Goal: Task Accomplishment & Management: Complete application form

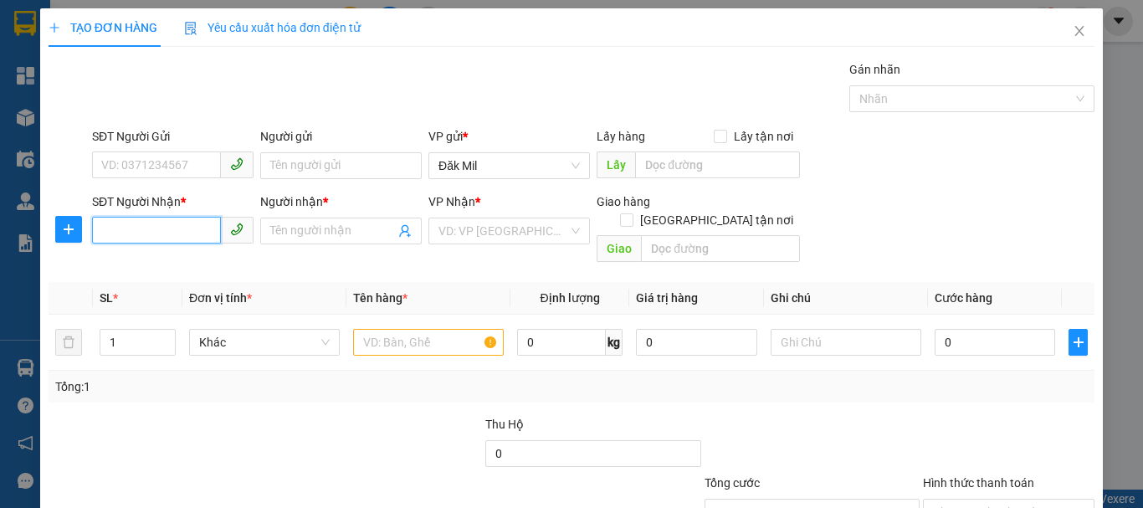
click at [181, 220] on input "SĐT Người Nhận *" at bounding box center [156, 230] width 129 height 27
type input "0846250807"
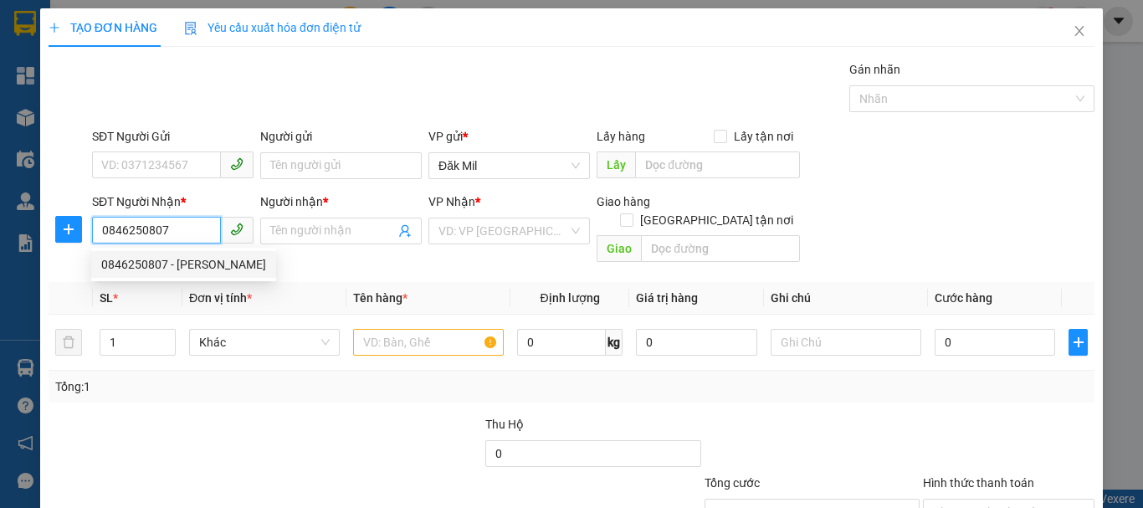
click at [202, 264] on div "0846250807 - [PERSON_NAME]" at bounding box center [183, 264] width 165 height 18
type input "[PERSON_NAME]"
checkbox input "true"
type input "GIAO"
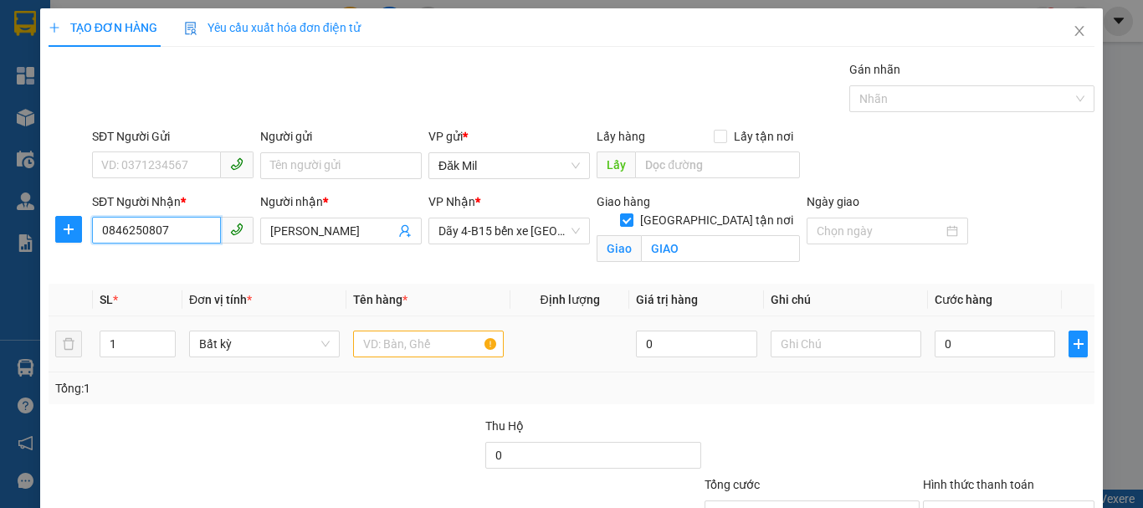
type input "0846250807"
drag, startPoint x: 430, startPoint y: 351, endPoint x: 420, endPoint y: 351, distance: 10.1
click at [427, 351] on input "text" at bounding box center [428, 344] width 151 height 27
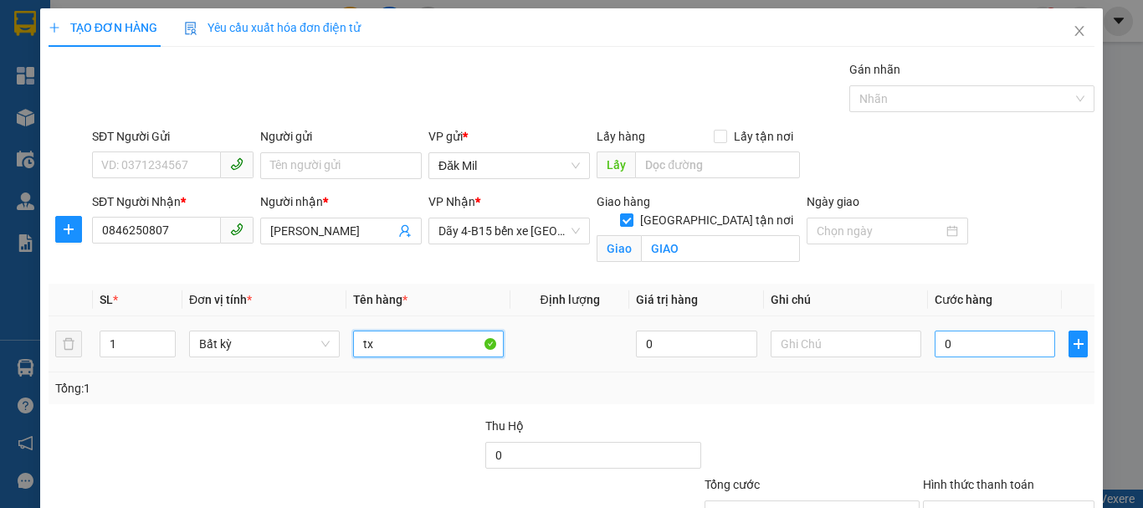
type input "tx"
click at [1012, 351] on input "0" at bounding box center [995, 344] width 120 height 27
type input "6"
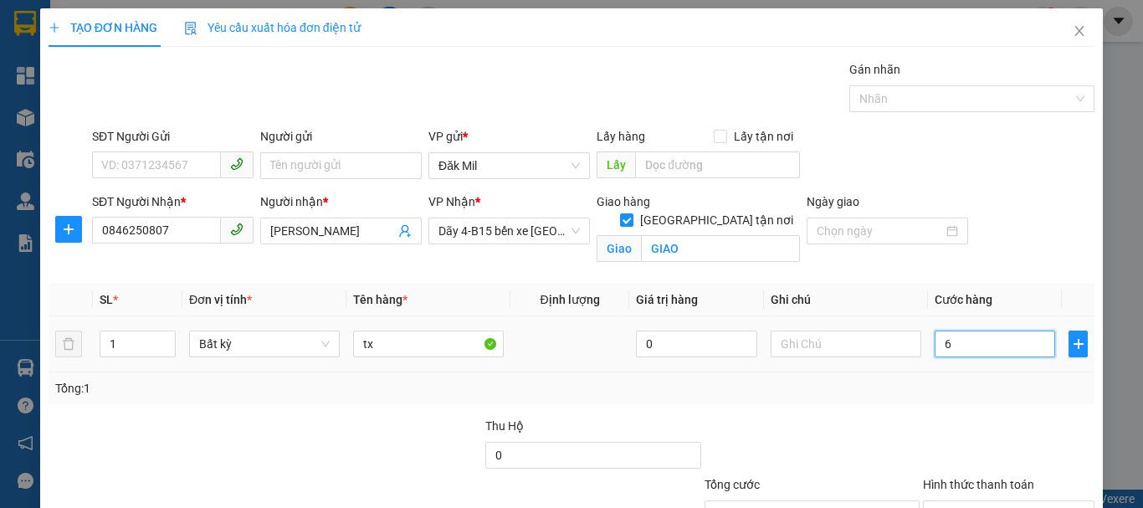
type input "60"
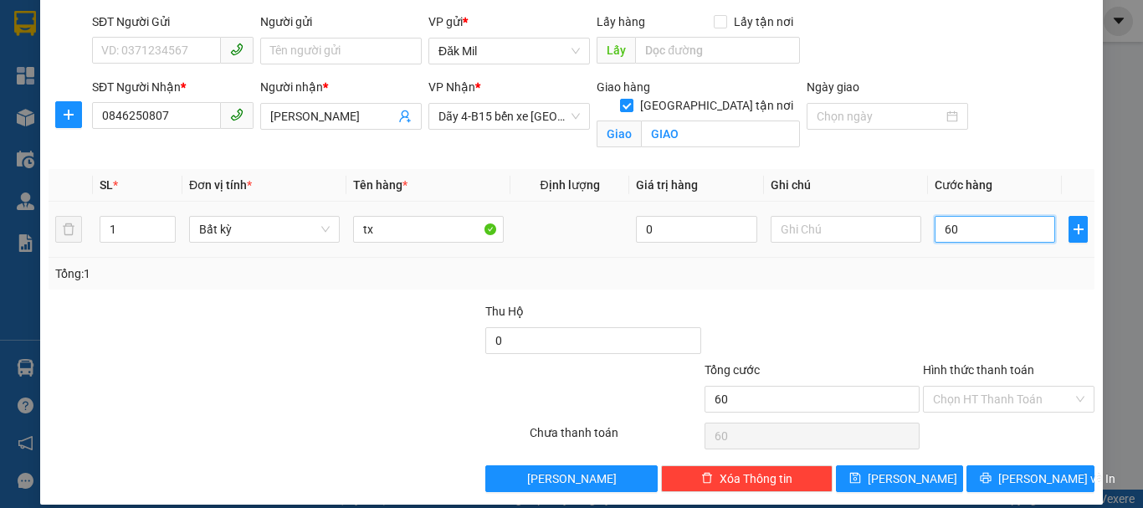
scroll to position [131, 0]
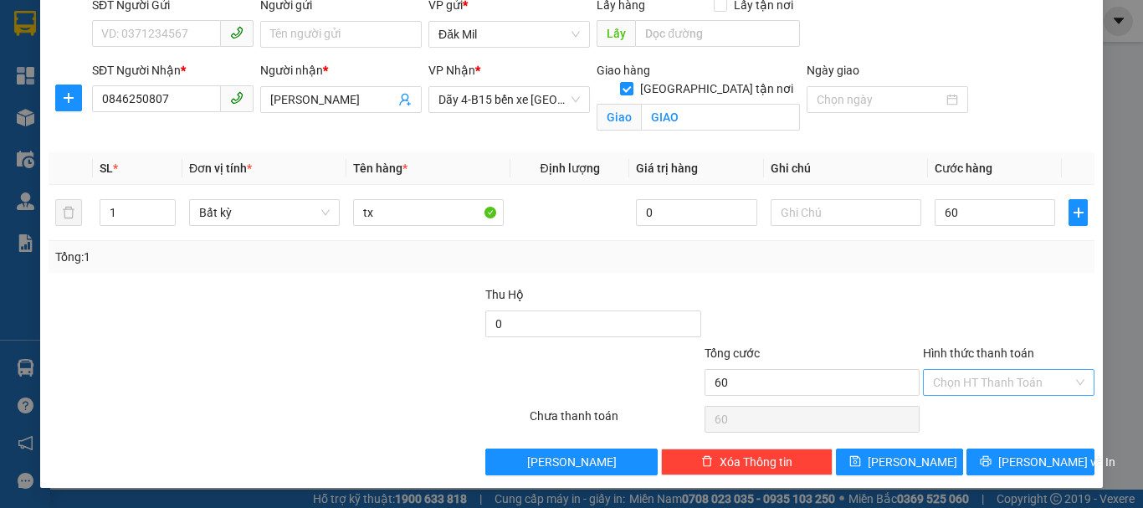
type input "60.000"
click at [1016, 387] on input "Hình thức thanh toán" at bounding box center [1003, 382] width 140 height 25
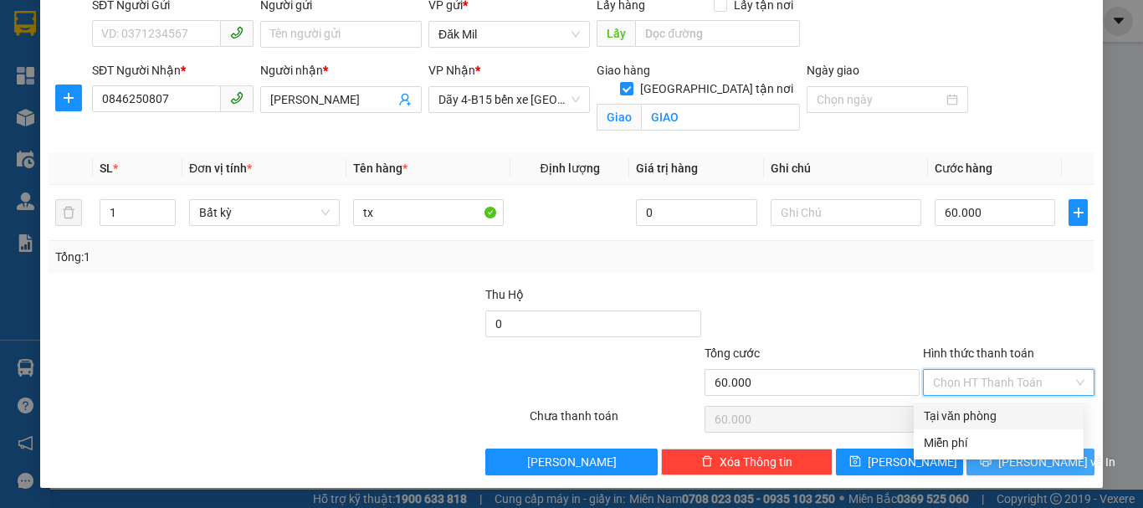
drag, startPoint x: 1012, startPoint y: 407, endPoint x: 1042, endPoint y: 457, distance: 58.1
click at [1014, 416] on div "Tại văn phòng" at bounding box center [999, 416] width 150 height 18
type input "0"
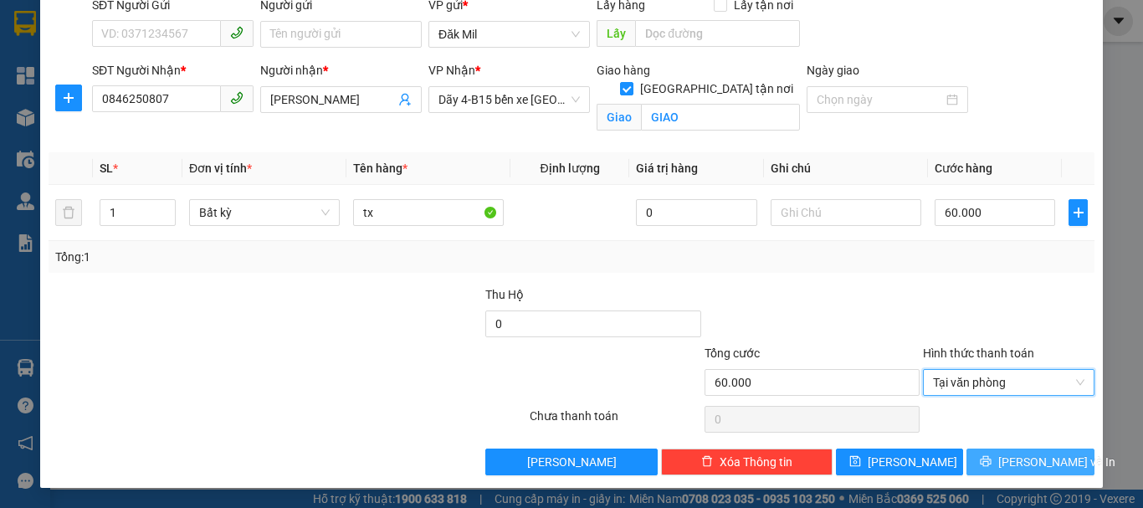
click at [1045, 466] on span "[PERSON_NAME] và In" at bounding box center [1056, 462] width 117 height 18
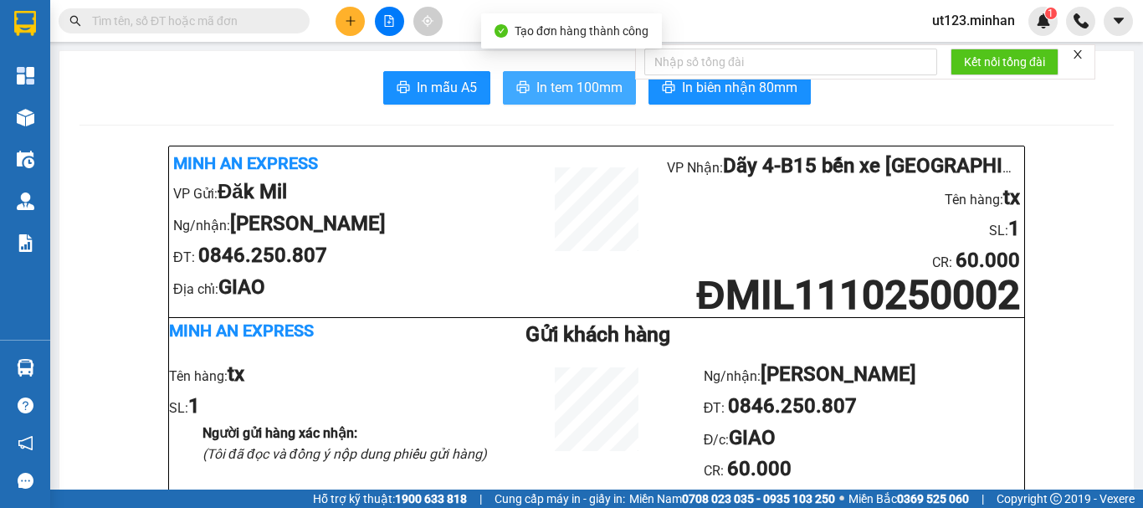
click at [560, 93] on span "In tem 100mm" at bounding box center [579, 87] width 86 height 21
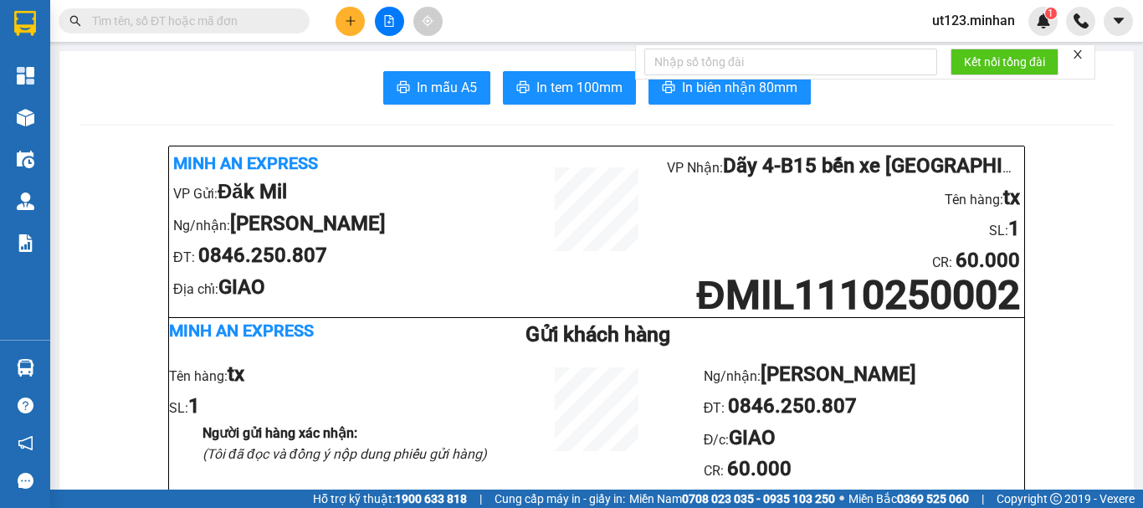
click at [577, 91] on span "In tem 100mm" at bounding box center [579, 87] width 86 height 21
click at [353, 21] on icon "plus" at bounding box center [350, 20] width 9 height 1
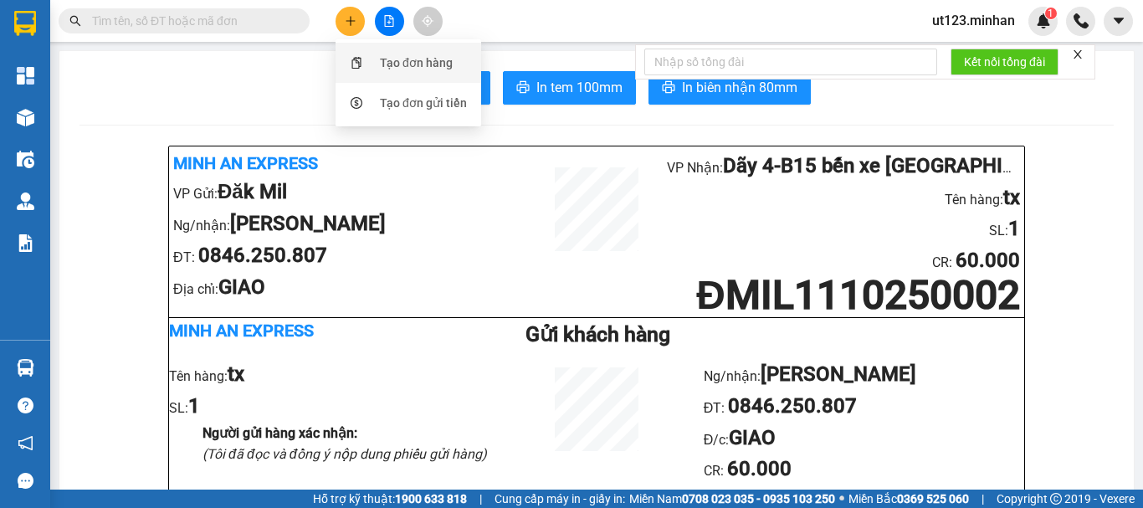
click at [394, 58] on div "Tạo đơn hàng" at bounding box center [416, 63] width 73 height 18
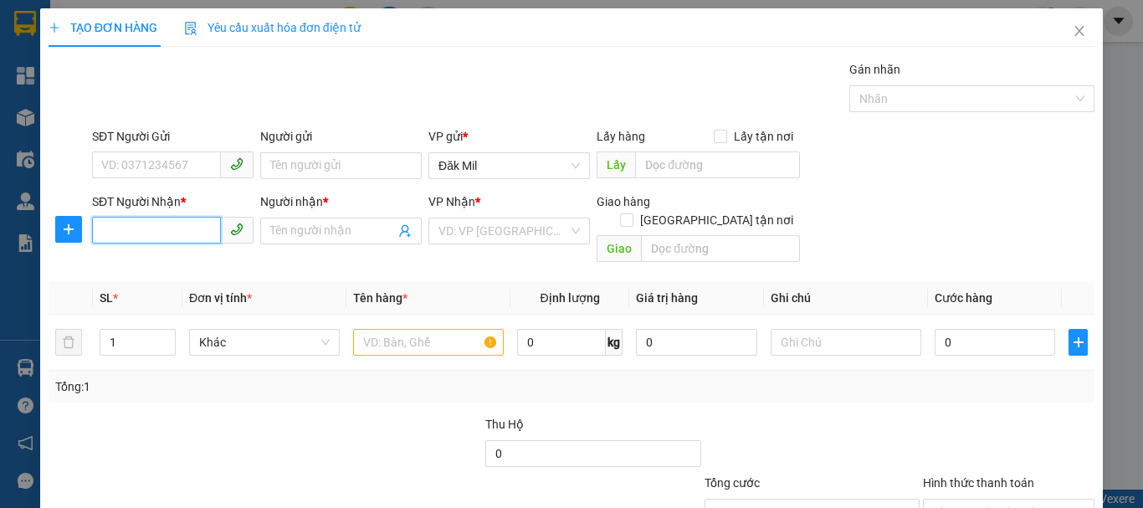
click at [137, 233] on input "SĐT Người Nhận *" at bounding box center [156, 230] width 129 height 27
type input "0332168729"
click at [304, 231] on input "Người nhận *" at bounding box center [332, 231] width 125 height 18
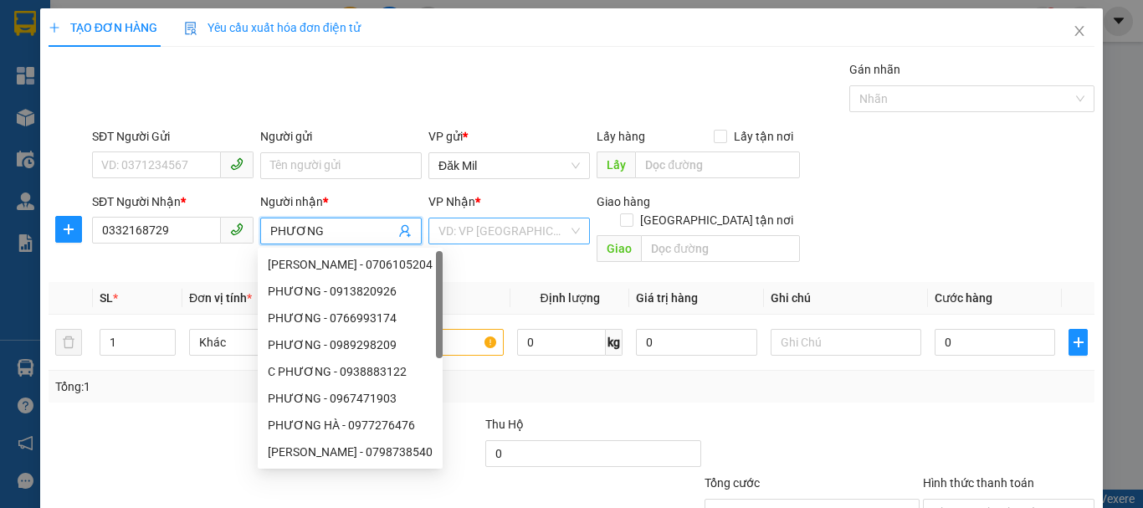
type input "PHƯƠNG"
click at [448, 233] on input "search" at bounding box center [503, 230] width 130 height 25
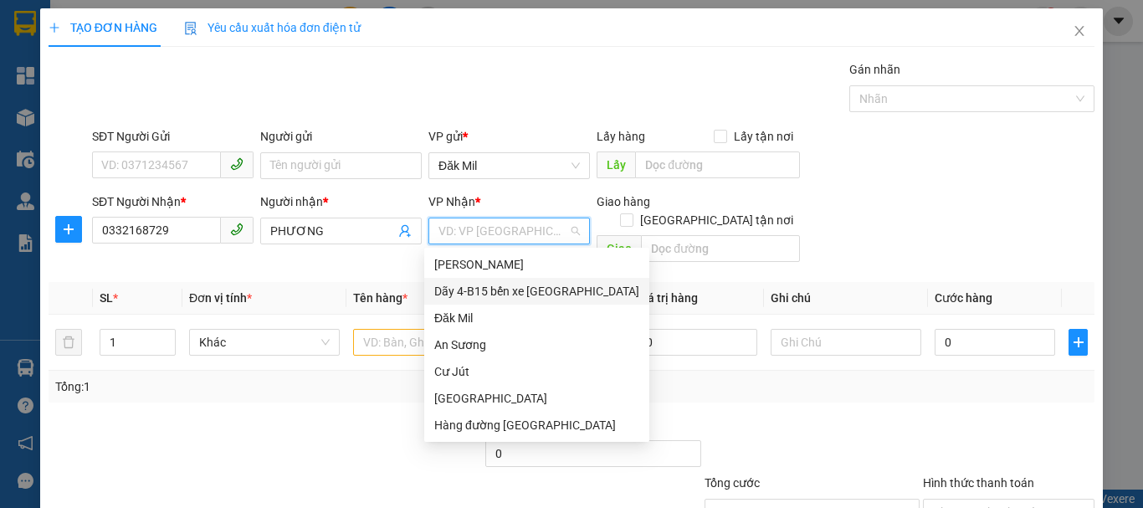
click at [490, 293] on div "Dãy 4-B15 bến xe [GEOGRAPHIC_DATA]" at bounding box center [536, 291] width 205 height 18
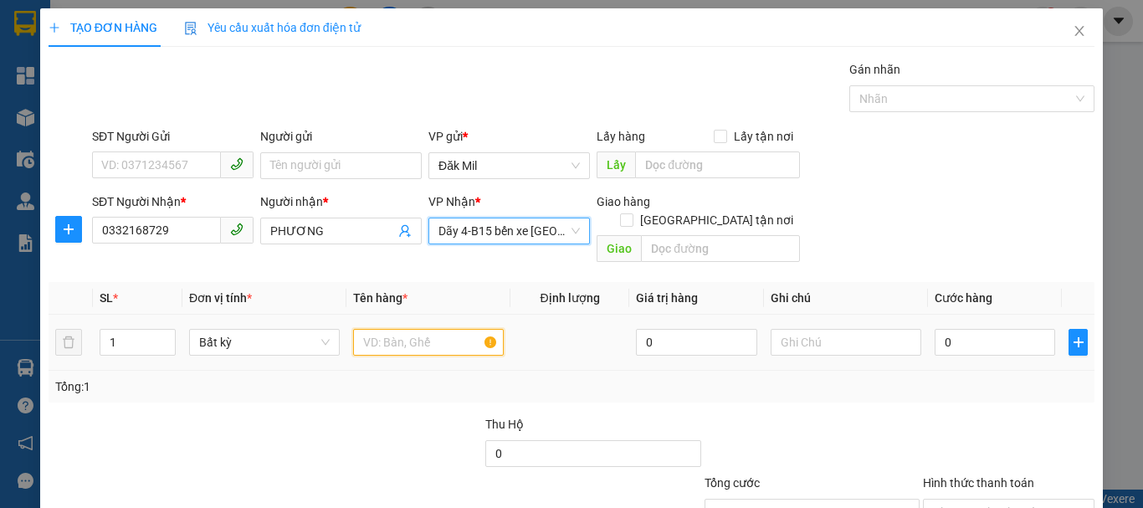
click at [394, 329] on input "text" at bounding box center [428, 342] width 151 height 27
type input "R"
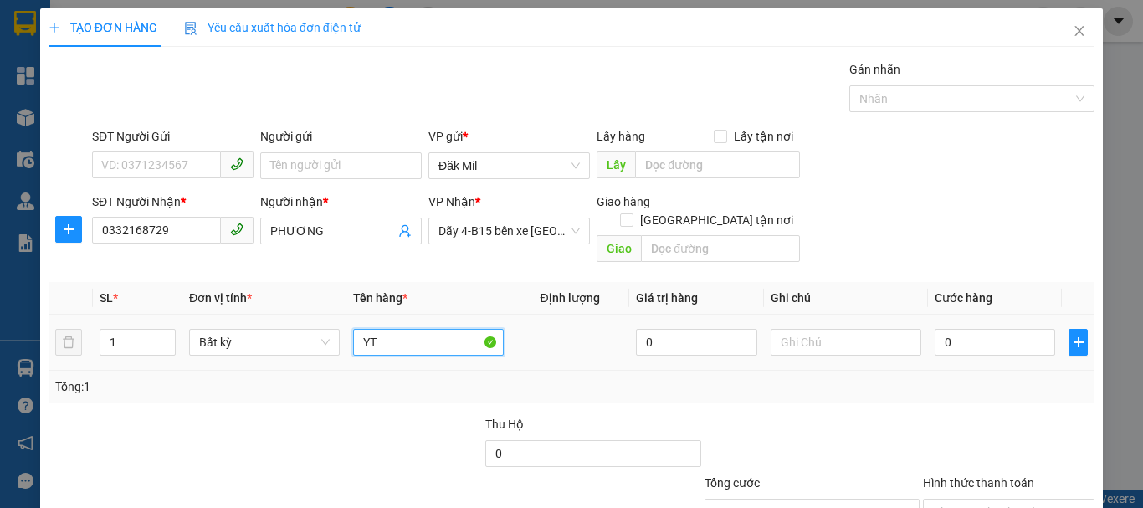
type input "Y"
type input "[GEOGRAPHIC_DATA]"
click at [1004, 329] on input "0" at bounding box center [995, 342] width 120 height 27
type input "5"
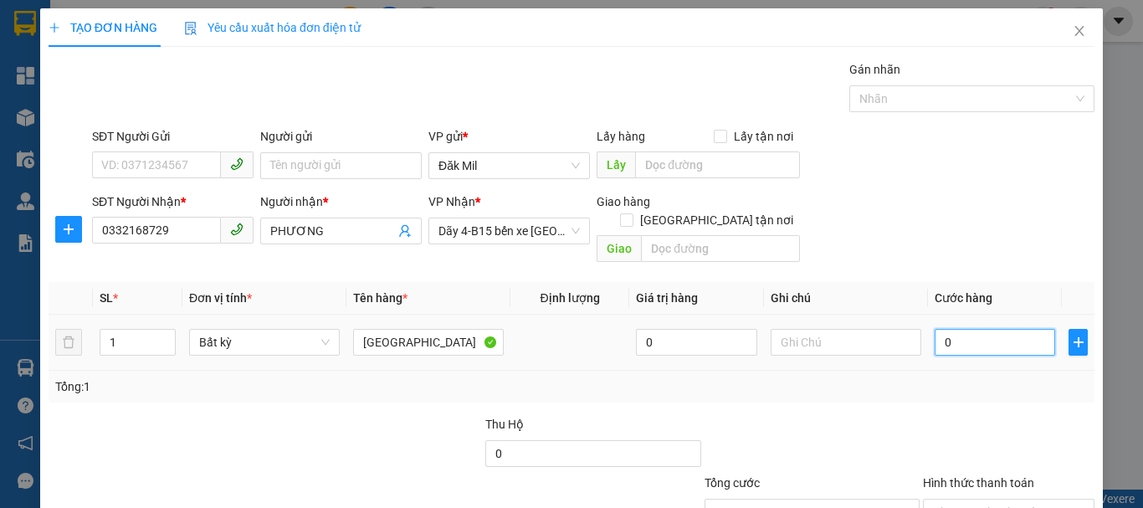
type input "5"
type input "50"
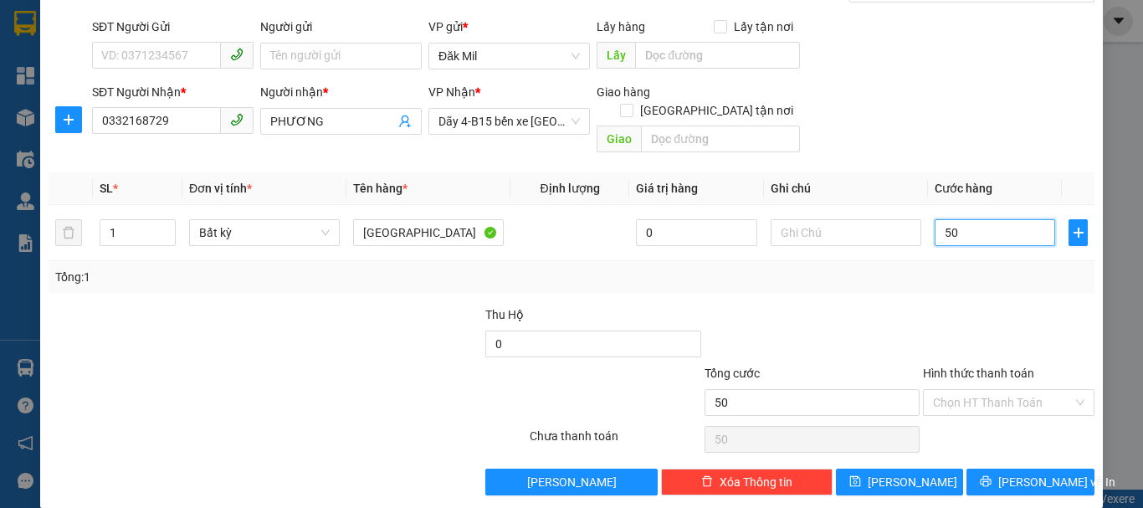
scroll to position [111, 0]
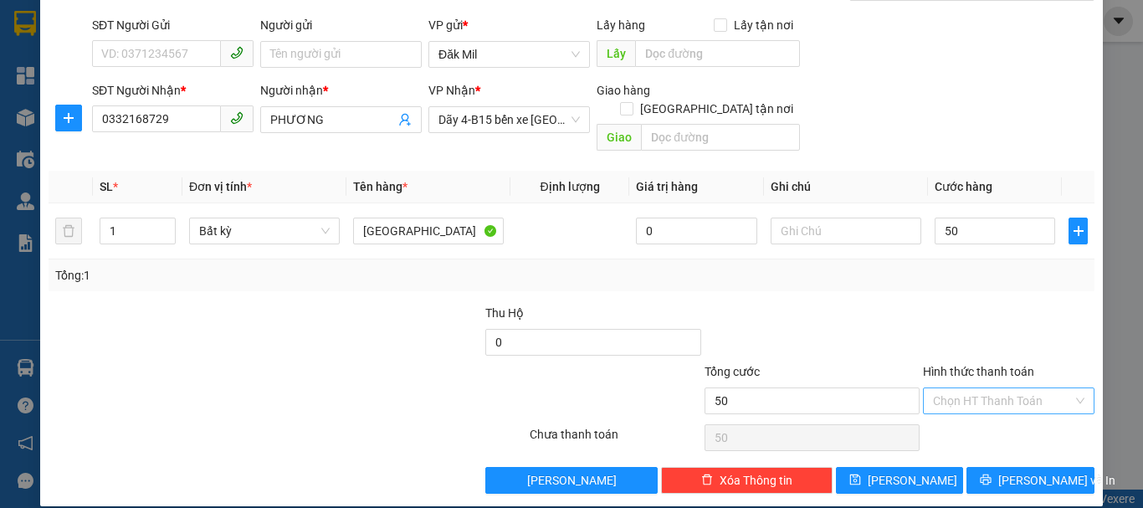
type input "50.000"
click at [990, 393] on input "Hình thức thanh toán" at bounding box center [1003, 400] width 140 height 25
click at [996, 418] on div "Tại văn phòng" at bounding box center [999, 416] width 150 height 18
type input "0"
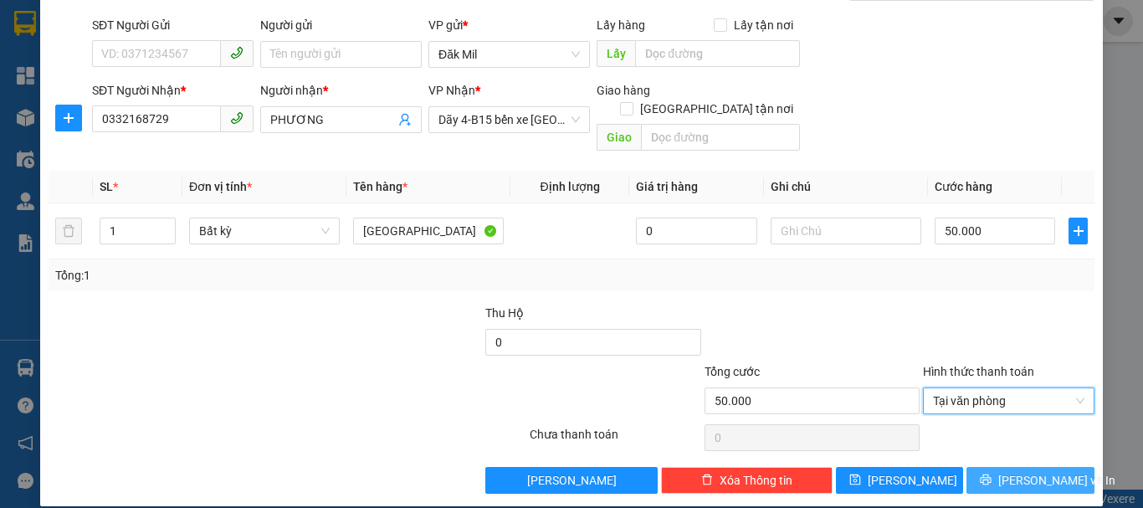
click at [992, 474] on icon "printer" at bounding box center [986, 480] width 12 height 12
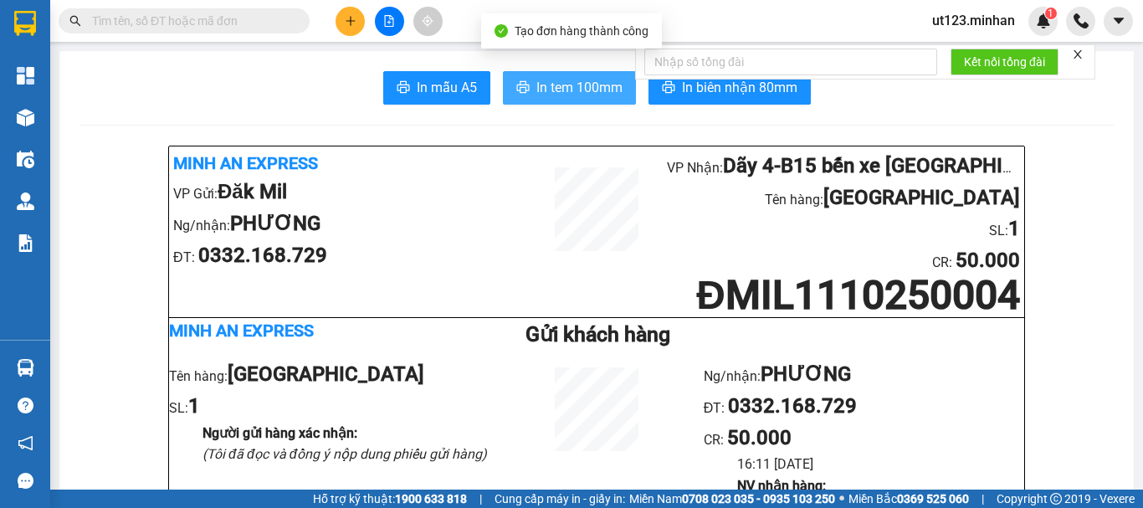
click at [546, 75] on button "In tem 100mm" at bounding box center [569, 87] width 133 height 33
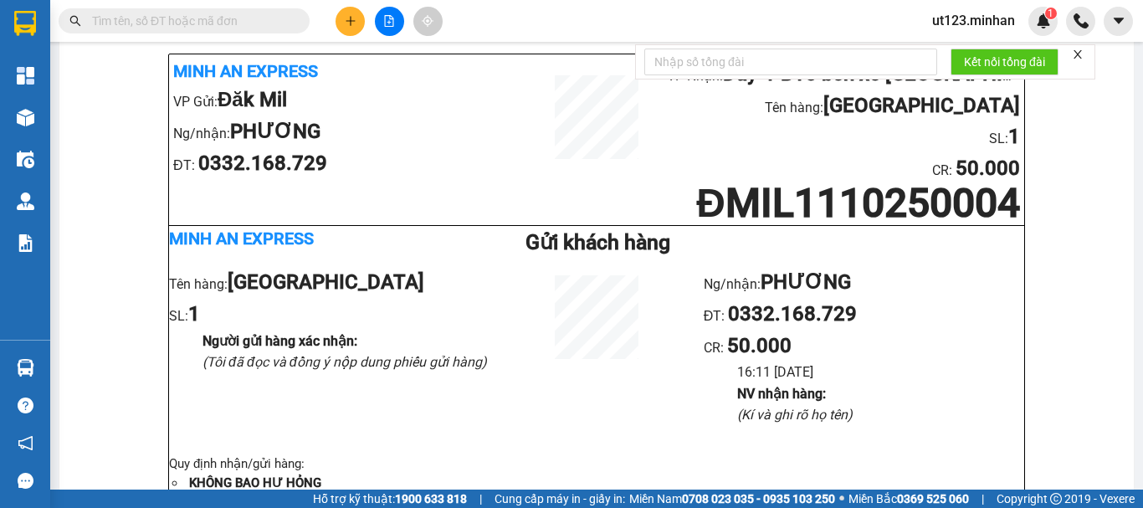
scroll to position [84, 0]
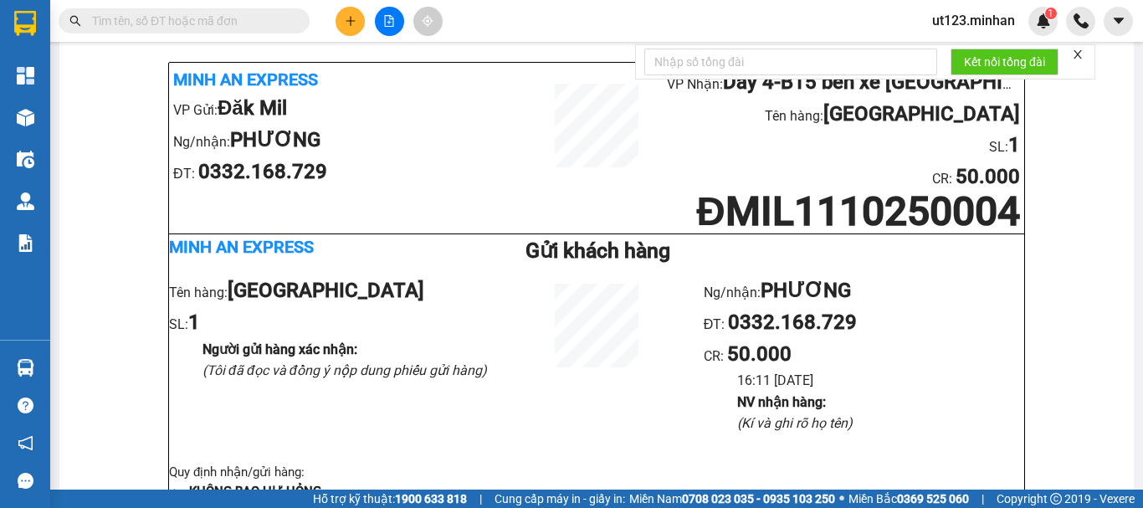
click at [351, 20] on icon "plus" at bounding box center [351, 21] width 12 height 12
click at [419, 68] on div "Tạo đơn hàng" at bounding box center [416, 63] width 73 height 18
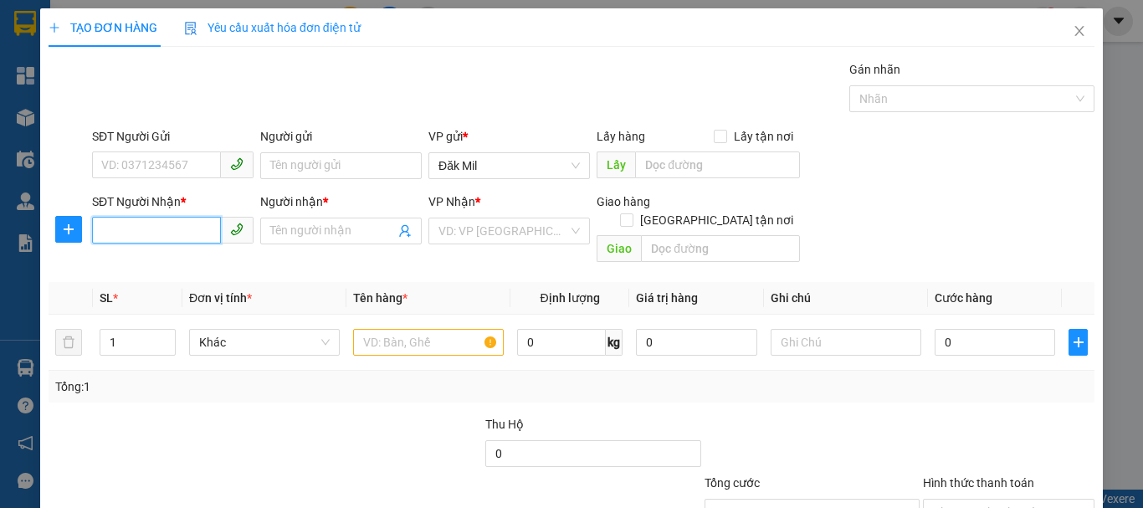
click at [152, 238] on input "SĐT Người Nhận *" at bounding box center [156, 230] width 129 height 27
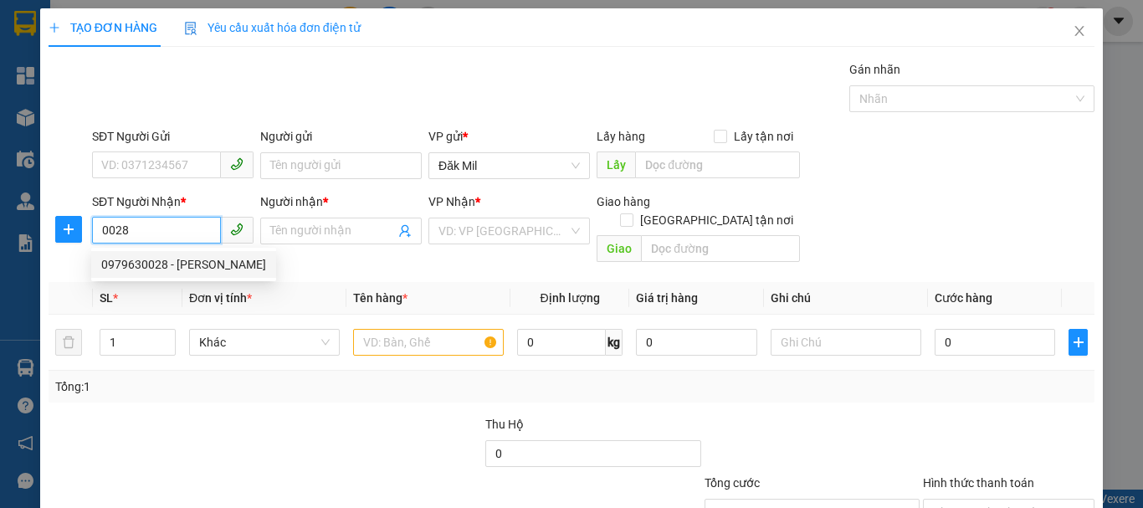
click at [192, 259] on div "0979630028 - [PERSON_NAME]" at bounding box center [183, 264] width 165 height 18
type input "0979630028"
type input "[PERSON_NAME]"
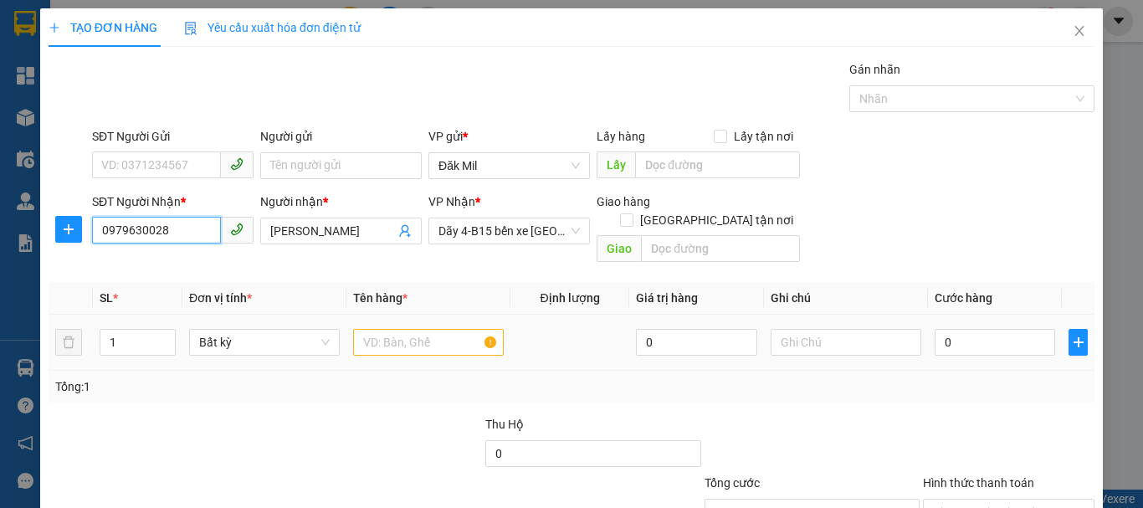
type input "0979630028"
click at [409, 330] on input "text" at bounding box center [428, 342] width 151 height 27
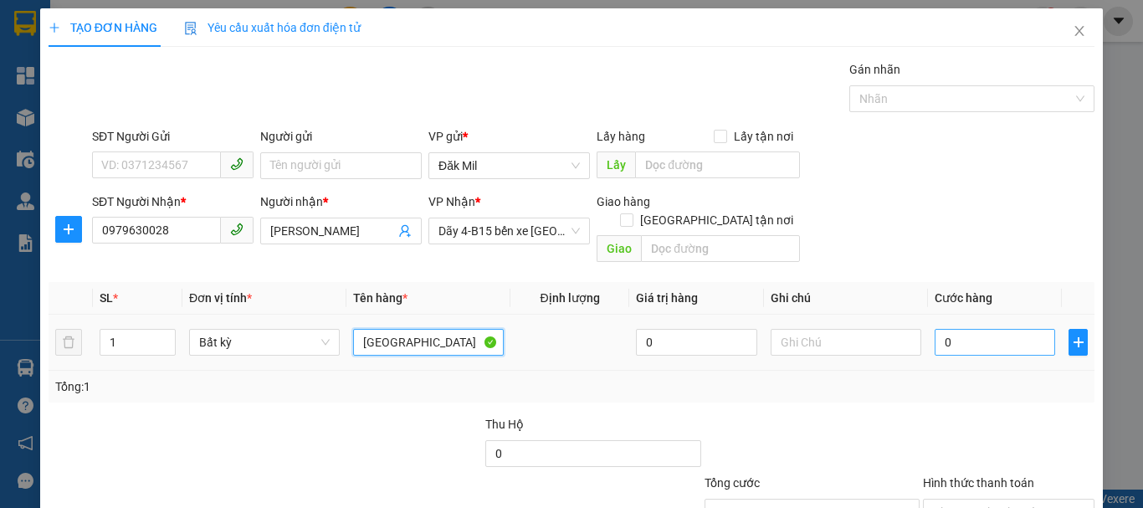
type input "[GEOGRAPHIC_DATA]"
click at [994, 329] on input "0" at bounding box center [995, 342] width 120 height 27
type input "5"
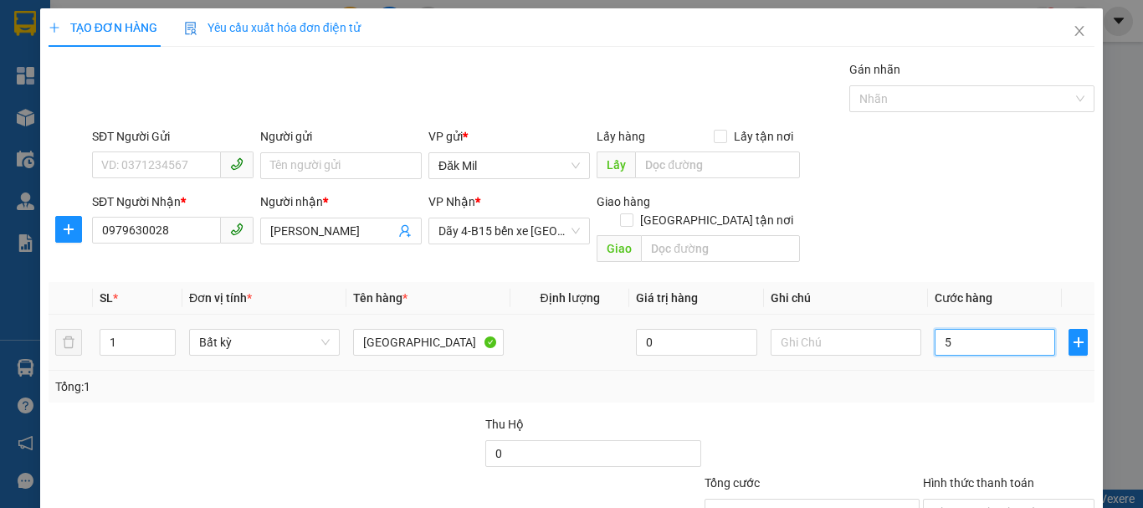
type input "50"
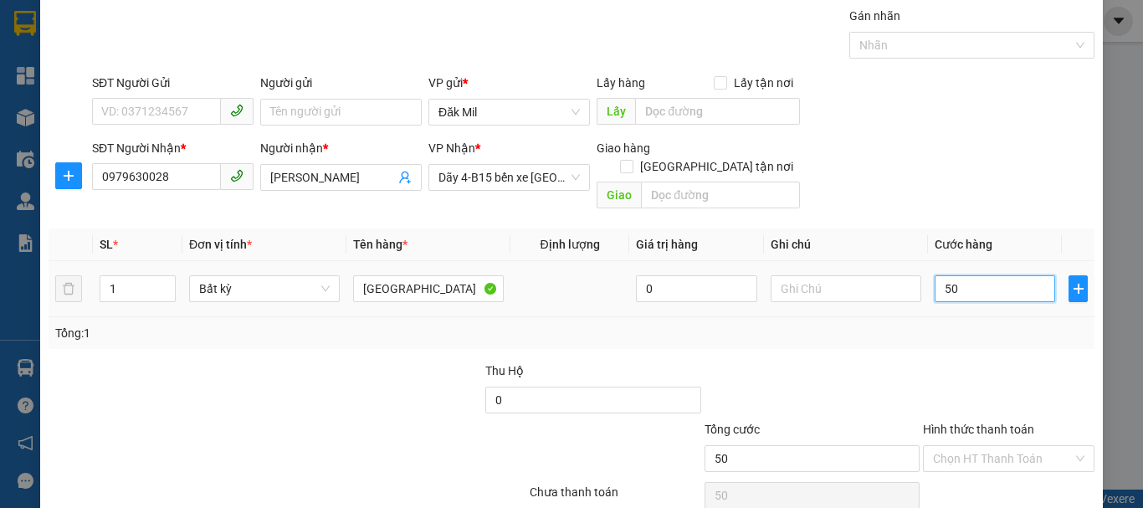
scroll to position [111, 0]
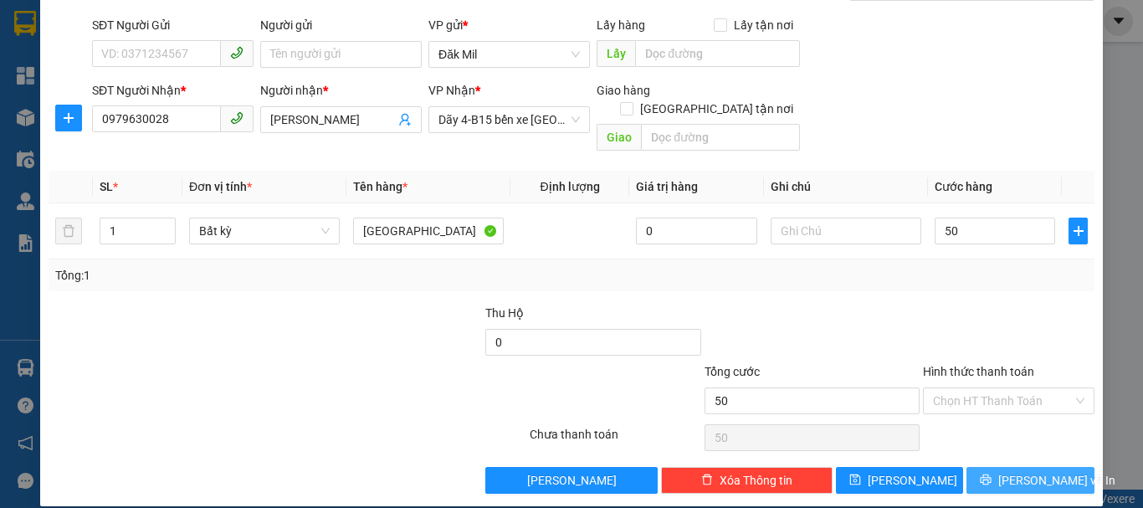
type input "50.000"
click at [1012, 471] on span "[PERSON_NAME] và In" at bounding box center [1056, 480] width 117 height 18
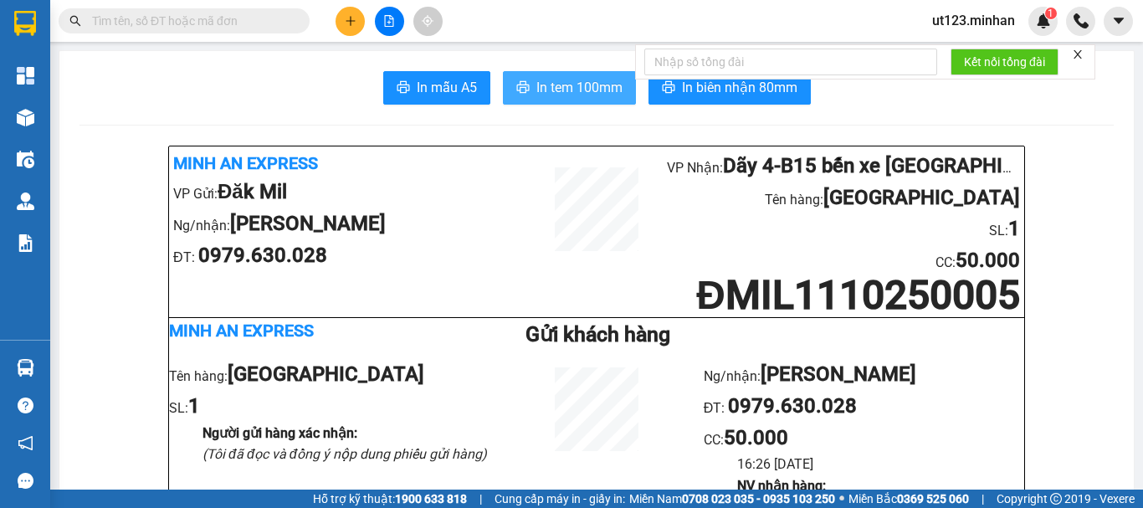
click at [547, 78] on span "In tem 100mm" at bounding box center [579, 87] width 86 height 21
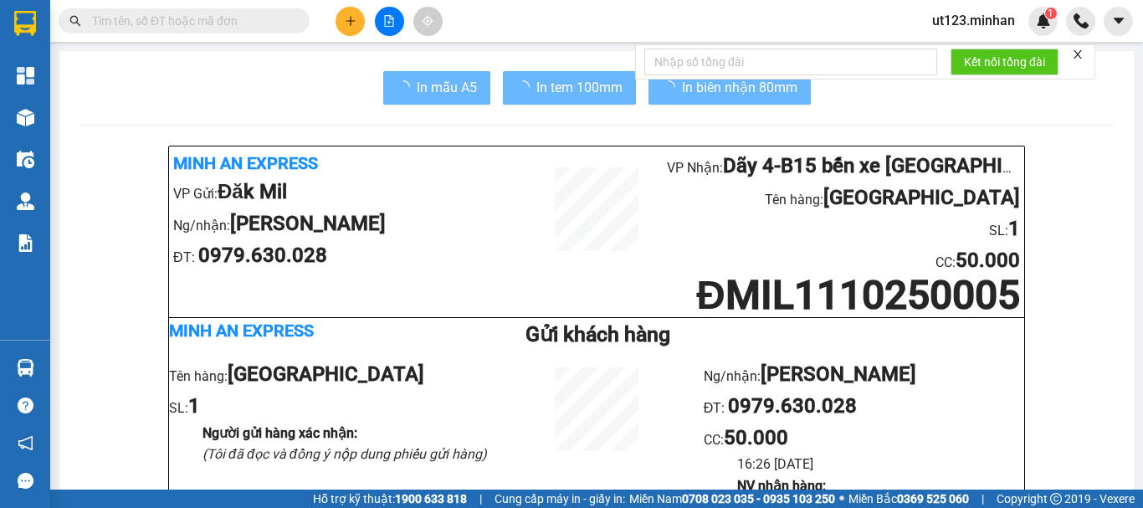
scroll to position [84, 0]
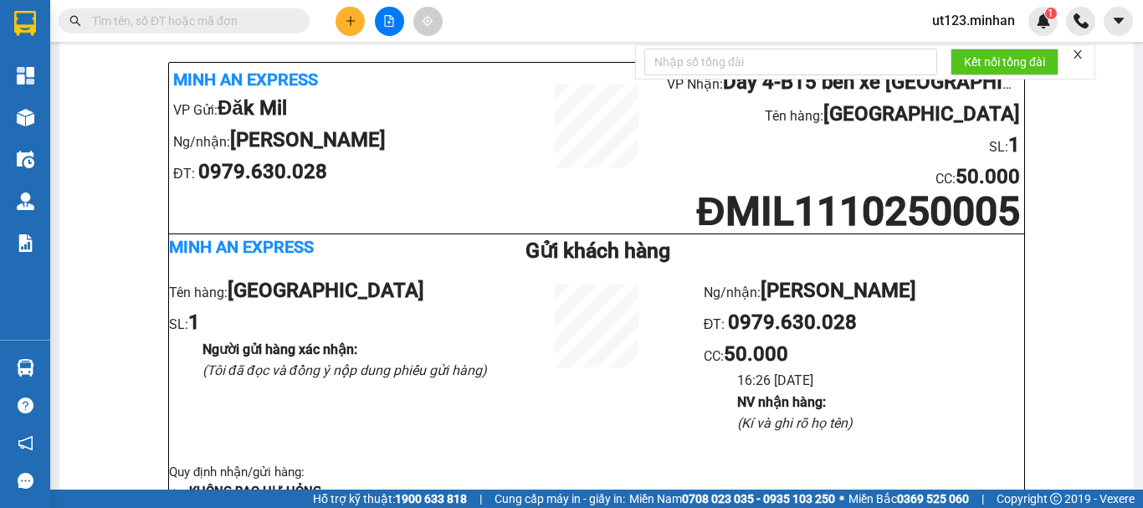
click at [357, 21] on button at bounding box center [350, 21] width 29 height 29
click at [389, 64] on div "Tạo đơn hàng" at bounding box center [416, 63] width 73 height 18
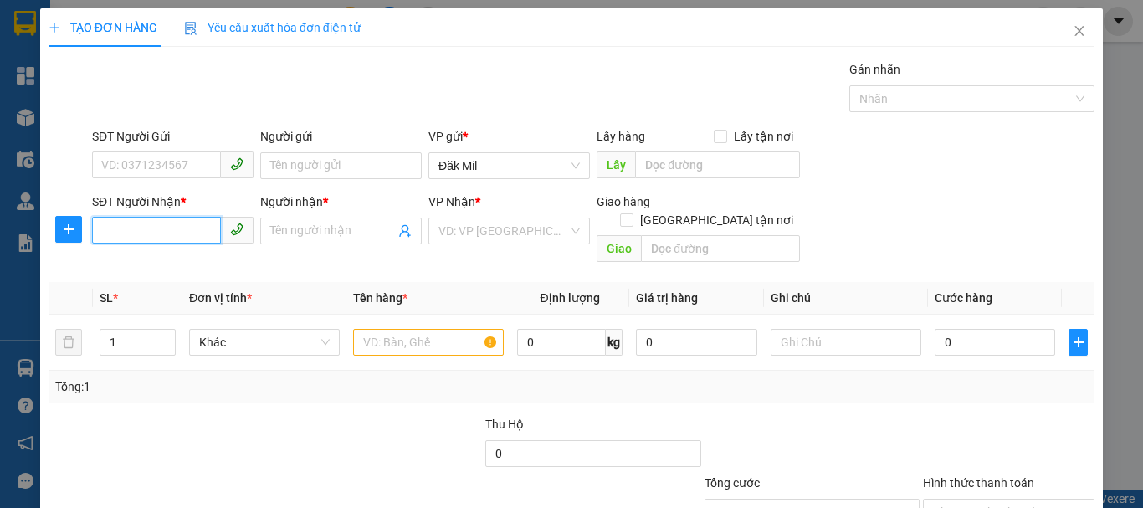
click at [167, 225] on input "SĐT Người Nhận *" at bounding box center [156, 230] width 129 height 27
type input "0938131264"
click at [204, 267] on div "0938131264 - C NGÂN" at bounding box center [171, 264] width 140 height 18
type input "C NGÂN"
type input "0938131264"
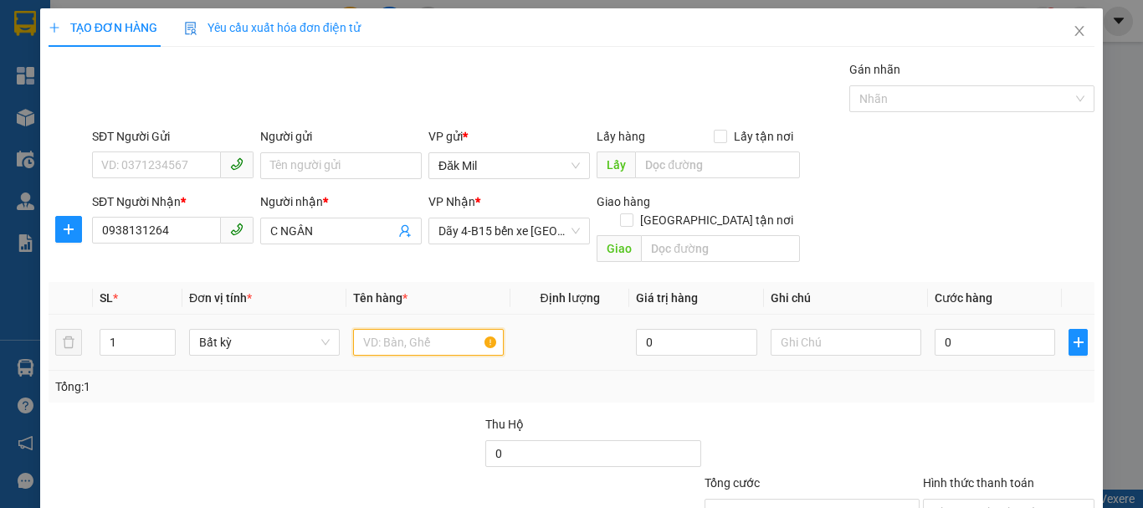
click at [421, 332] on input "text" at bounding box center [428, 342] width 151 height 27
type input "TG"
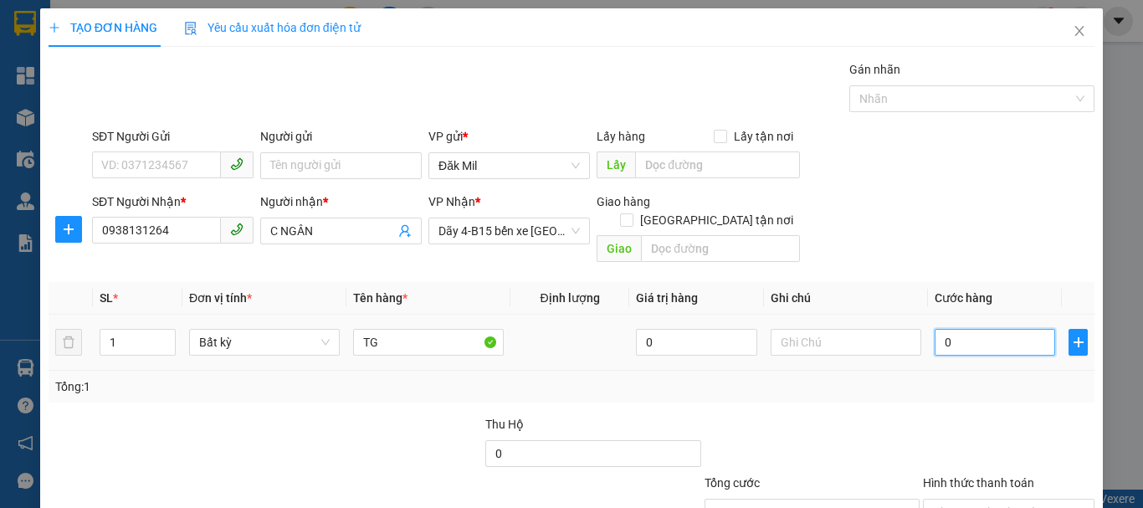
click at [971, 329] on input "0" at bounding box center [995, 342] width 120 height 27
type input "4"
type input "40"
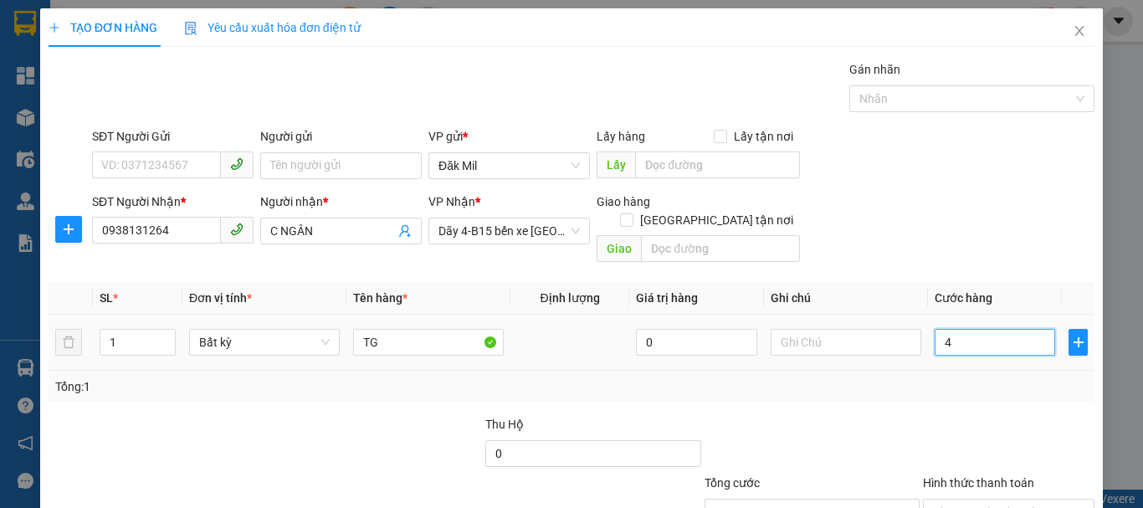
type input "40"
type input "40.000"
click at [1003, 500] on input "Hình thức thanh toán" at bounding box center [1003, 512] width 140 height 25
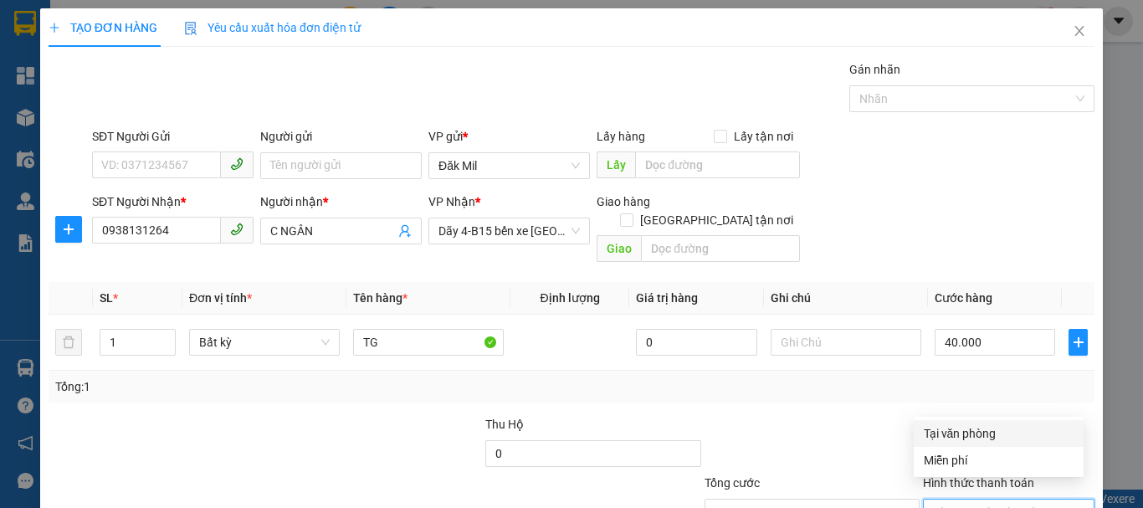
scroll to position [84, 0]
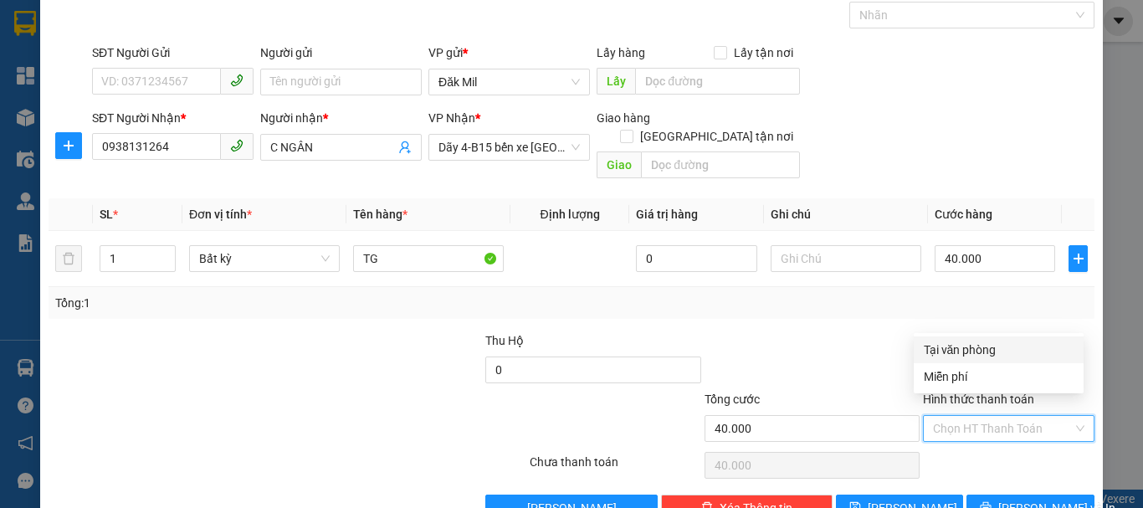
click at [1004, 349] on div "Tại văn phòng" at bounding box center [999, 350] width 150 height 18
type input "0"
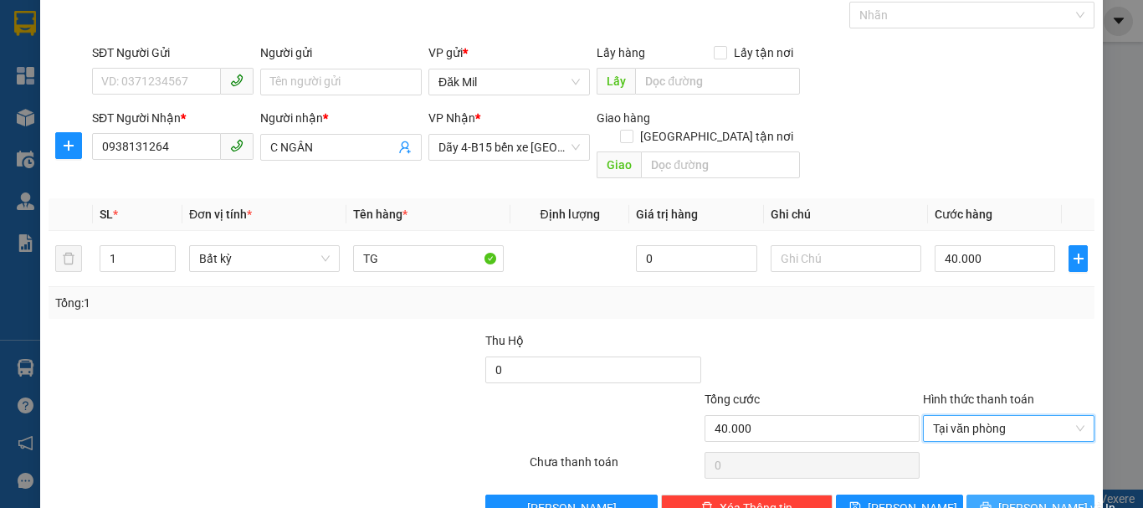
click at [992, 501] on icon "printer" at bounding box center [986, 507] width 12 height 12
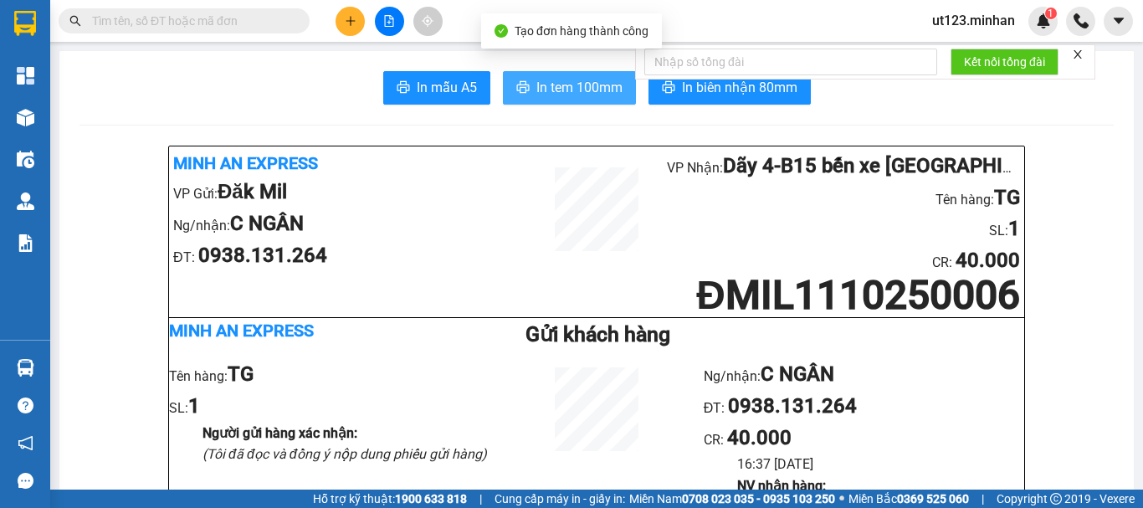
click at [542, 83] on span "In tem 100mm" at bounding box center [579, 87] width 86 height 21
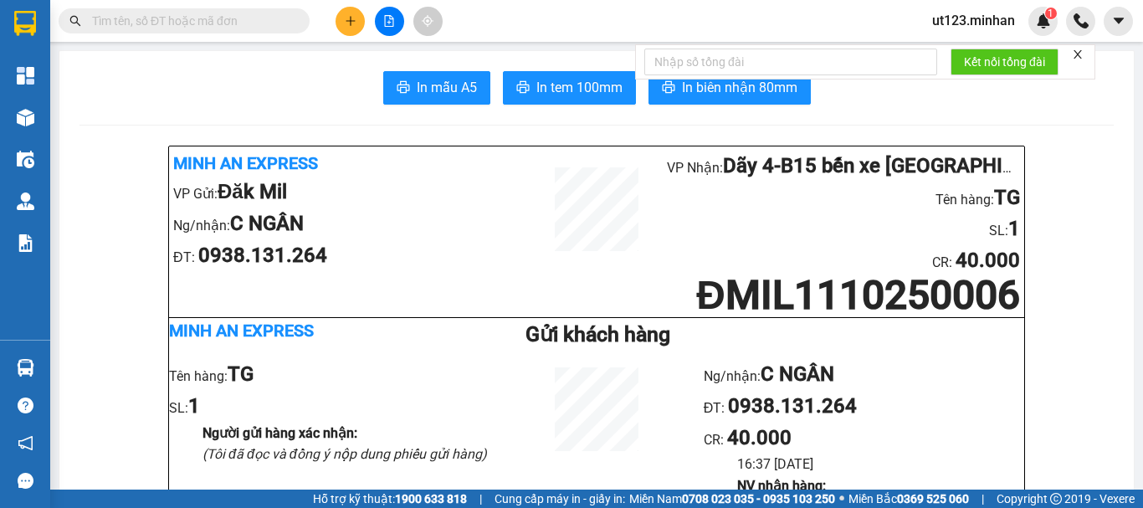
click at [345, 16] on icon "plus" at bounding box center [351, 21] width 12 height 12
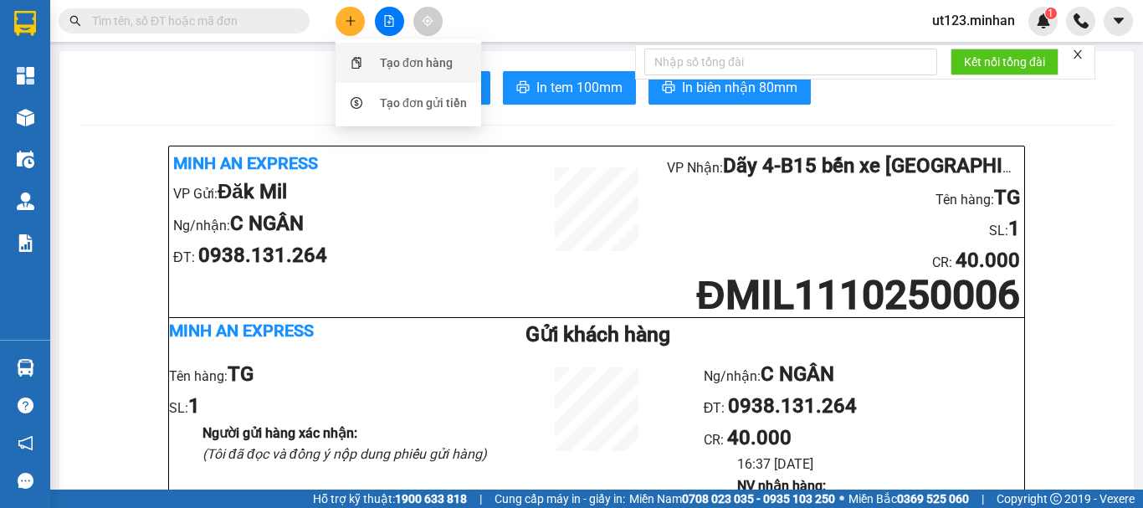
click at [376, 66] on div "Tạo đơn hàng" at bounding box center [409, 63] width 126 height 32
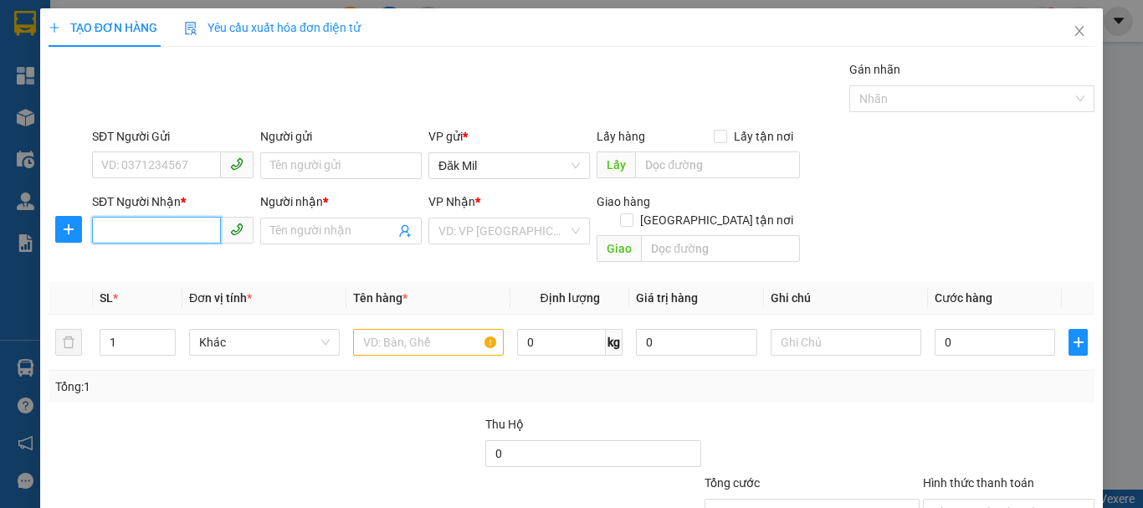
click at [158, 231] on input "SĐT Người Nhận *" at bounding box center [156, 230] width 129 height 27
click at [187, 262] on div "0932775723 - TRÂM" at bounding box center [171, 264] width 140 height 18
type input "0932775723"
type input "TRÂM"
type input "0932775723"
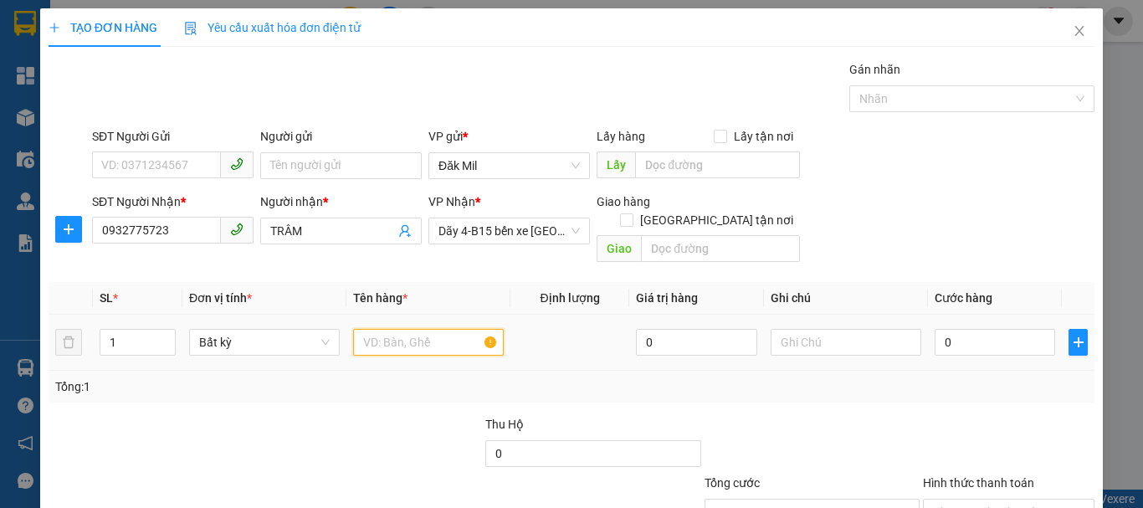
click at [376, 331] on input "text" at bounding box center [428, 342] width 151 height 27
type input "TG"
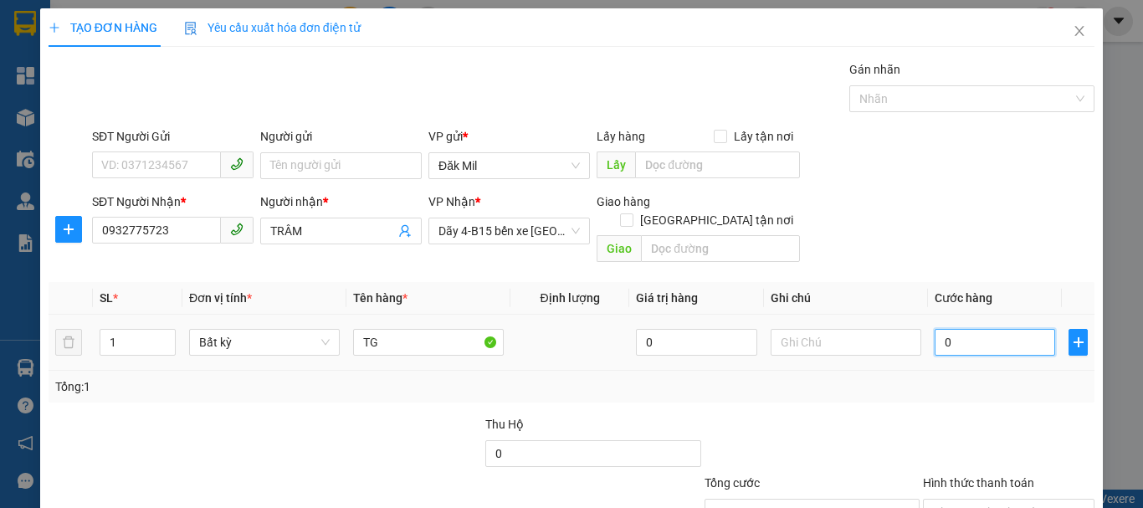
click at [1018, 329] on input "0" at bounding box center [995, 342] width 120 height 27
type input "5"
type input "50"
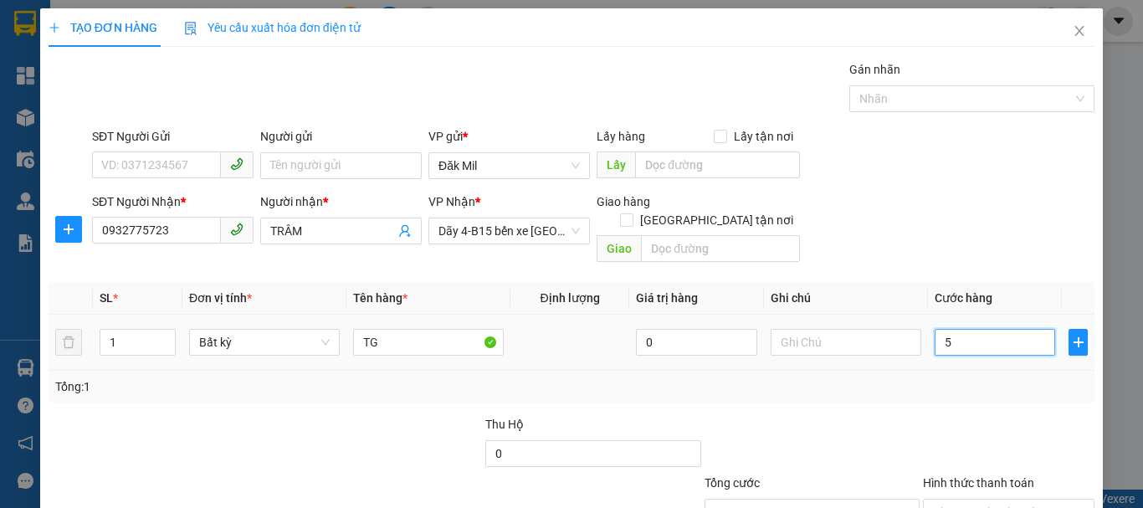
type input "50"
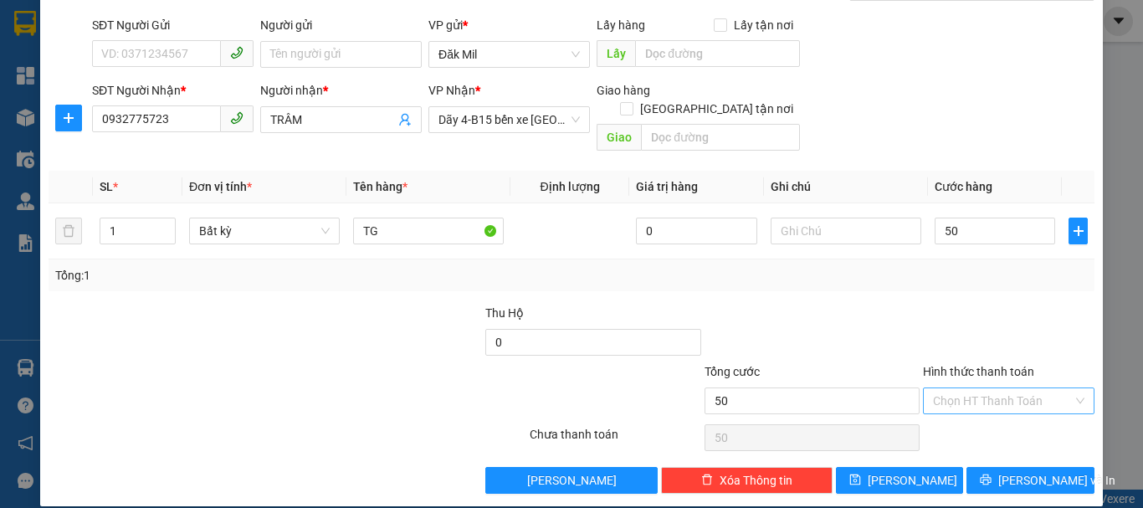
type input "50.000"
click at [982, 388] on input "Hình thức thanh toán" at bounding box center [1003, 400] width 140 height 25
click at [1005, 275] on div "Transit Pickup Surcharge Ids Transit Deliver Surcharge Ids Transit Deliver Surc…" at bounding box center [572, 221] width 1046 height 545
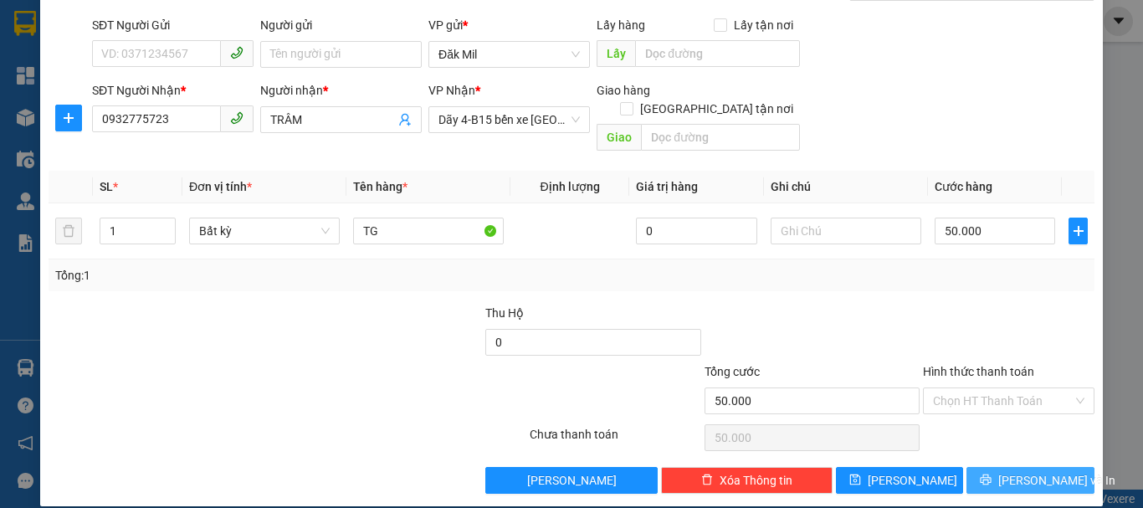
click at [1025, 471] on span "[PERSON_NAME] và In" at bounding box center [1056, 480] width 117 height 18
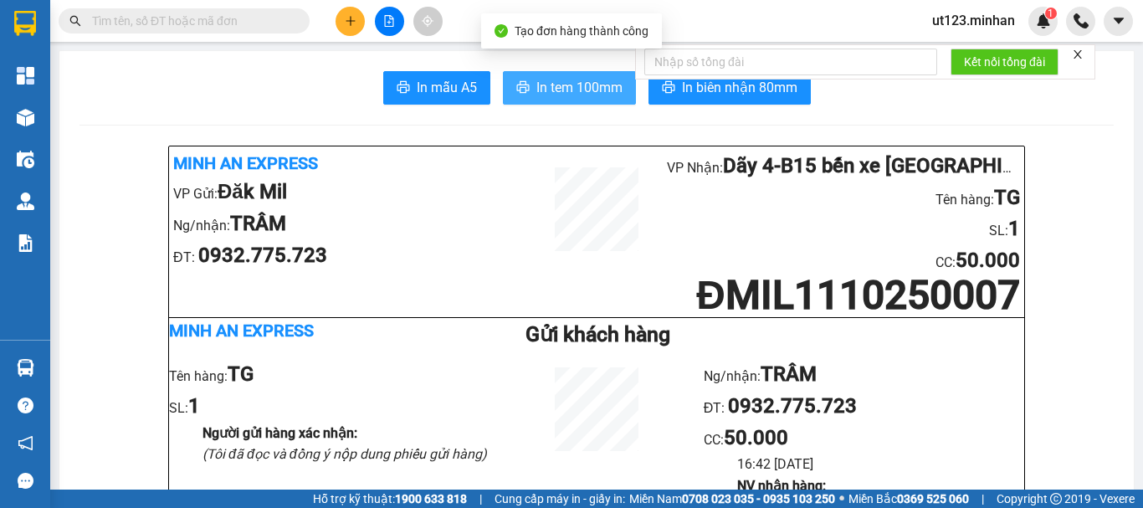
click at [584, 99] on button "In tem 100mm" at bounding box center [569, 87] width 133 height 33
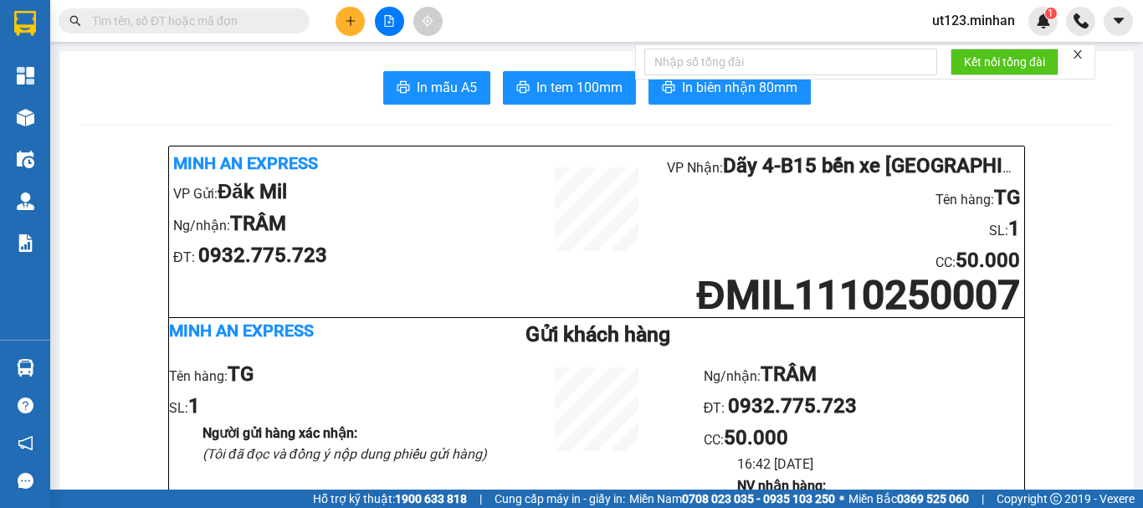
drag, startPoint x: 351, startPoint y: 26, endPoint x: 380, endPoint y: 63, distance: 46.5
click at [352, 28] on button at bounding box center [350, 21] width 29 height 29
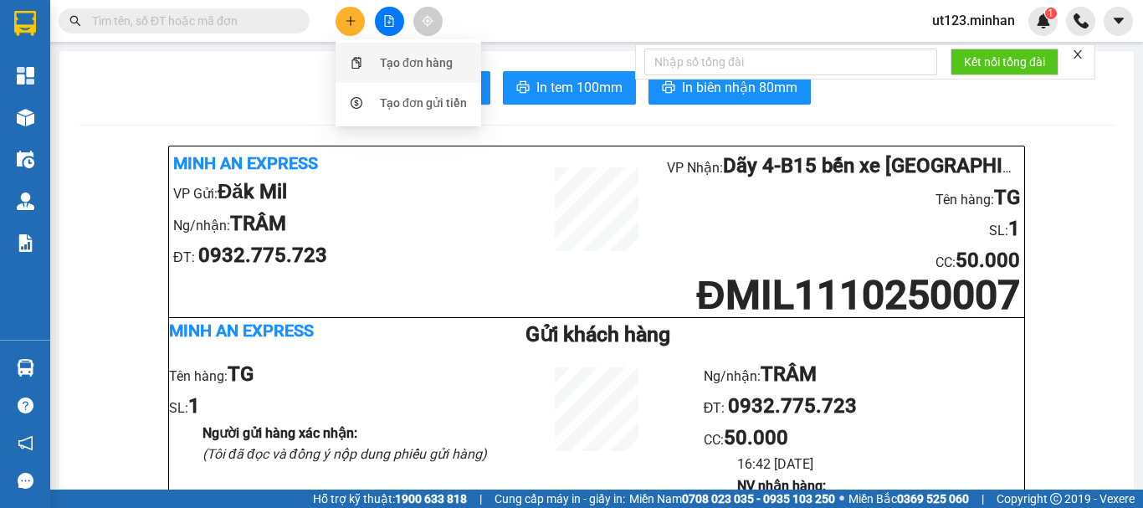
click at [403, 74] on div "Tạo đơn hàng" at bounding box center [409, 63] width 126 height 32
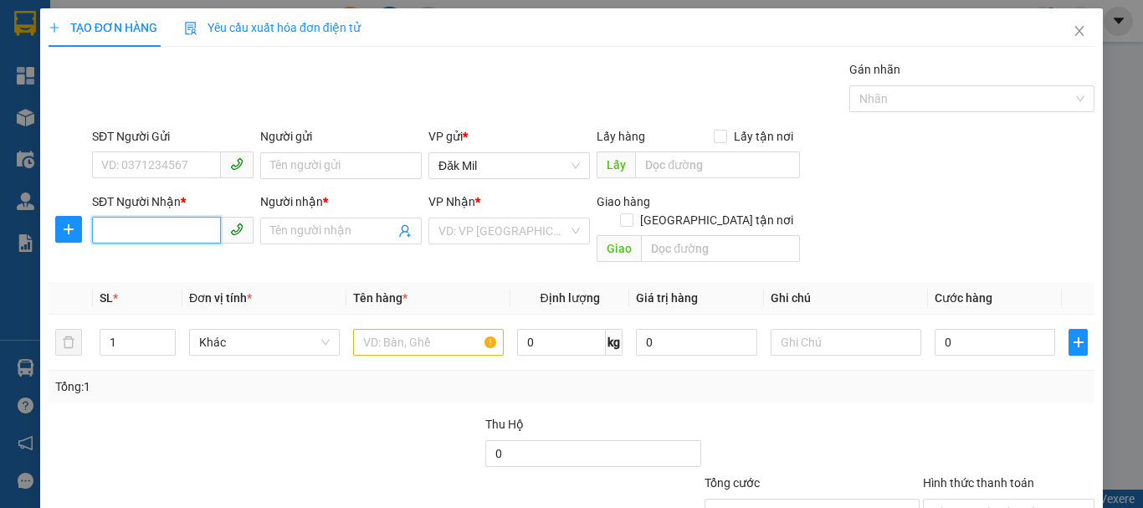
click at [146, 237] on input "SĐT Người Nhận *" at bounding box center [156, 230] width 129 height 27
click at [188, 269] on div "0376770181 - HIẾU" at bounding box center [171, 264] width 140 height 18
type input "0376770181"
type input "HIẾU"
type input "0376770181"
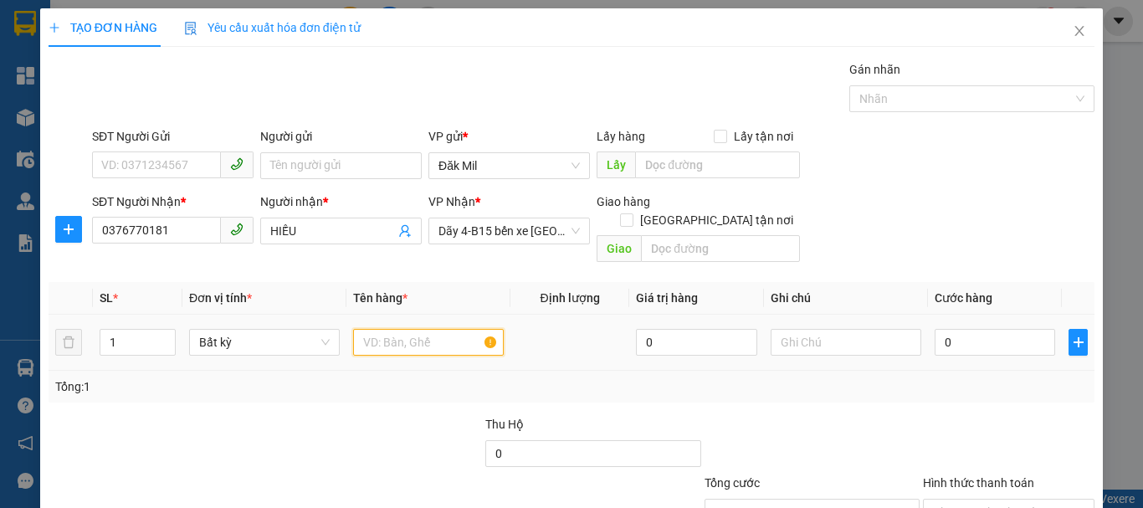
click at [433, 336] on input "text" at bounding box center [428, 342] width 151 height 27
type input "[GEOGRAPHIC_DATA]"
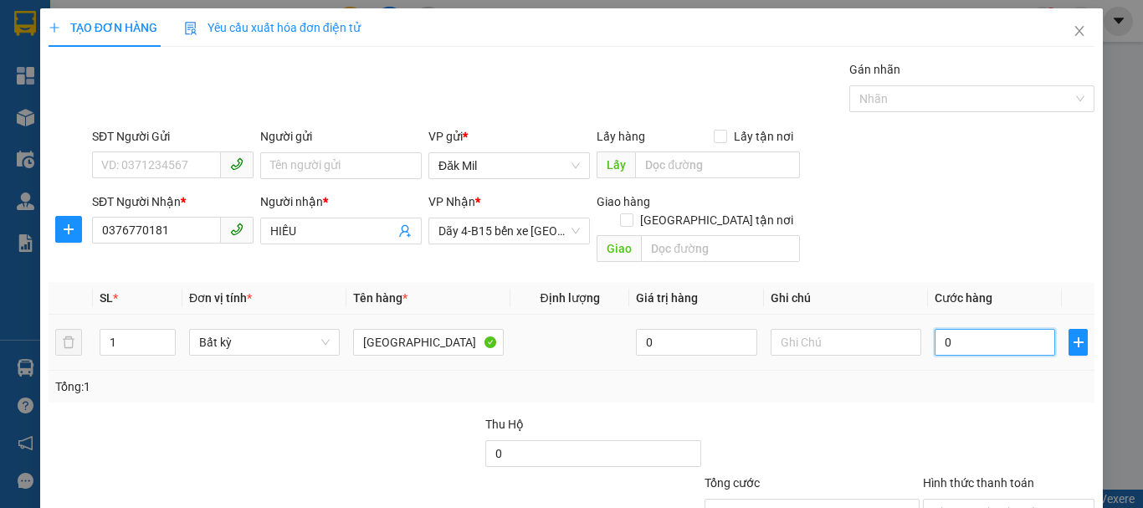
click at [966, 329] on input "0" at bounding box center [995, 342] width 120 height 27
type input "5"
type input "50"
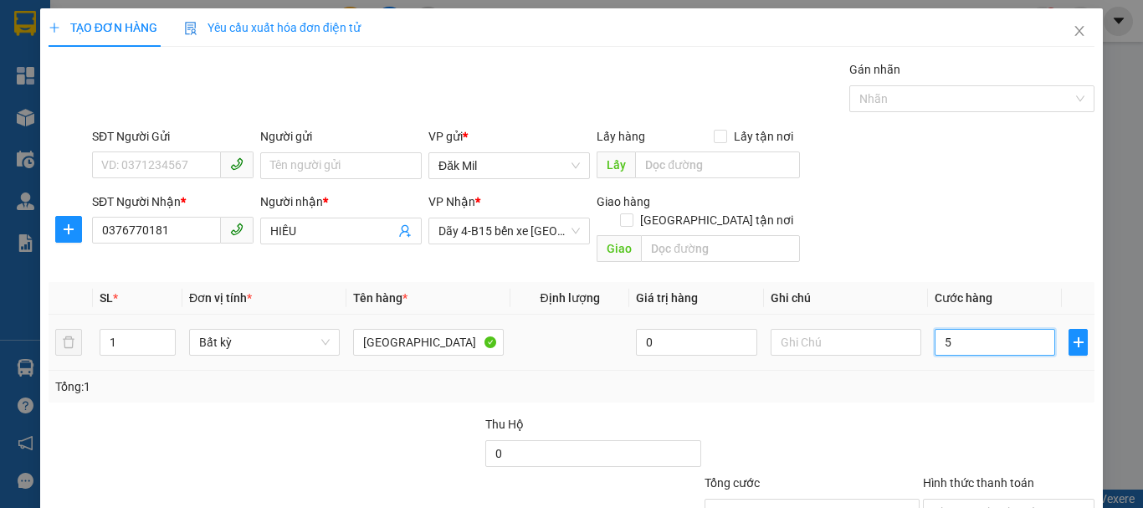
type input "50"
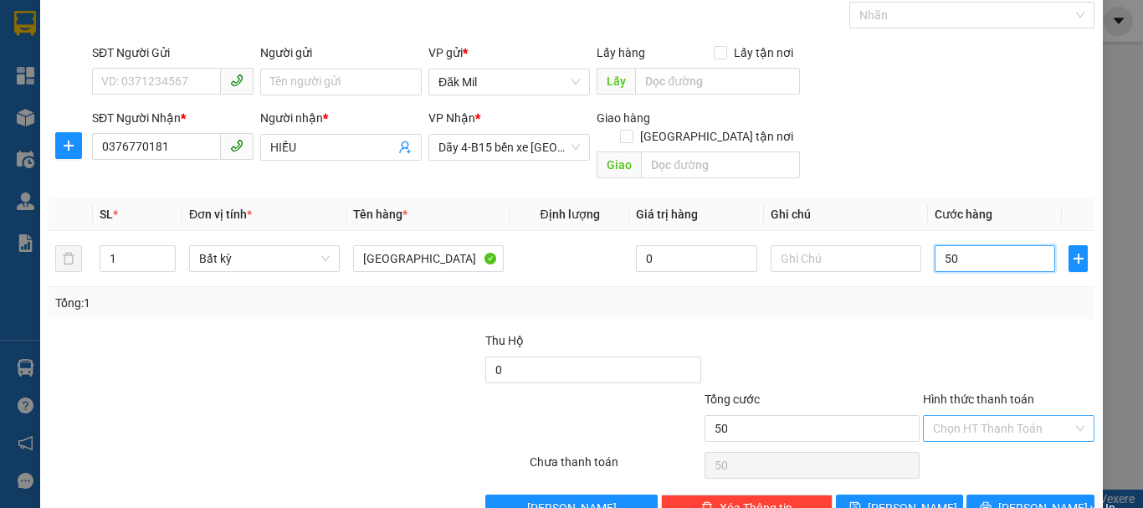
scroll to position [111, 0]
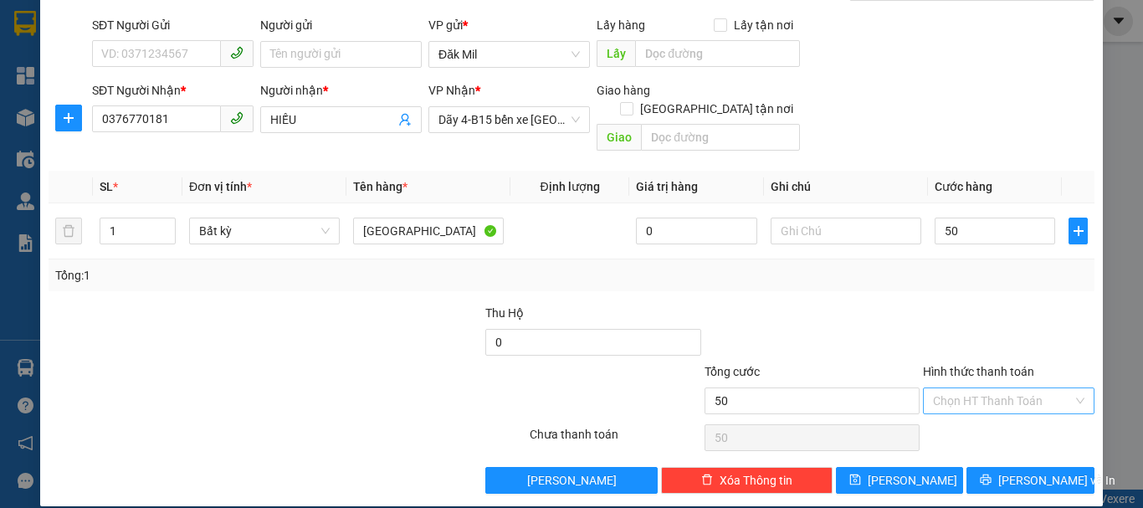
click at [980, 388] on input "Hình thức thanh toán" at bounding box center [1003, 400] width 140 height 25
type input "50.000"
click at [976, 414] on div "Tại văn phòng" at bounding box center [999, 416] width 150 height 18
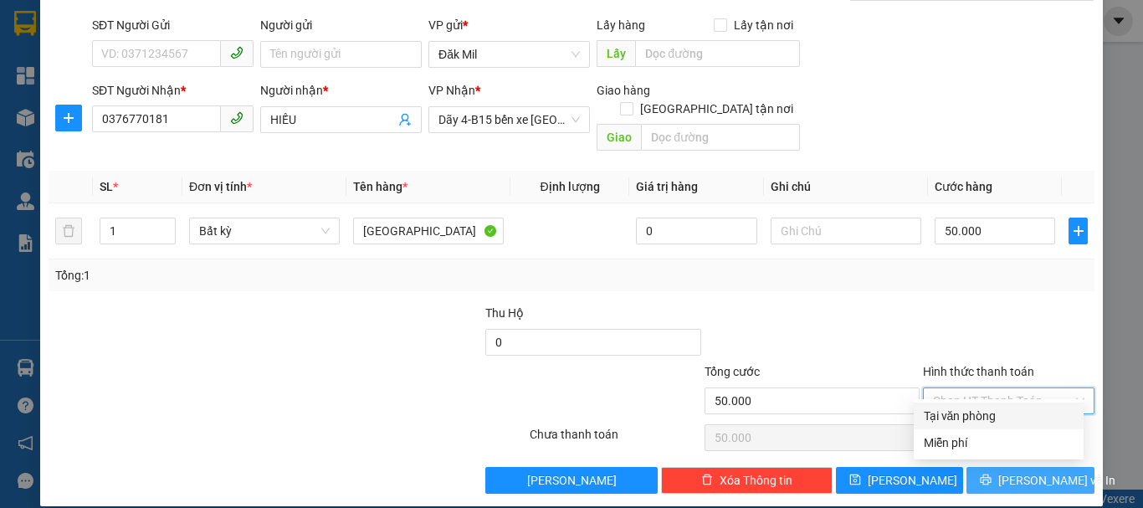
type input "0"
click at [999, 467] on button "[PERSON_NAME] và In" at bounding box center [1030, 480] width 128 height 27
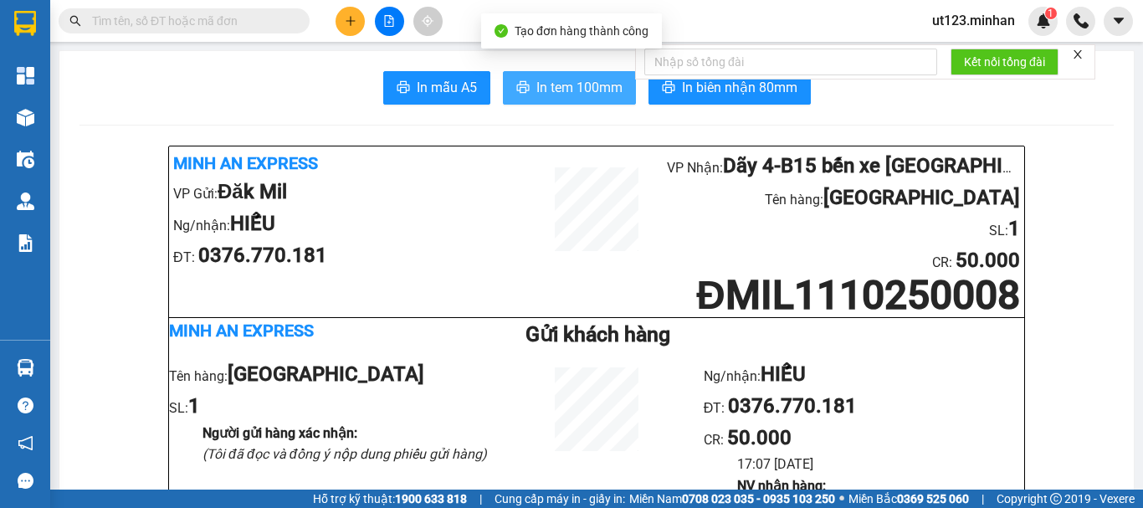
click at [591, 72] on button "In tem 100mm" at bounding box center [569, 87] width 133 height 33
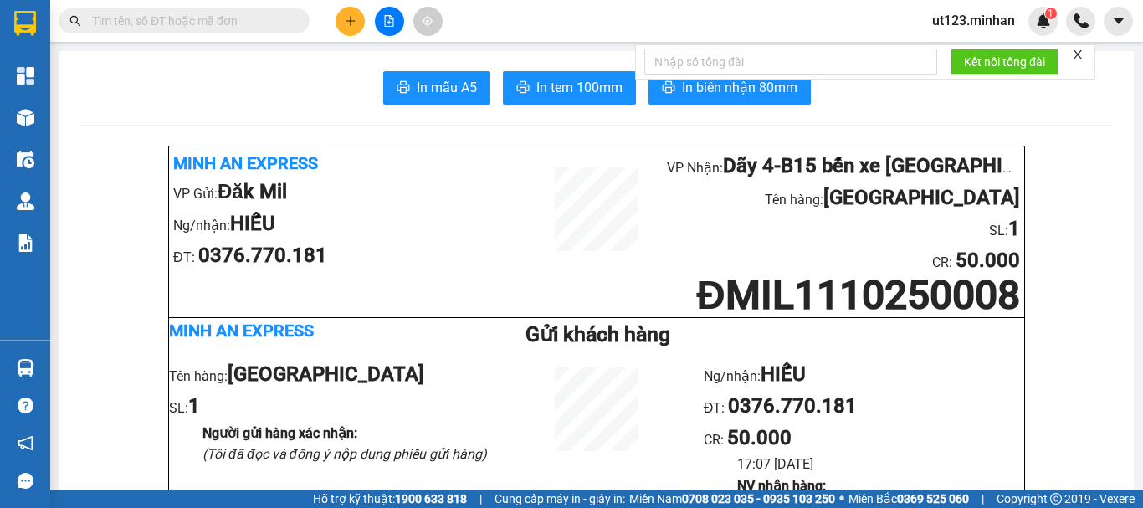
click at [355, 25] on icon "plus" at bounding box center [351, 21] width 12 height 12
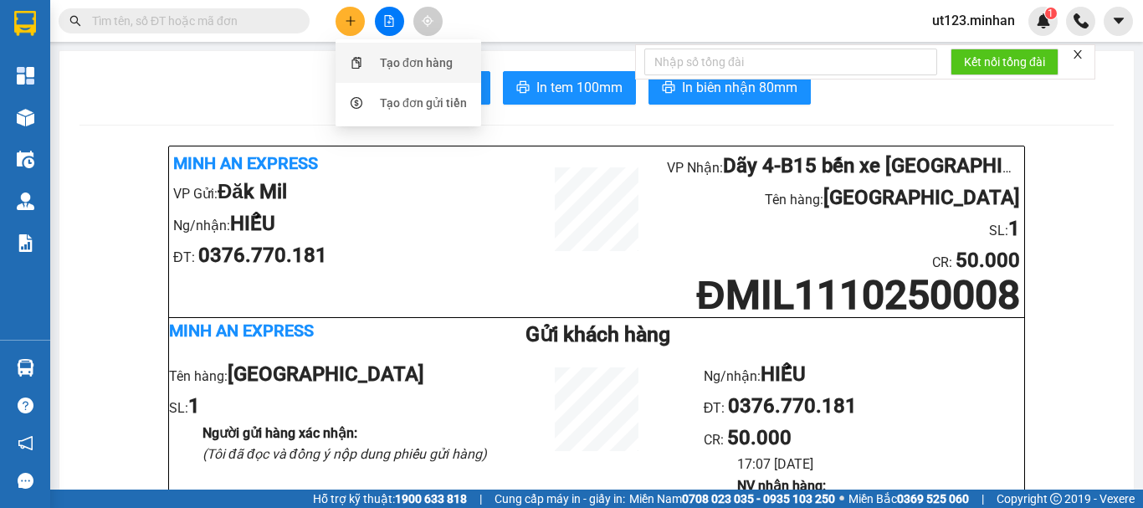
click at [400, 61] on div "Tạo đơn hàng" at bounding box center [416, 63] width 73 height 18
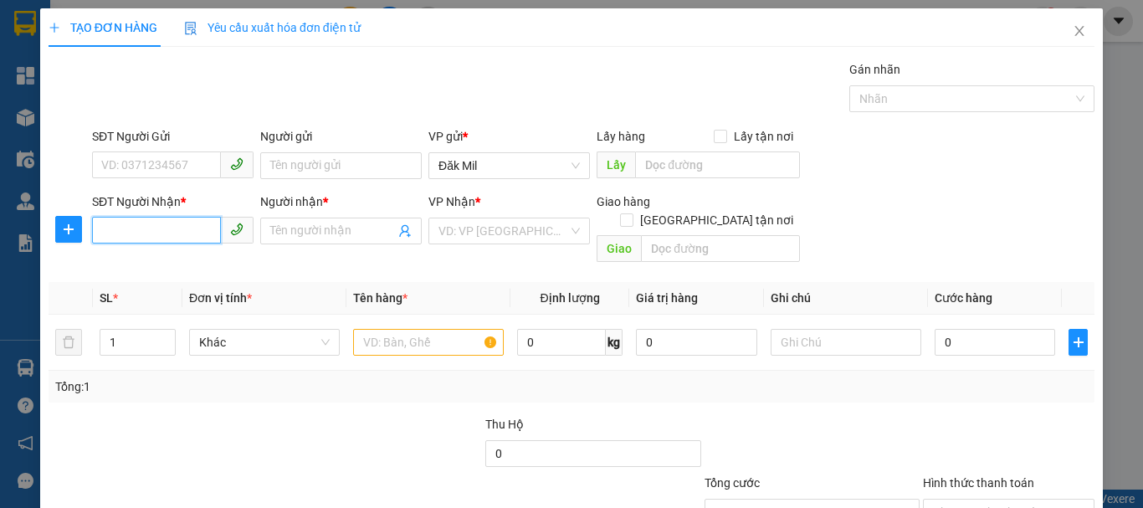
click at [156, 229] on input "SĐT Người Nhận *" at bounding box center [156, 230] width 129 height 27
click at [183, 233] on input "SĐT Người Nhận *" at bounding box center [156, 230] width 129 height 27
click at [391, 329] on input "text" at bounding box center [428, 342] width 151 height 27
type input "XE"
click at [159, 233] on input "SĐT Người Nhận *" at bounding box center [156, 230] width 129 height 27
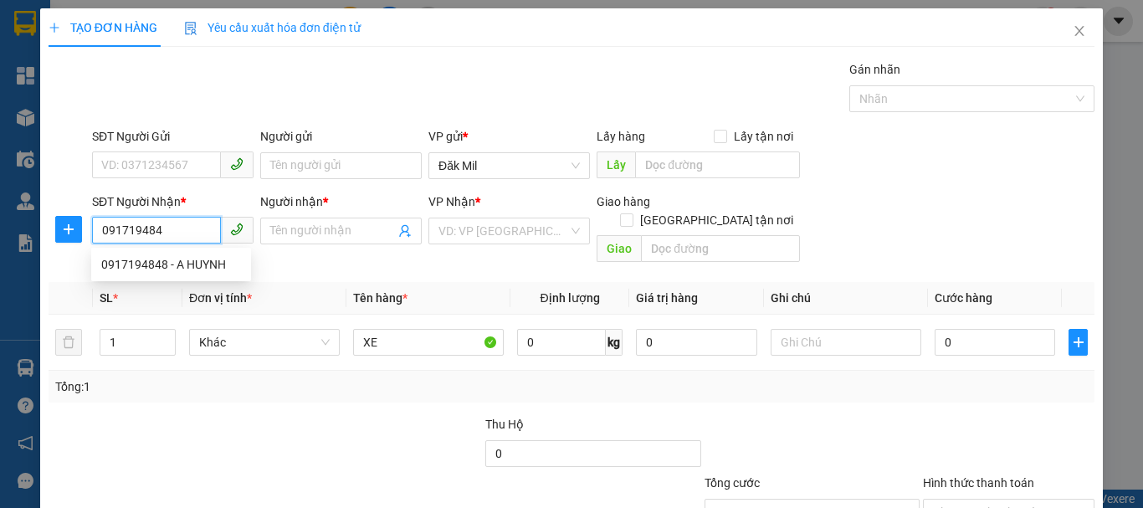
type input "0917194848"
click at [214, 271] on div "0917194848 - A HUYNH" at bounding box center [171, 264] width 140 height 18
type input "A HUYNH"
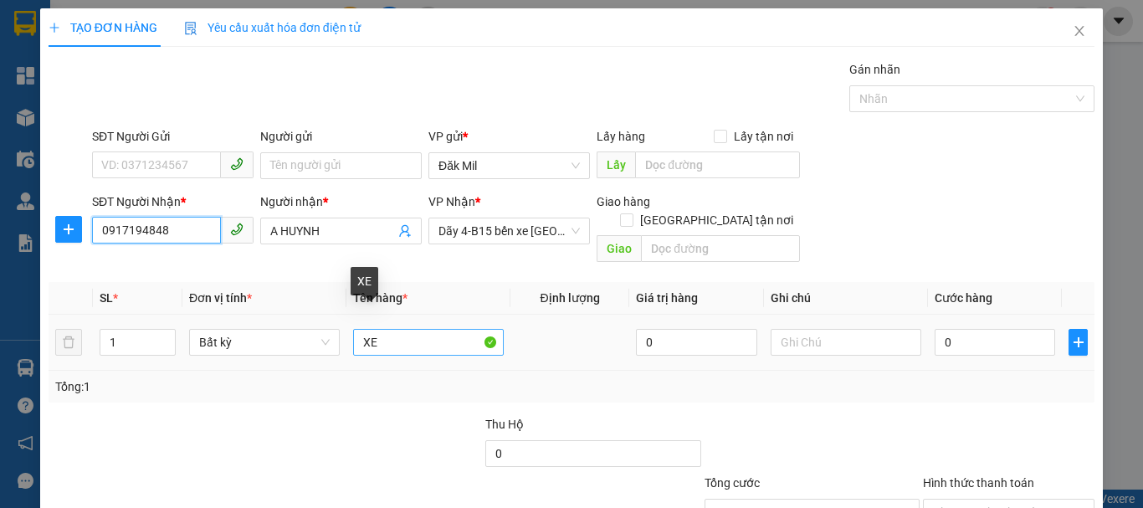
type input "0917194848"
click at [387, 332] on input "XE" at bounding box center [428, 342] width 151 height 27
type input "XE MÁY"
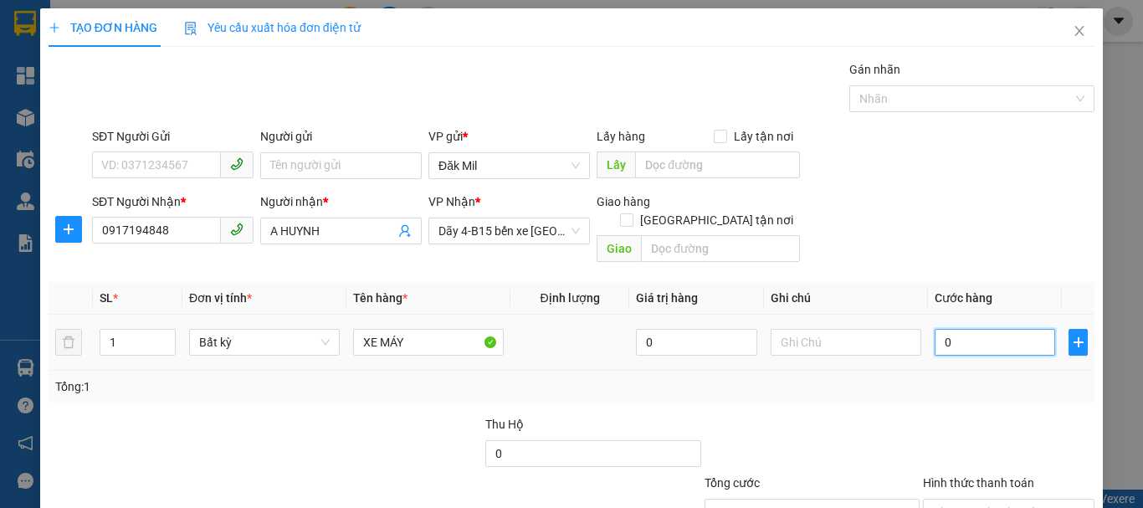
click at [952, 329] on input "0" at bounding box center [995, 342] width 120 height 27
type input "3"
type input "30"
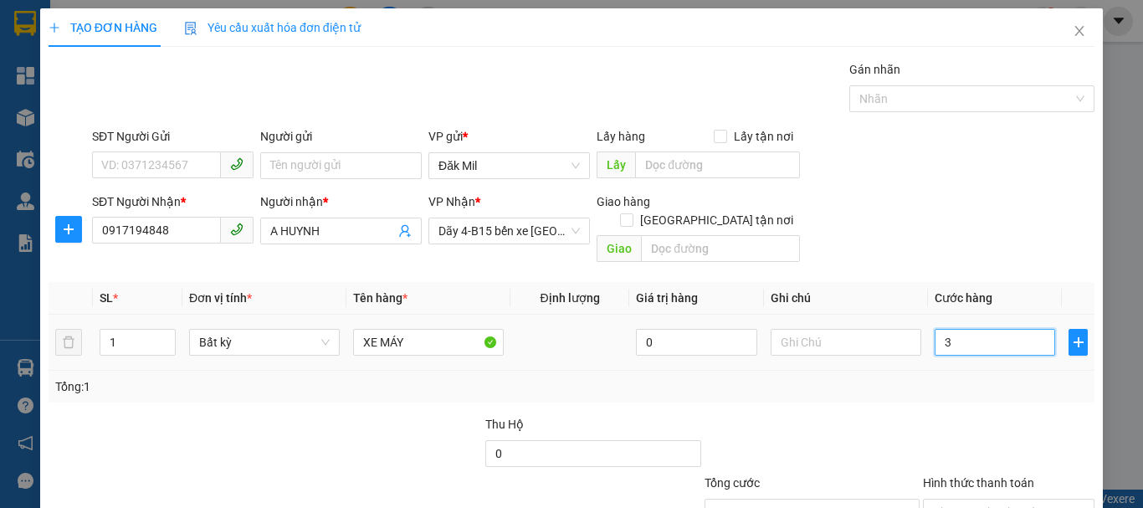
type input "30"
type input "300"
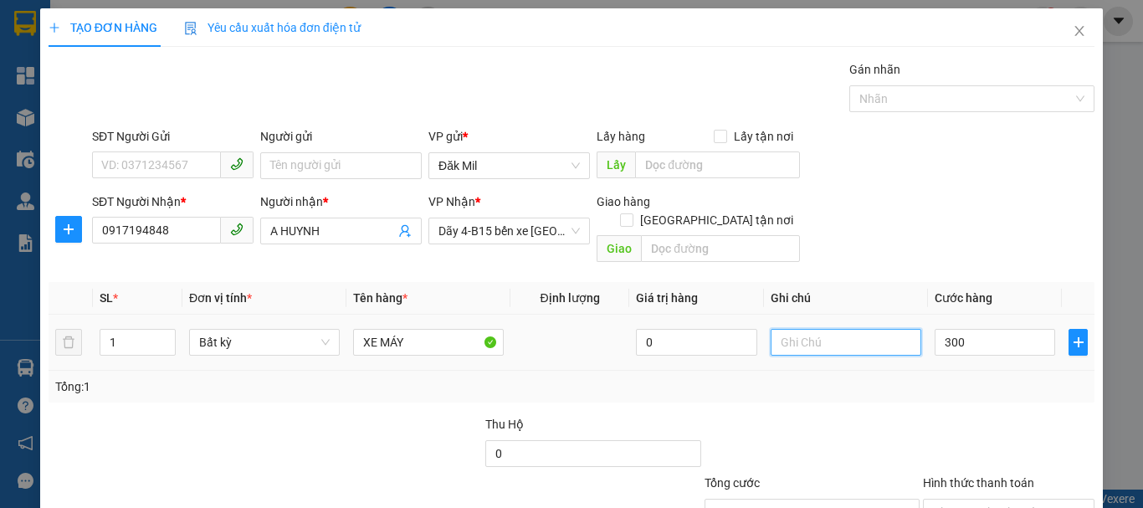
type input "300.000"
click at [792, 329] on input "text" at bounding box center [846, 342] width 151 height 27
type input "K"
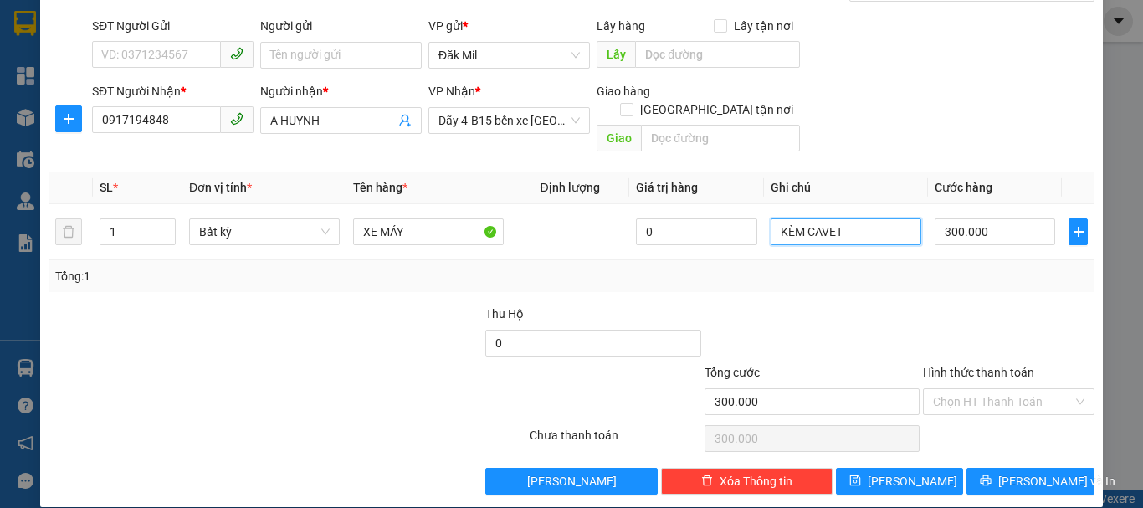
scroll to position [111, 0]
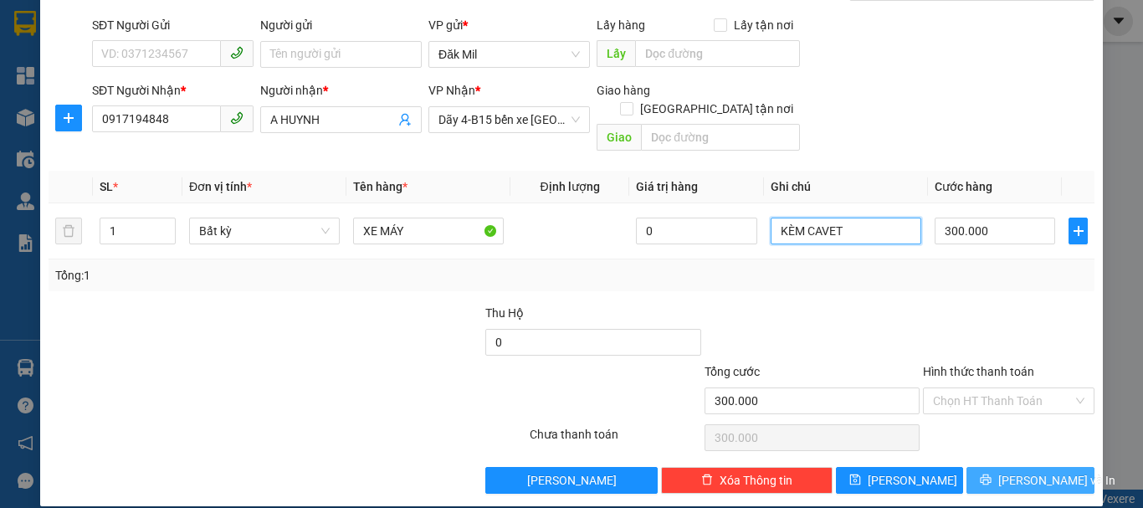
type input "KÈM CAVET"
click at [1022, 471] on span "[PERSON_NAME] và In" at bounding box center [1056, 480] width 117 height 18
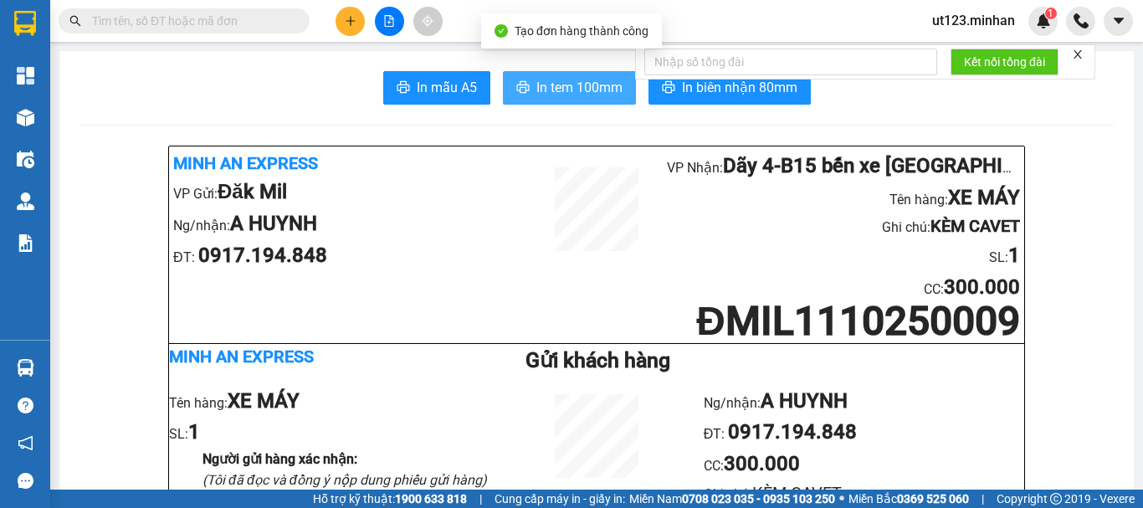
click at [581, 85] on span "In tem 100mm" at bounding box center [579, 87] width 86 height 21
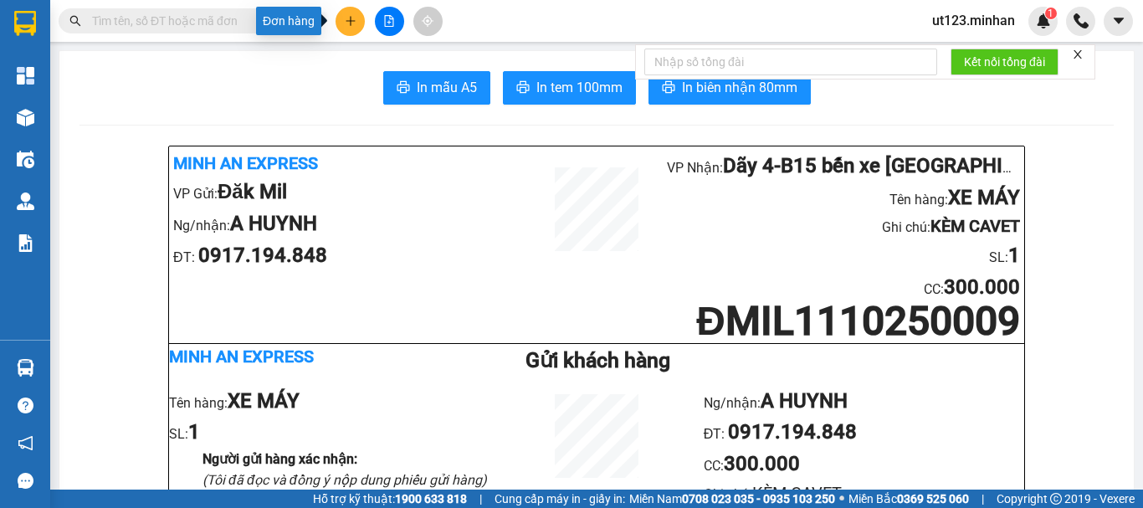
click at [353, 33] on button at bounding box center [350, 21] width 29 height 29
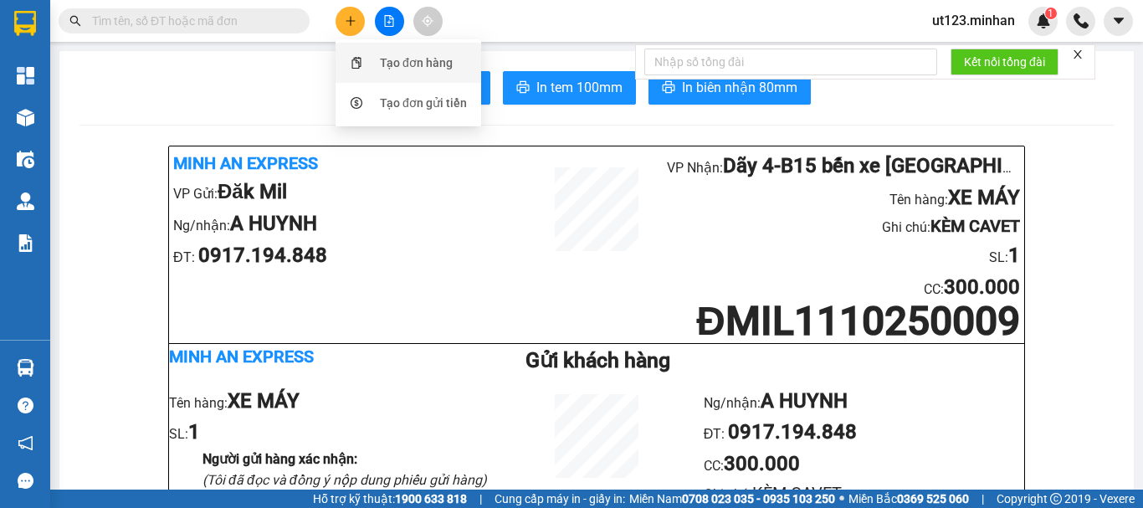
click at [390, 61] on div "Tạo đơn hàng" at bounding box center [416, 63] width 73 height 18
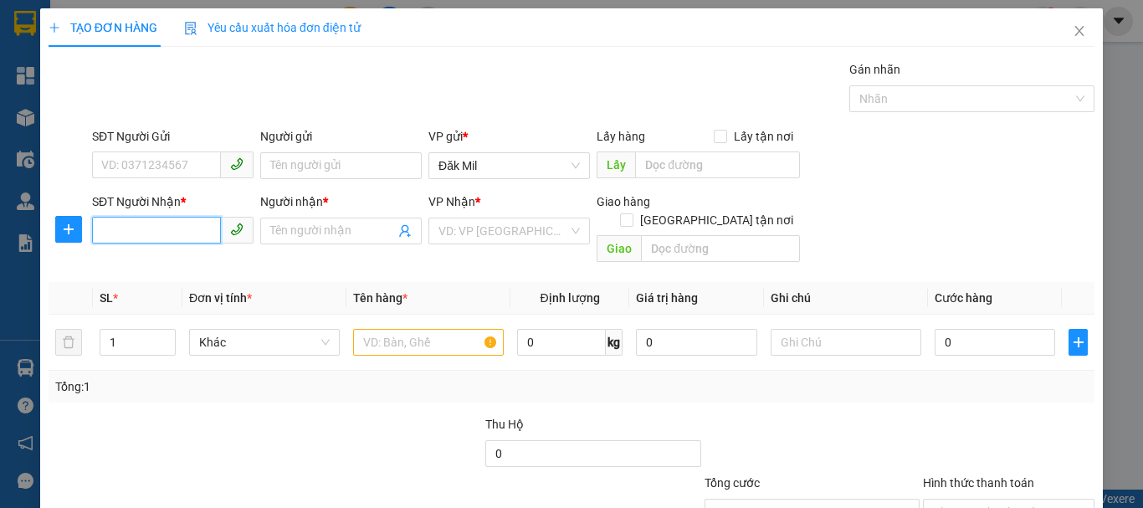
click at [205, 225] on input "SĐT Người Nhận *" at bounding box center [156, 230] width 129 height 27
click at [180, 260] on div "0372734645 -" at bounding box center [171, 264] width 140 height 18
type input "0372734645"
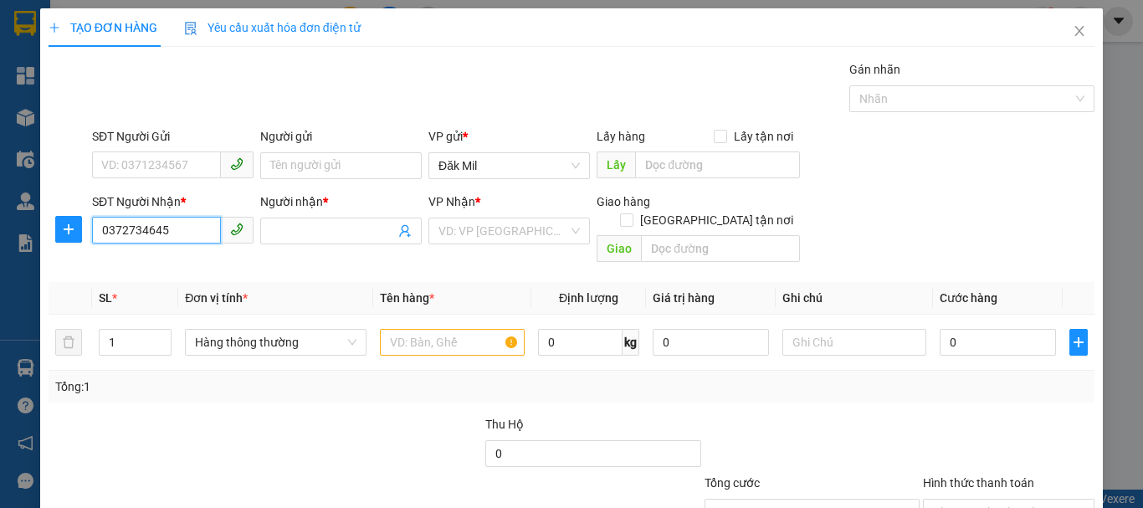
type input "0372734645"
click at [300, 231] on input "Người nhận *" at bounding box center [332, 231] width 125 height 18
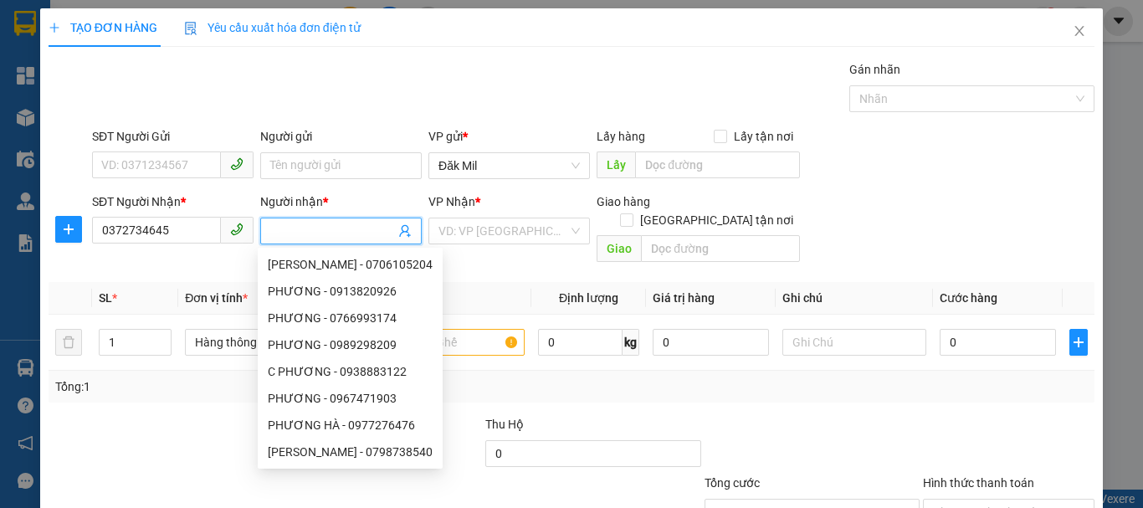
type input "d"
type input "đ"
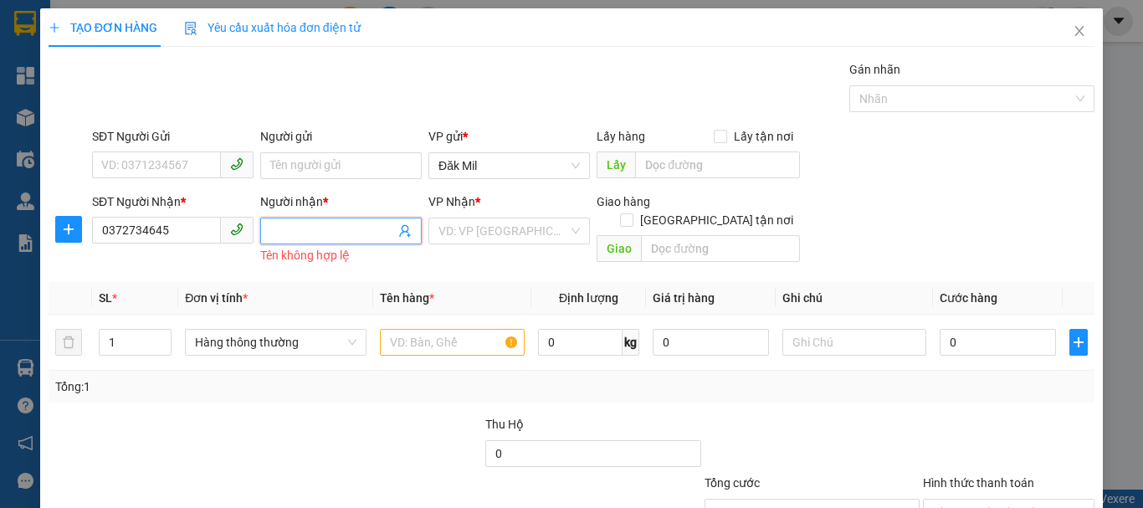
type input "D"
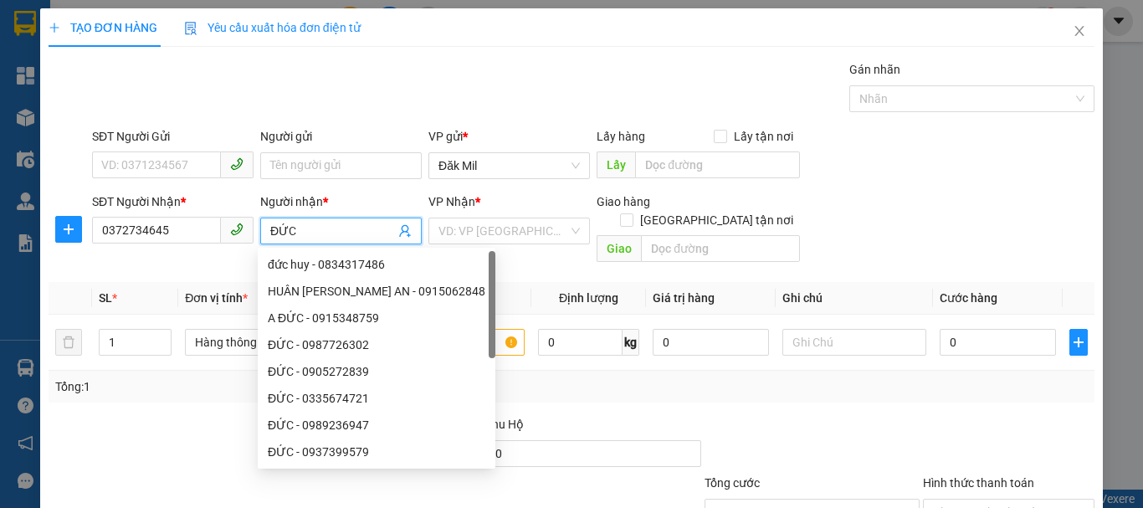
type input "ĐỨC"
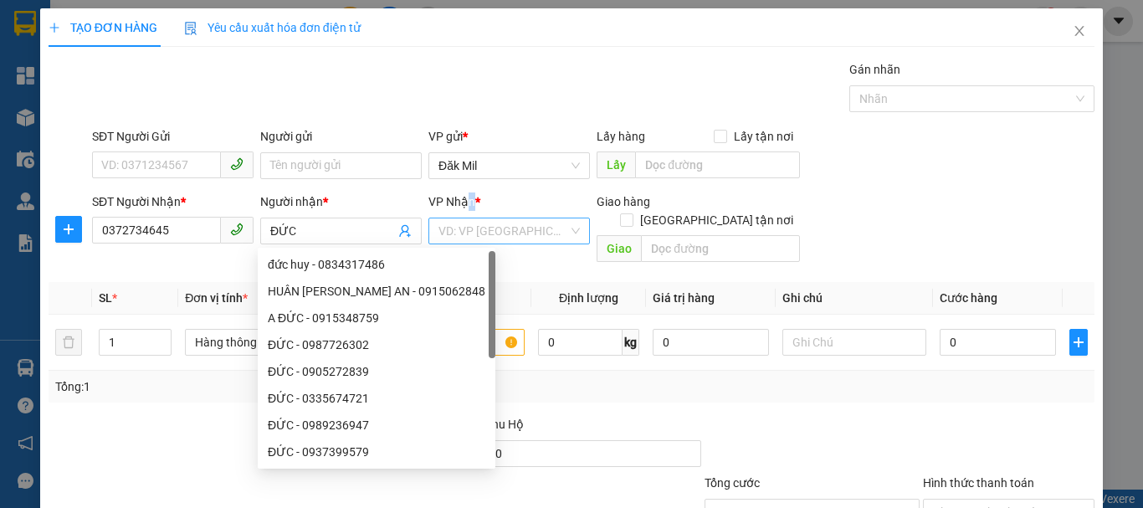
drag, startPoint x: 464, startPoint y: 217, endPoint x: 492, endPoint y: 233, distance: 31.9
click at [467, 217] on div "VP Nhận *" at bounding box center [508, 204] width 161 height 25
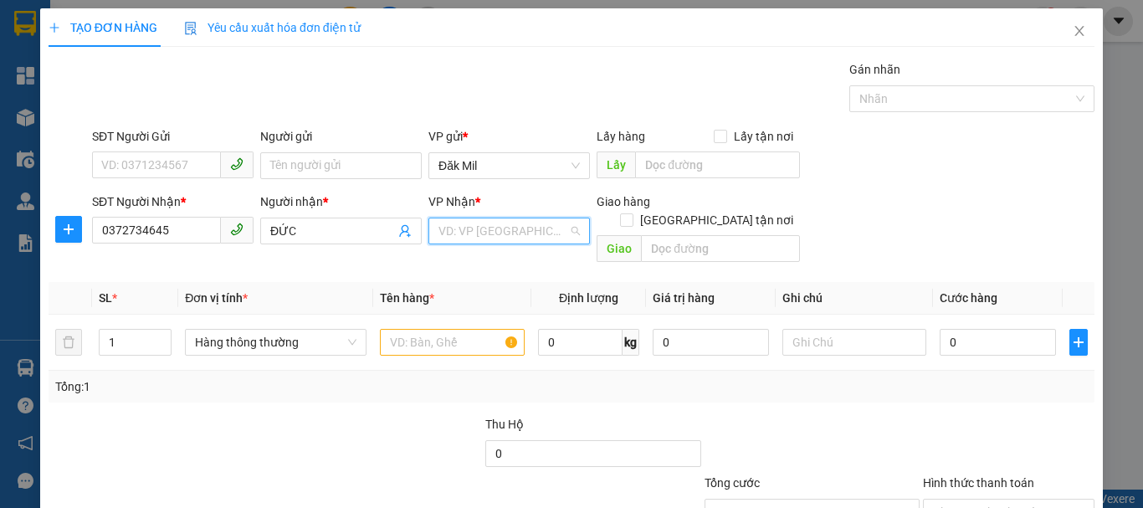
click at [541, 238] on input "search" at bounding box center [503, 230] width 130 height 25
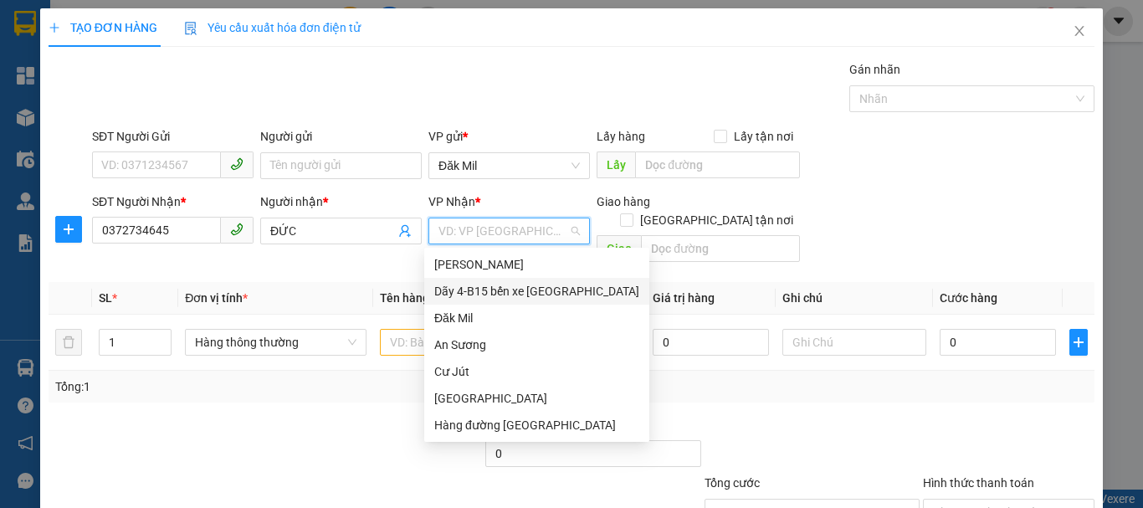
click at [537, 290] on div "Dãy 4-B15 bến xe [GEOGRAPHIC_DATA]" at bounding box center [536, 291] width 205 height 18
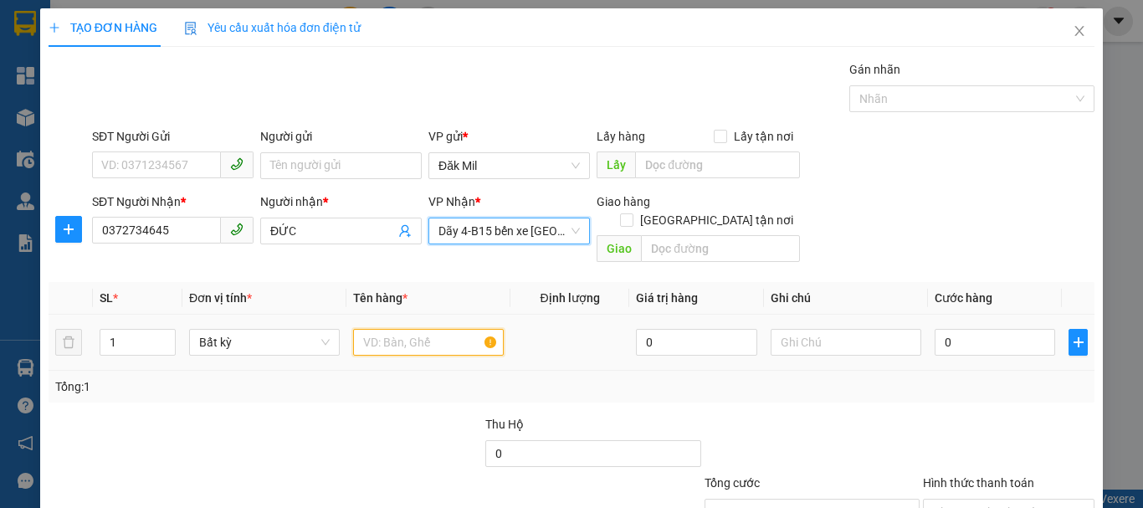
click at [425, 329] on input "text" at bounding box center [428, 342] width 151 height 27
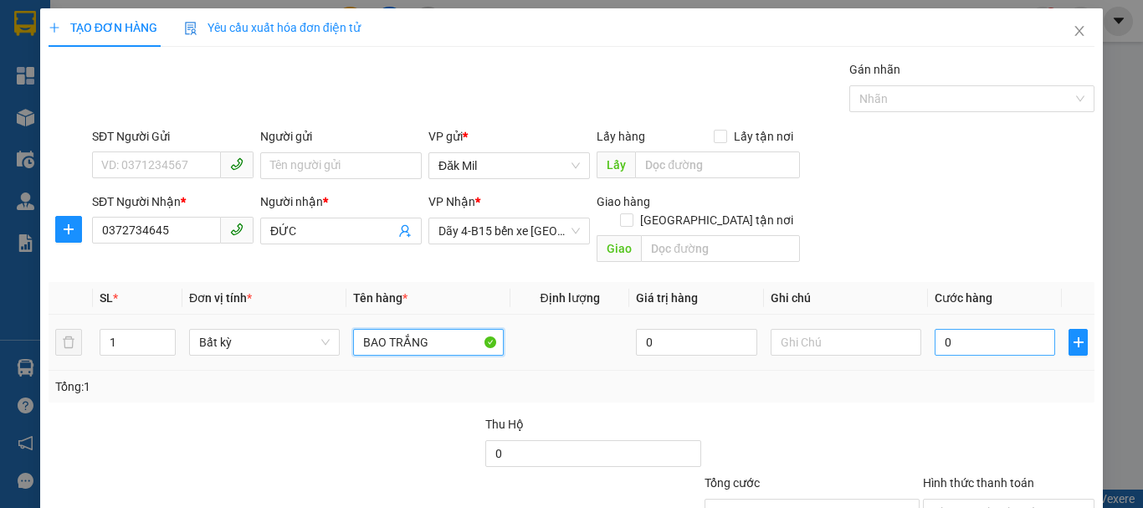
type input "BAO TRẮNG"
click at [975, 329] on input "0" at bounding box center [995, 342] width 120 height 27
type input "4"
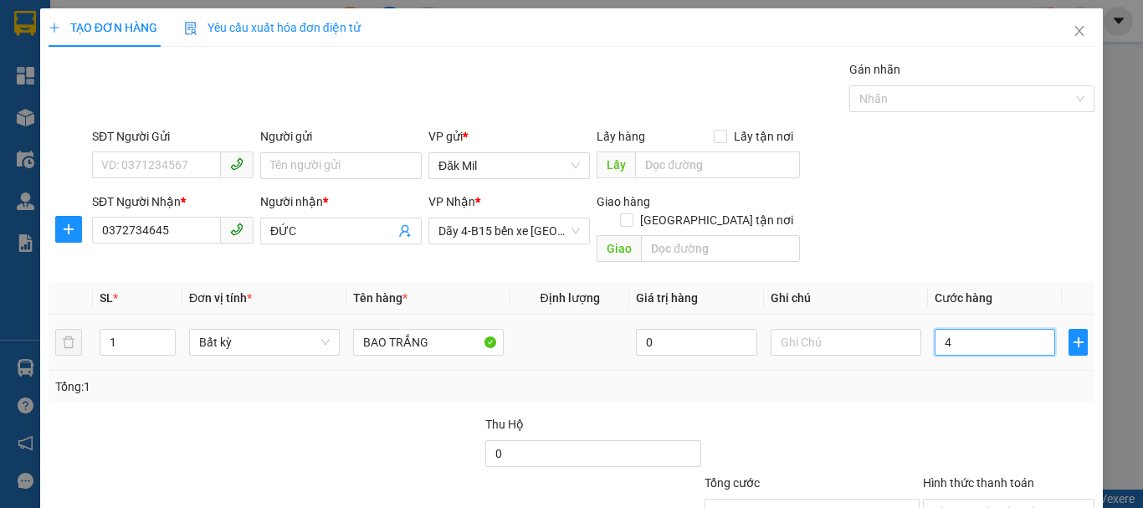
type input "40"
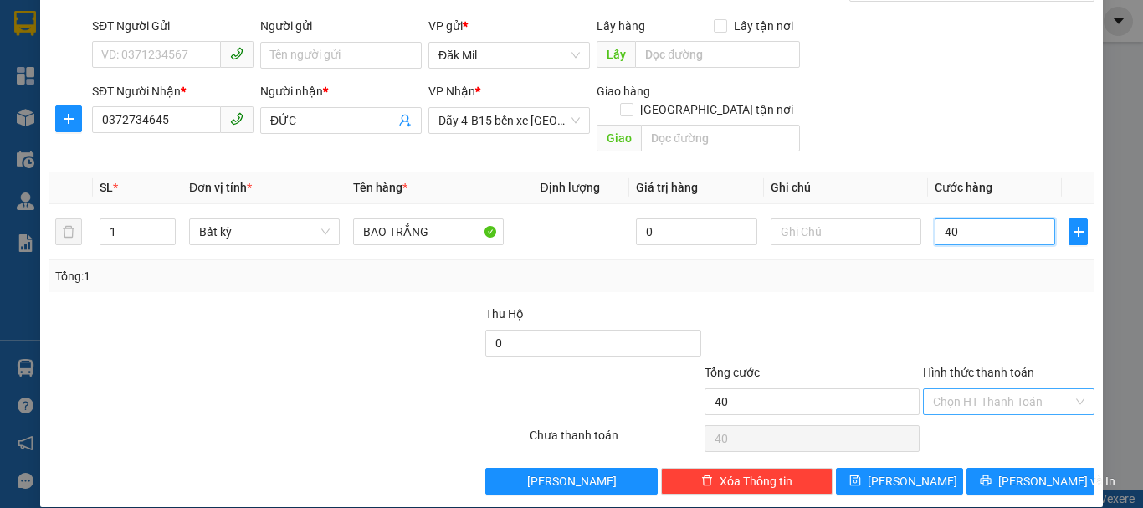
scroll to position [111, 0]
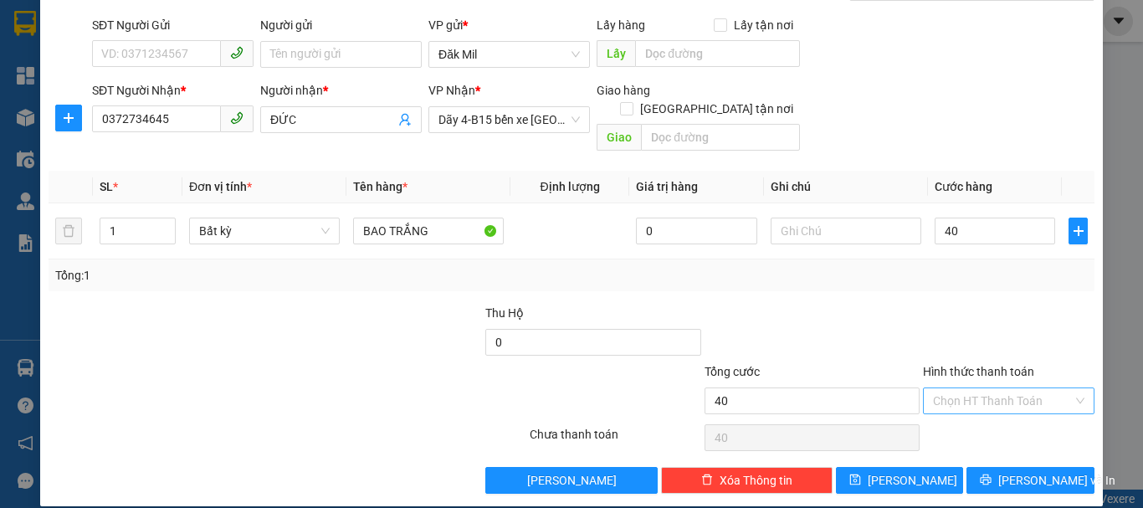
type input "40.000"
click at [987, 388] on input "Hình thức thanh toán" at bounding box center [1003, 400] width 140 height 25
drag, startPoint x: 971, startPoint y: 412, endPoint x: 1020, endPoint y: 457, distance: 66.9
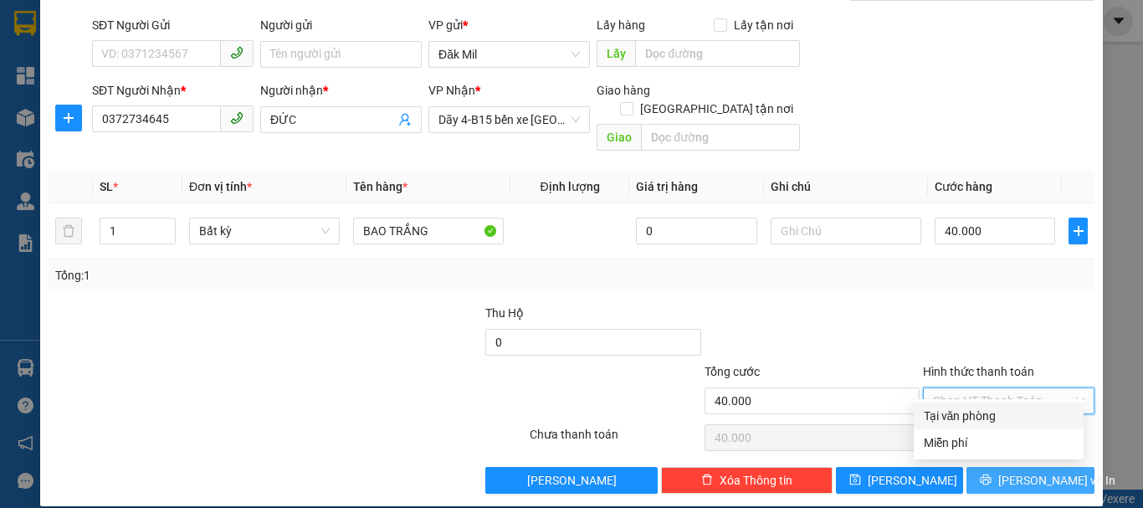
click at [972, 413] on div "Tại văn phòng" at bounding box center [999, 416] width 150 height 18
type input "0"
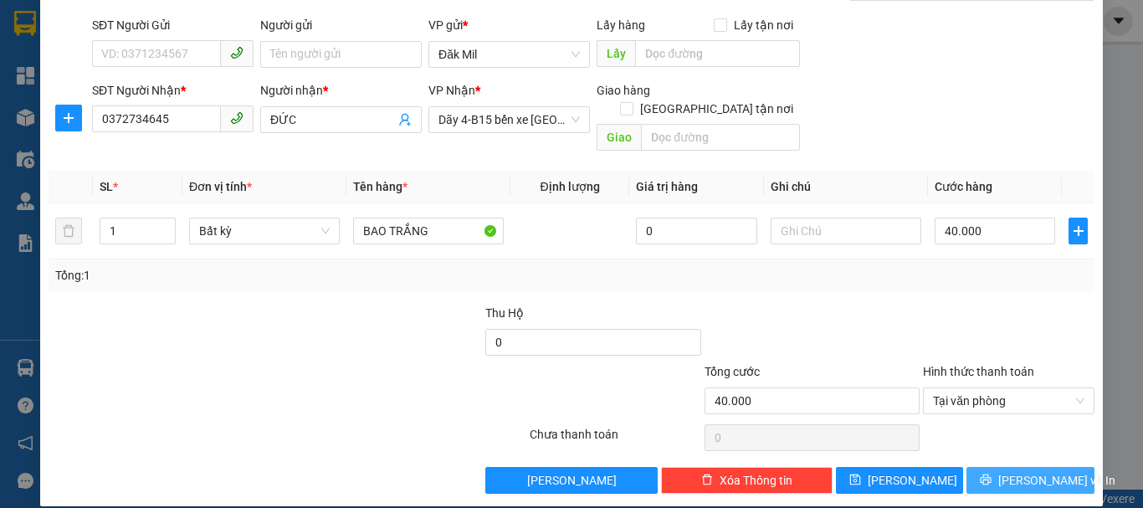
click at [1022, 471] on span "[PERSON_NAME] và In" at bounding box center [1056, 480] width 117 height 18
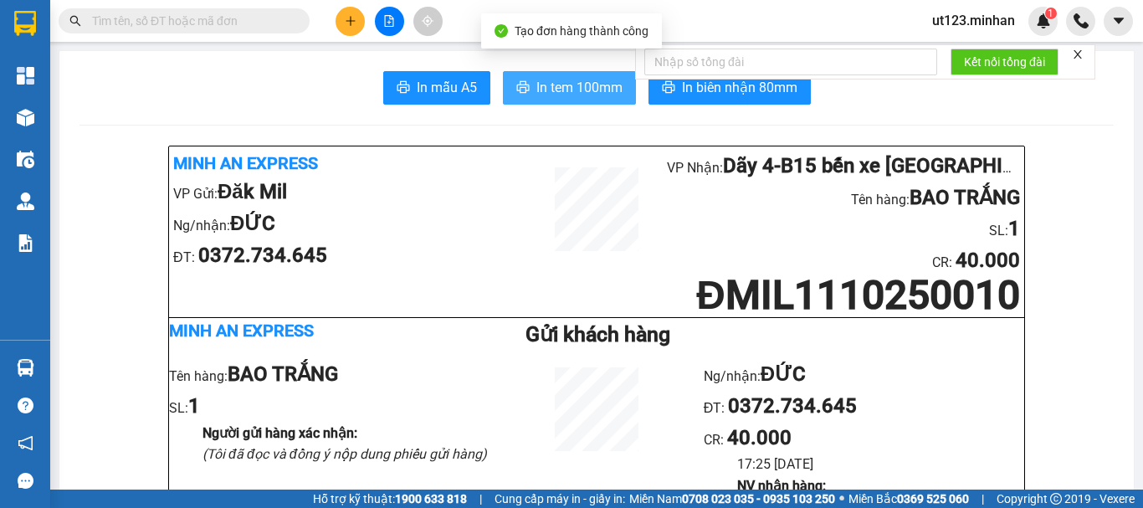
click at [566, 95] on span "In tem 100mm" at bounding box center [579, 87] width 86 height 21
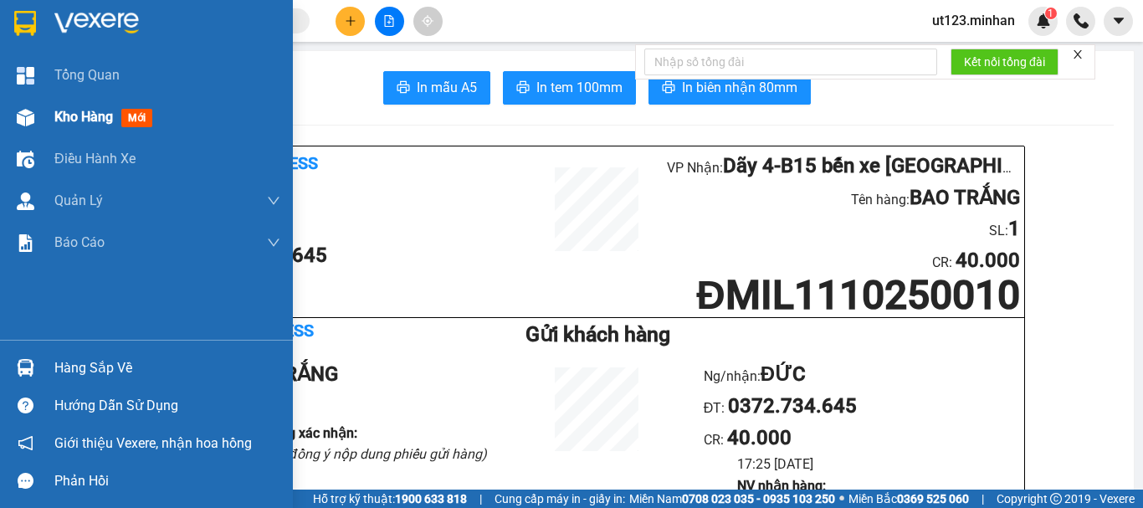
click at [51, 119] on div "Kho hàng mới" at bounding box center [146, 117] width 293 height 42
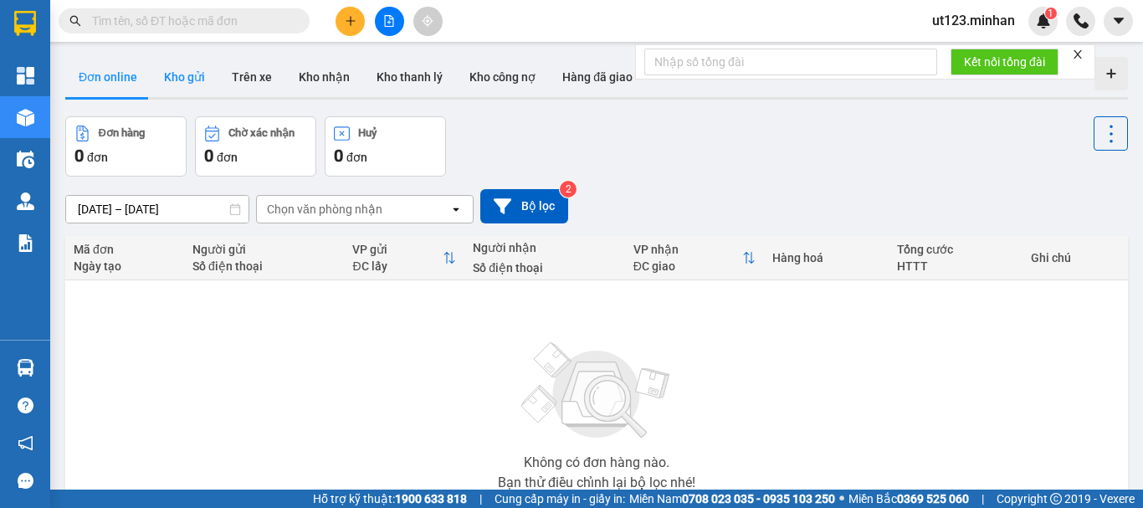
click at [195, 78] on button "Kho gửi" at bounding box center [185, 77] width 68 height 40
type input "[DATE] – [DATE]"
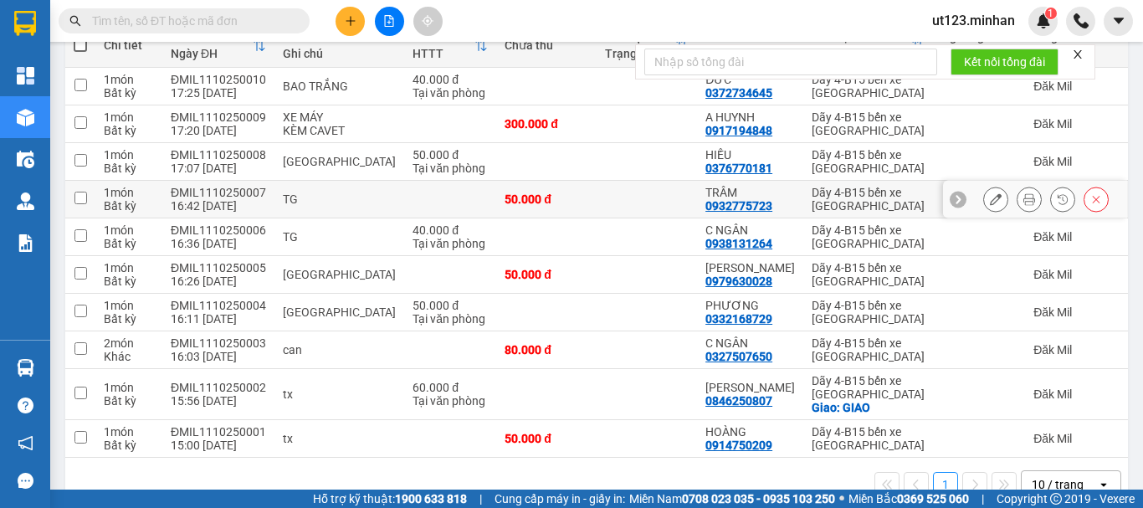
scroll to position [249, 0]
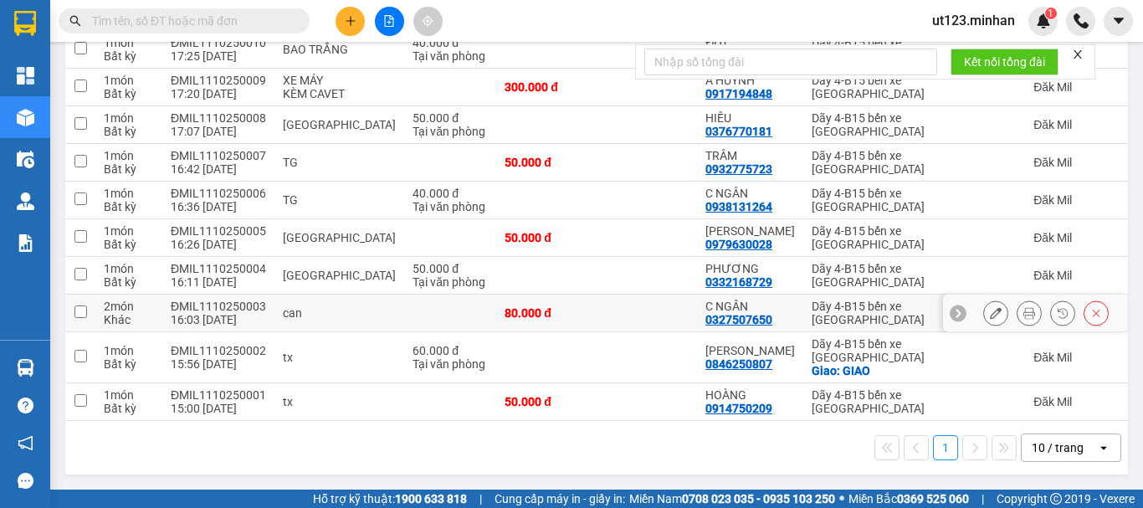
click at [1023, 312] on button at bounding box center [1028, 313] width 23 height 29
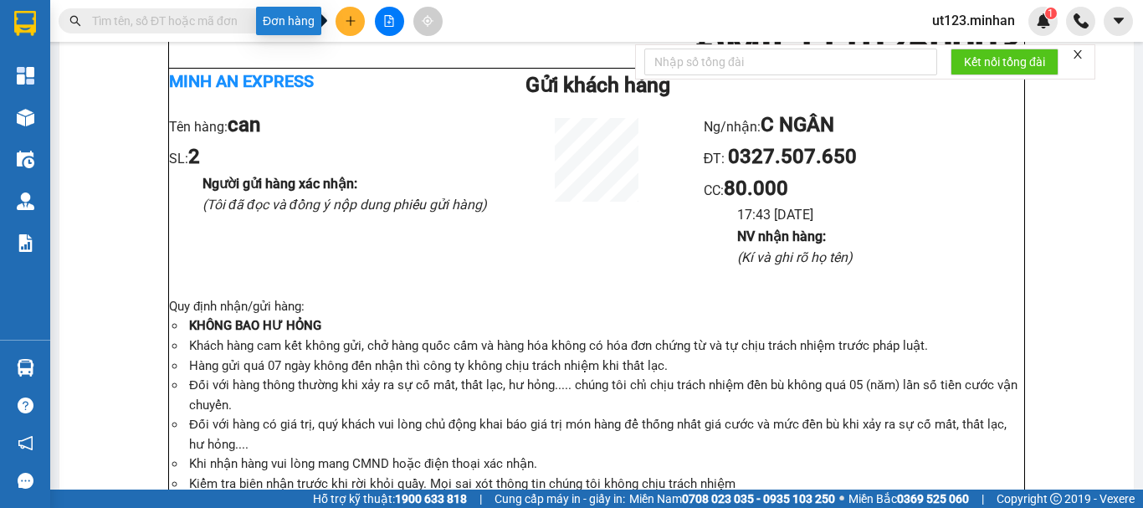
click at [351, 25] on icon "plus" at bounding box center [351, 21] width 12 height 12
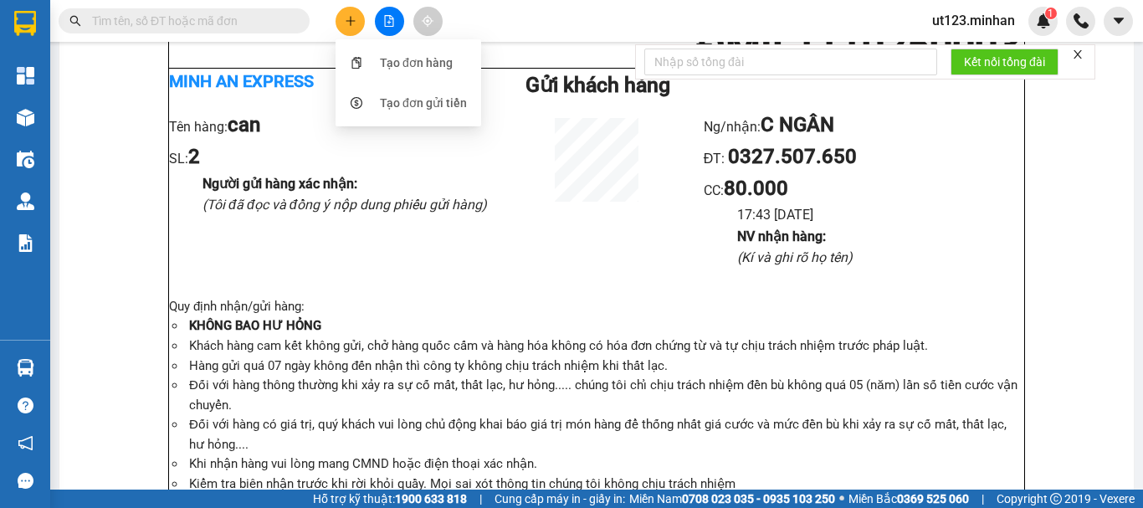
click at [262, 119] on li "Tên hàng: can" at bounding box center [329, 126] width 320 height 32
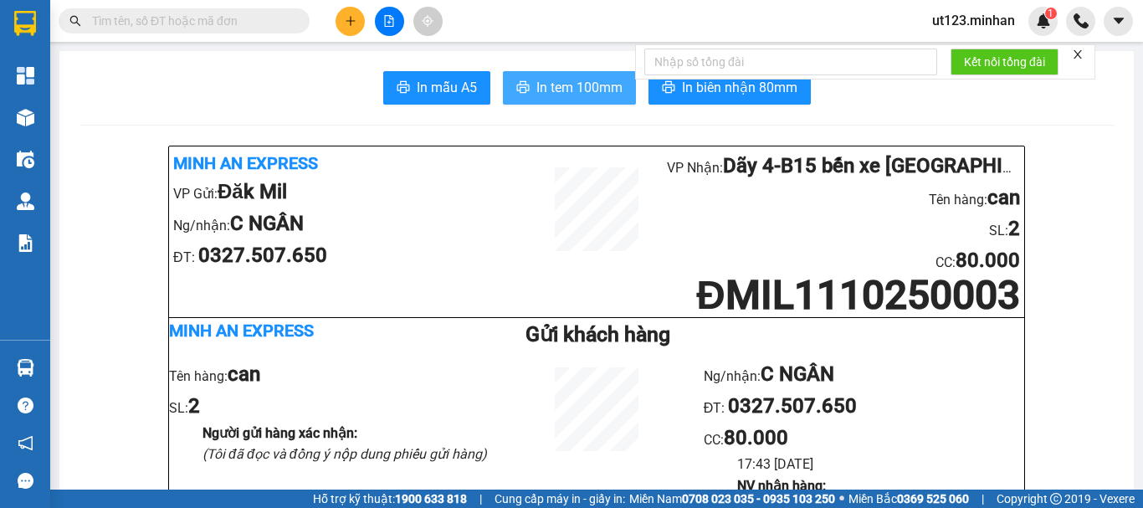
click at [596, 85] on span "In tem 100mm" at bounding box center [579, 87] width 86 height 21
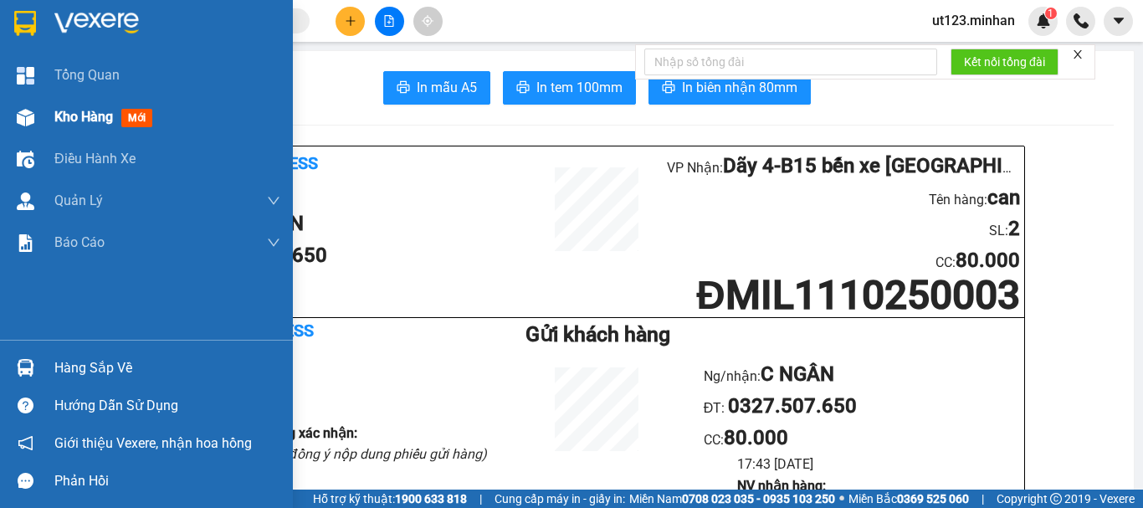
click at [22, 105] on div at bounding box center [25, 117] width 29 height 29
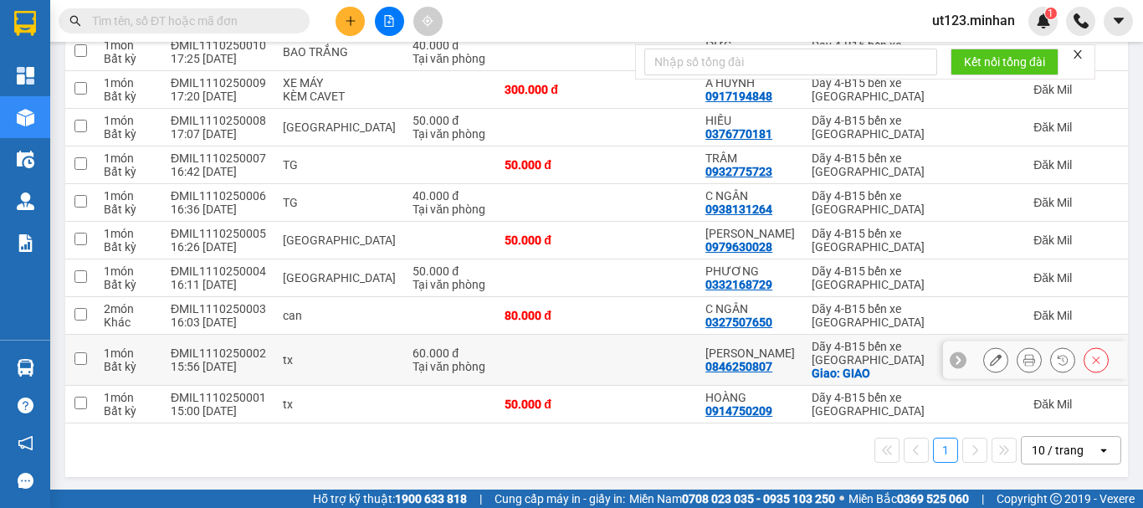
scroll to position [249, 0]
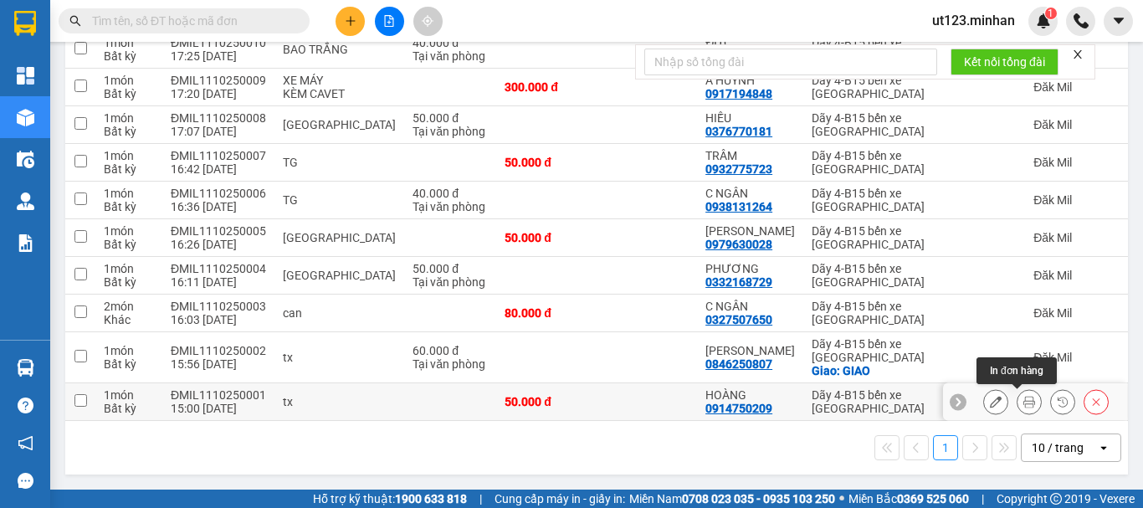
click at [1023, 403] on icon at bounding box center [1029, 402] width 12 height 12
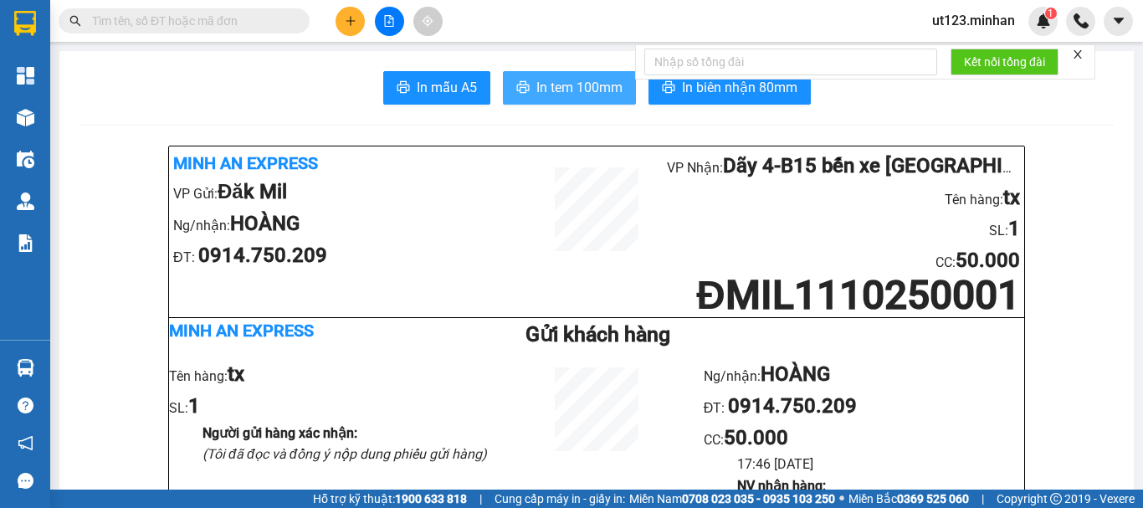
click at [577, 82] on span "In tem 100mm" at bounding box center [579, 87] width 86 height 21
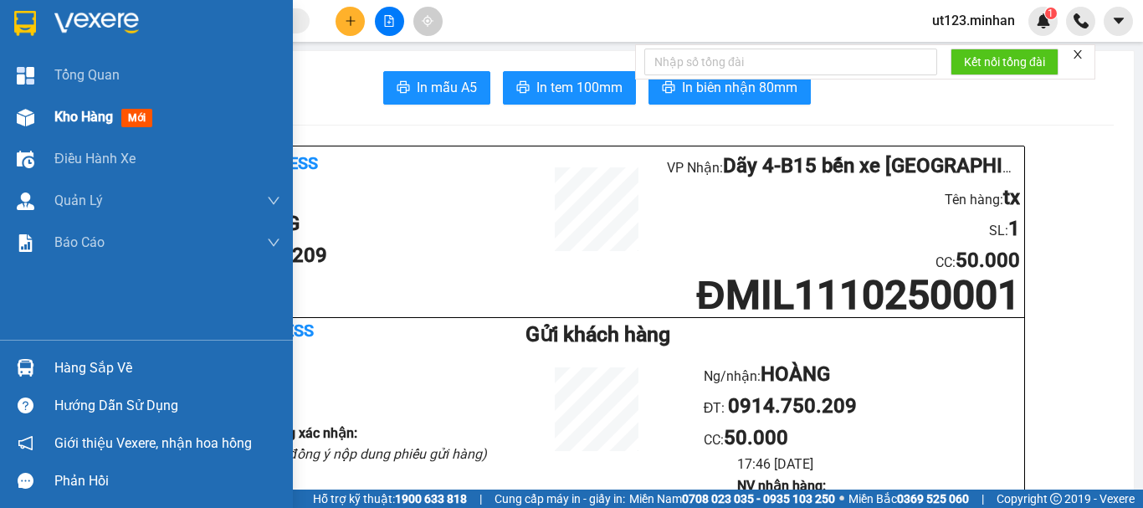
drag, startPoint x: 23, startPoint y: 115, endPoint x: 232, endPoint y: 124, distance: 208.5
click at [23, 113] on img at bounding box center [26, 118] width 18 height 18
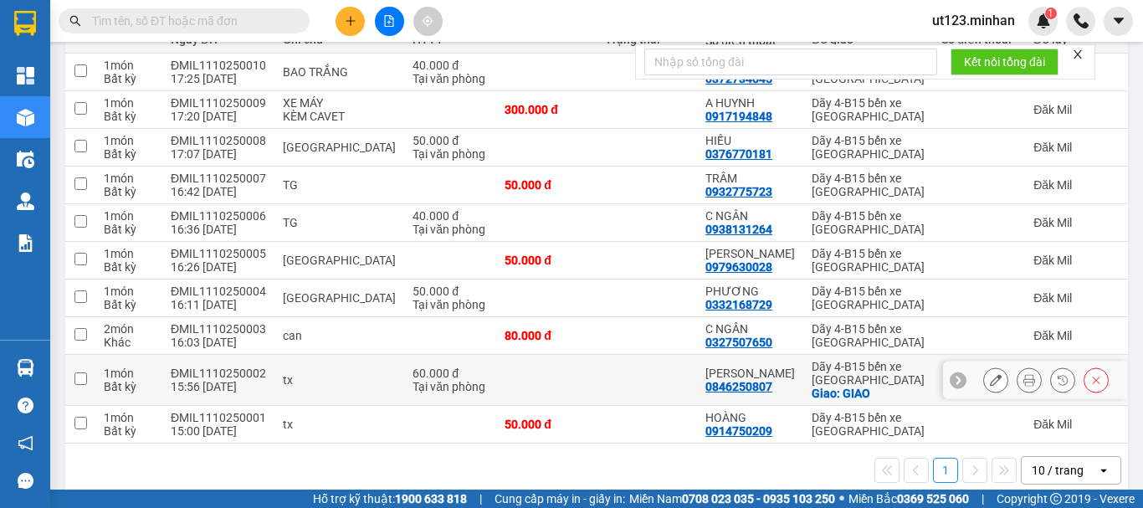
scroll to position [249, 0]
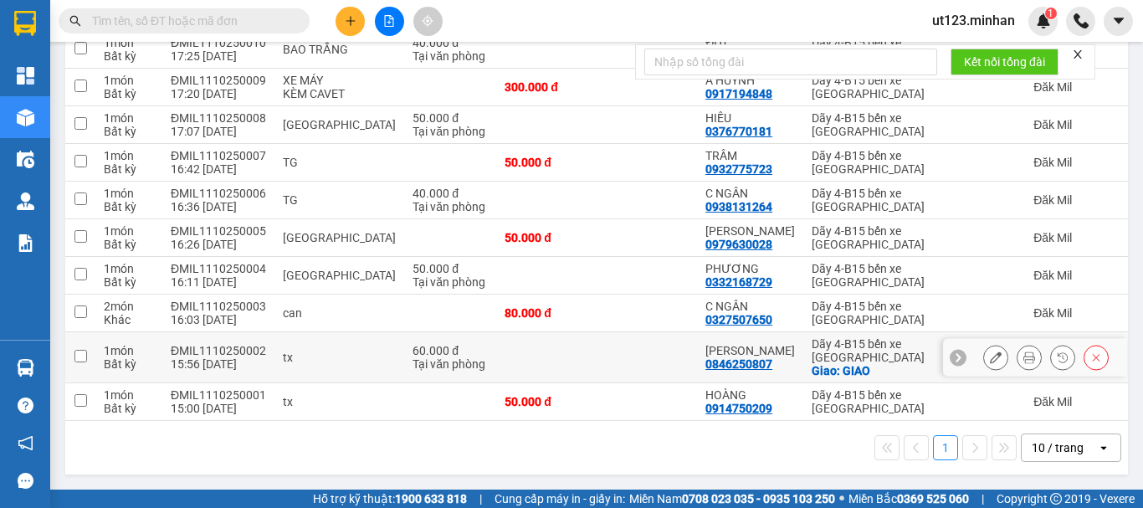
click at [990, 358] on icon at bounding box center [996, 357] width 12 height 12
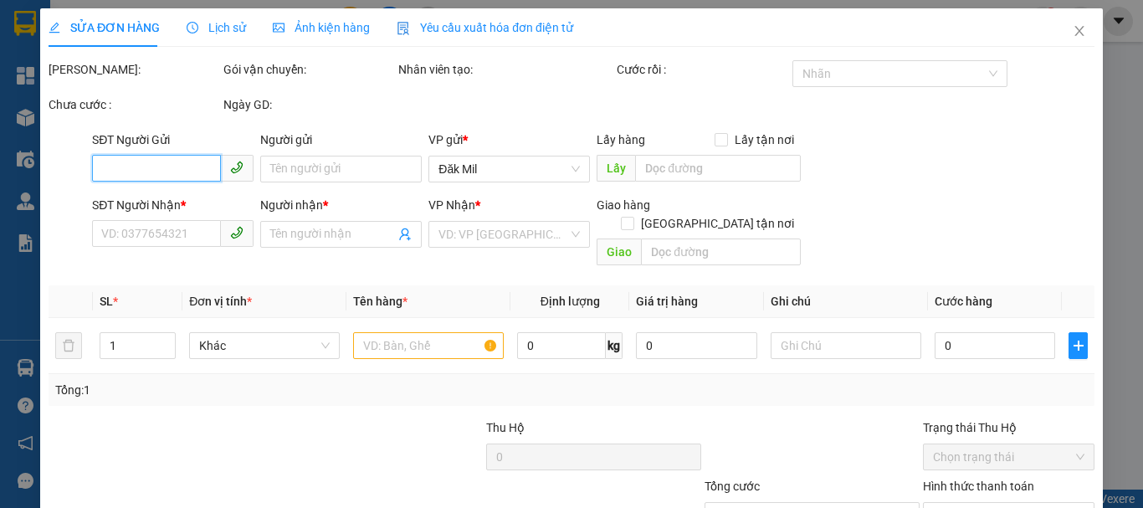
type input "0846250807"
type input "[PERSON_NAME]"
checkbox input "true"
type input "GIAO"
type input "60.000"
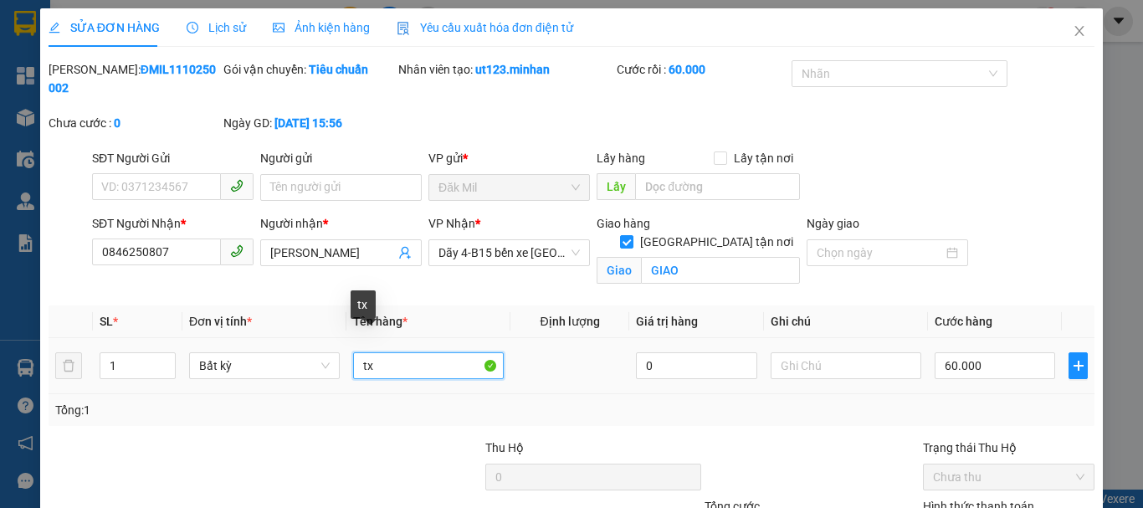
click at [386, 352] on input "tx" at bounding box center [428, 365] width 151 height 27
type input "tx+túm gạo"
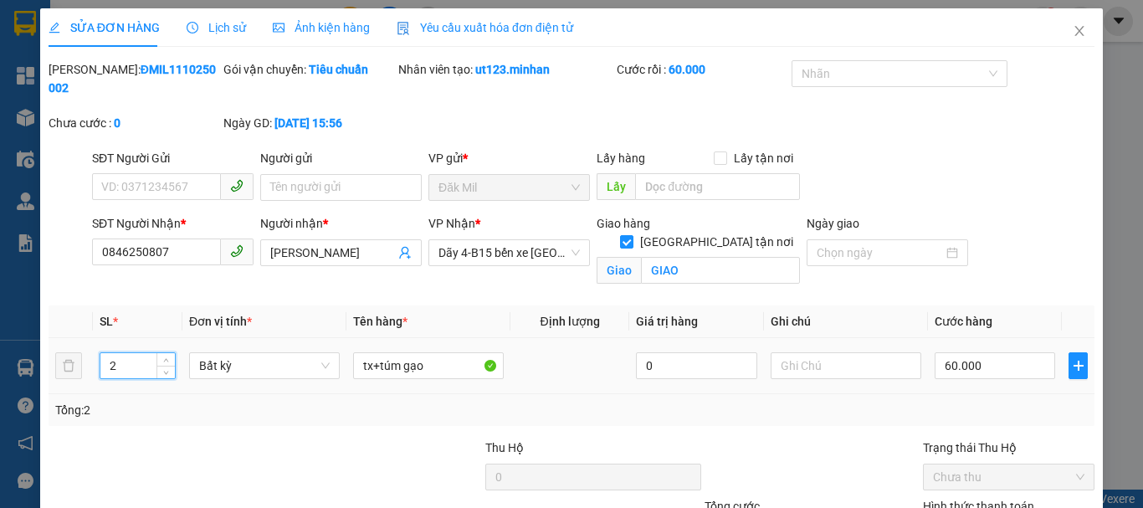
type input "2"
click at [960, 349] on div "60.000" at bounding box center [995, 365] width 120 height 33
click at [993, 352] on input "60.000" at bounding box center [995, 365] width 120 height 27
type input "9"
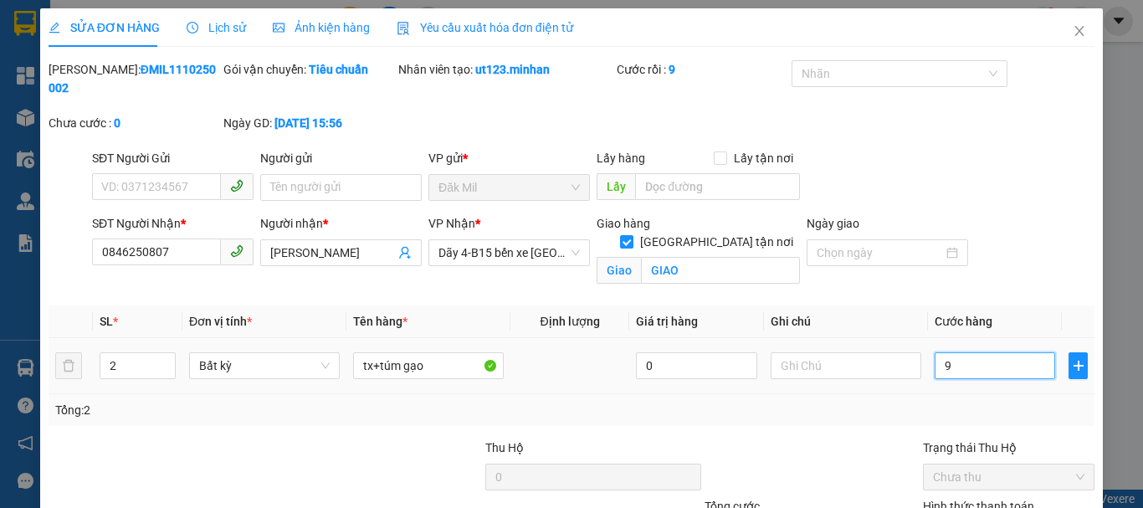
type input "90"
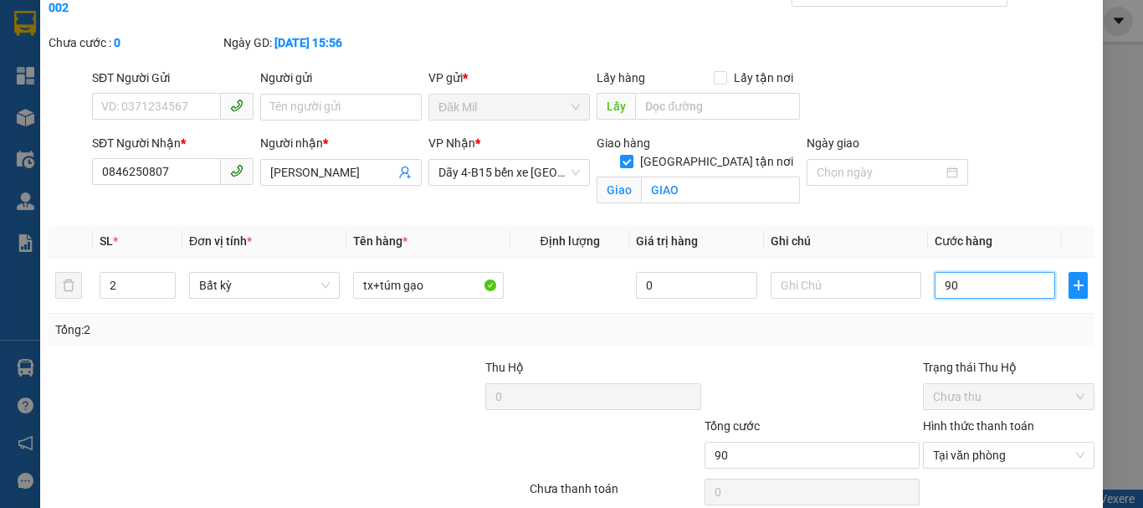
scroll to position [135, 0]
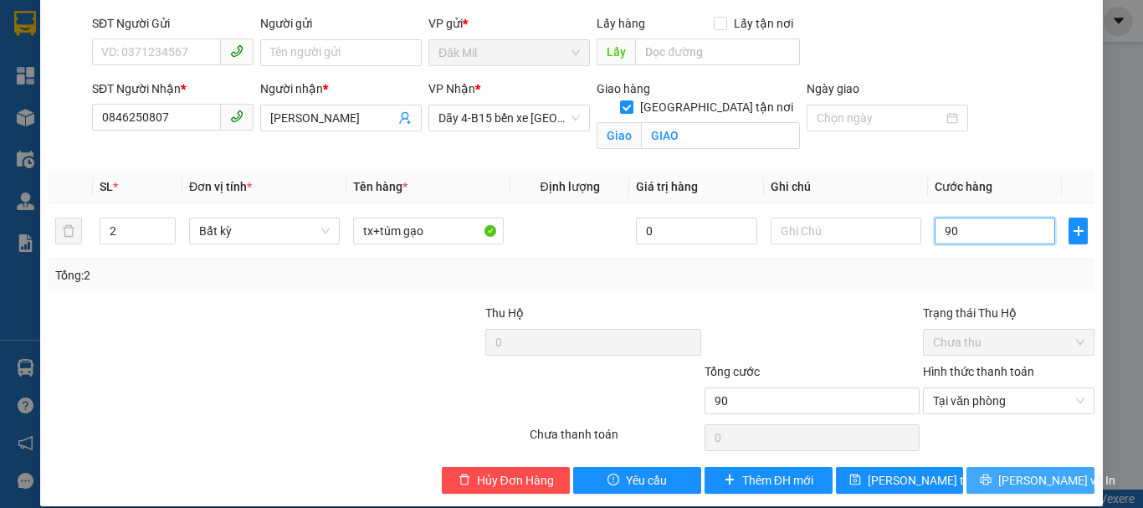
type input "90"
type input "90.000"
click at [1016, 471] on span "[PERSON_NAME] và In" at bounding box center [1056, 480] width 117 height 18
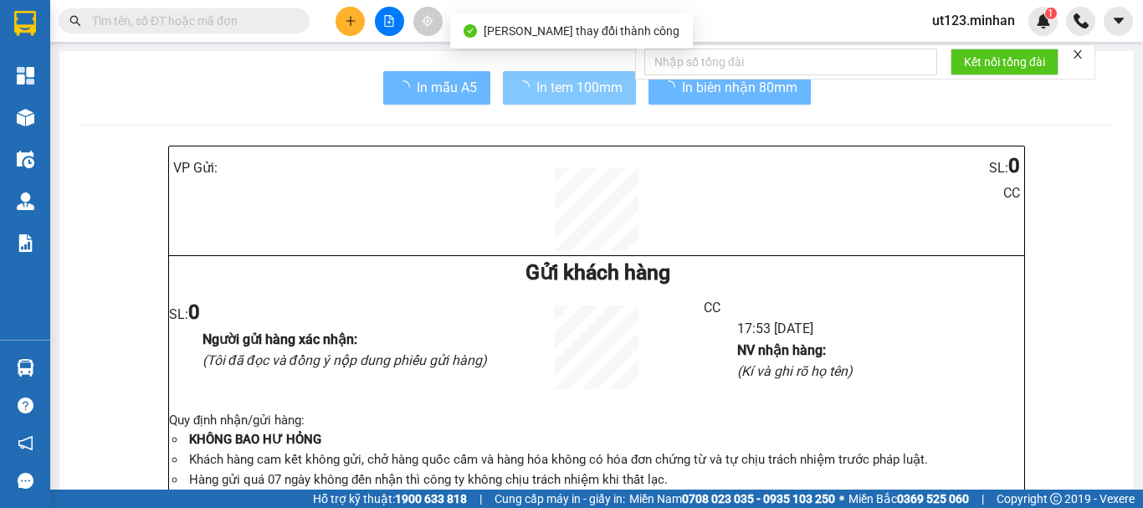
click at [577, 102] on button "In tem 100mm" at bounding box center [569, 87] width 133 height 33
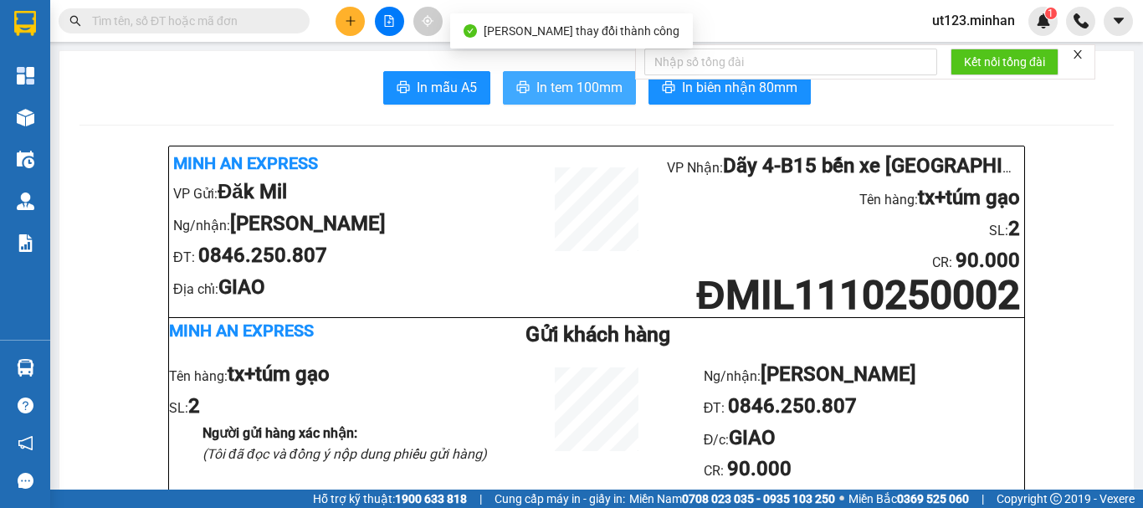
drag, startPoint x: 579, startPoint y: 90, endPoint x: 619, endPoint y: 123, distance: 52.3
click at [579, 92] on span "In tem 100mm" at bounding box center [579, 87] width 86 height 21
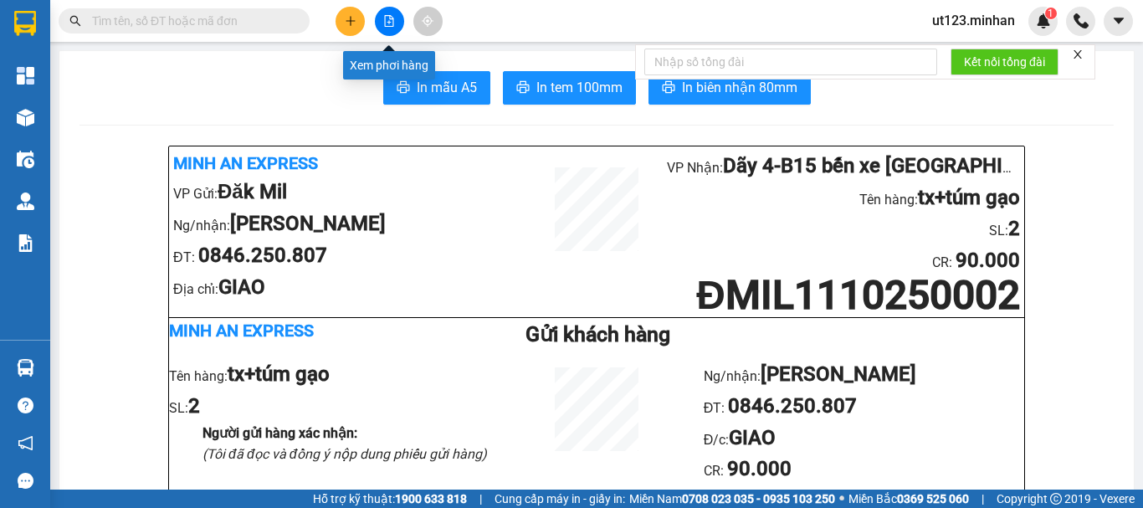
click at [349, 23] on icon "plus" at bounding box center [351, 21] width 12 height 12
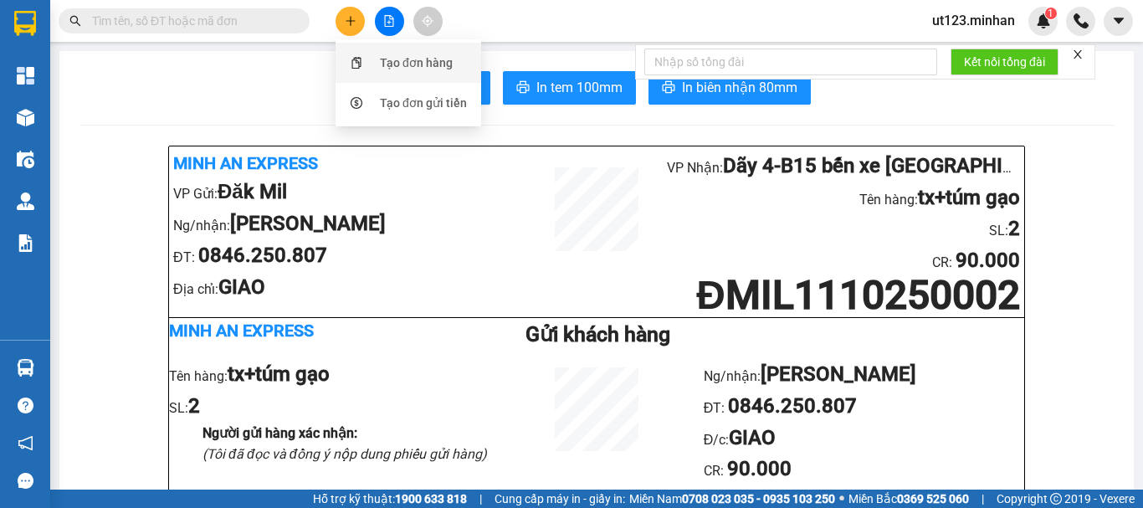
click at [382, 56] on div "Tạo đơn hàng" at bounding box center [416, 63] width 73 height 18
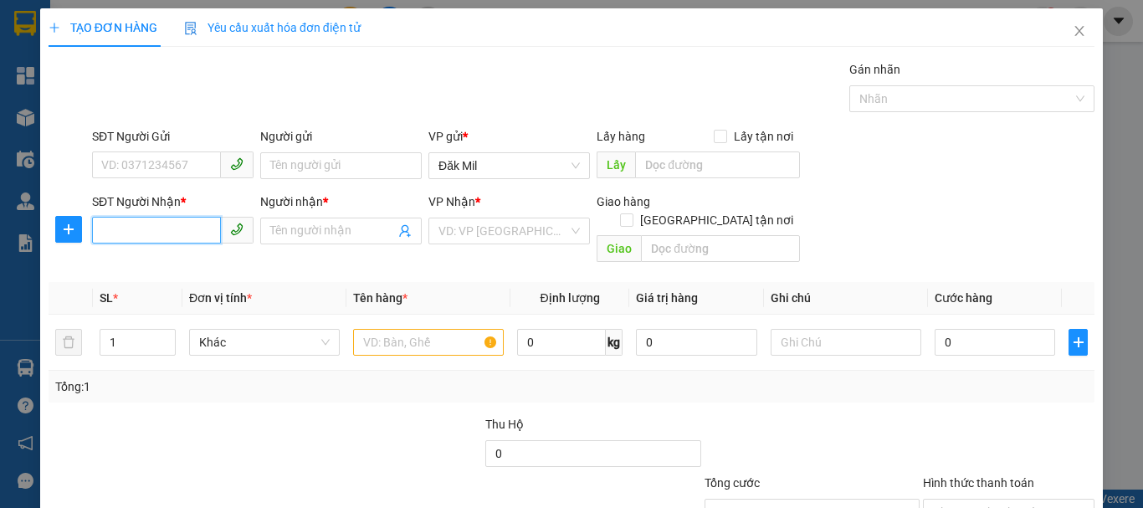
click at [160, 230] on input "SĐT Người Nhận *" at bounding box center [156, 230] width 129 height 27
click at [122, 226] on input "03259662690" at bounding box center [156, 230] width 129 height 27
click at [124, 227] on input "03259662690" at bounding box center [156, 230] width 129 height 27
type input "0329662690"
click at [177, 261] on div "0329662690 - công" at bounding box center [171, 264] width 140 height 18
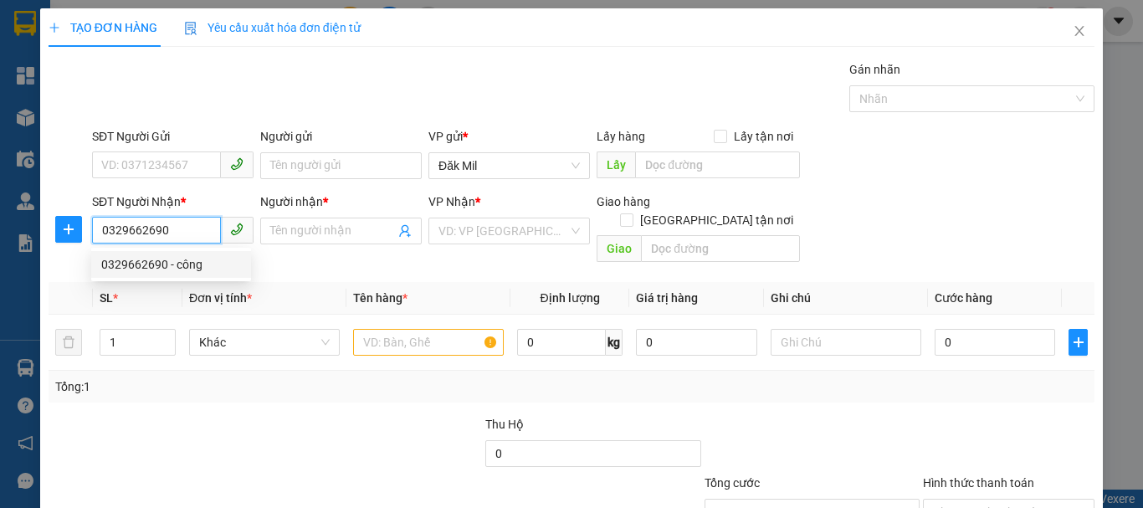
type input "công"
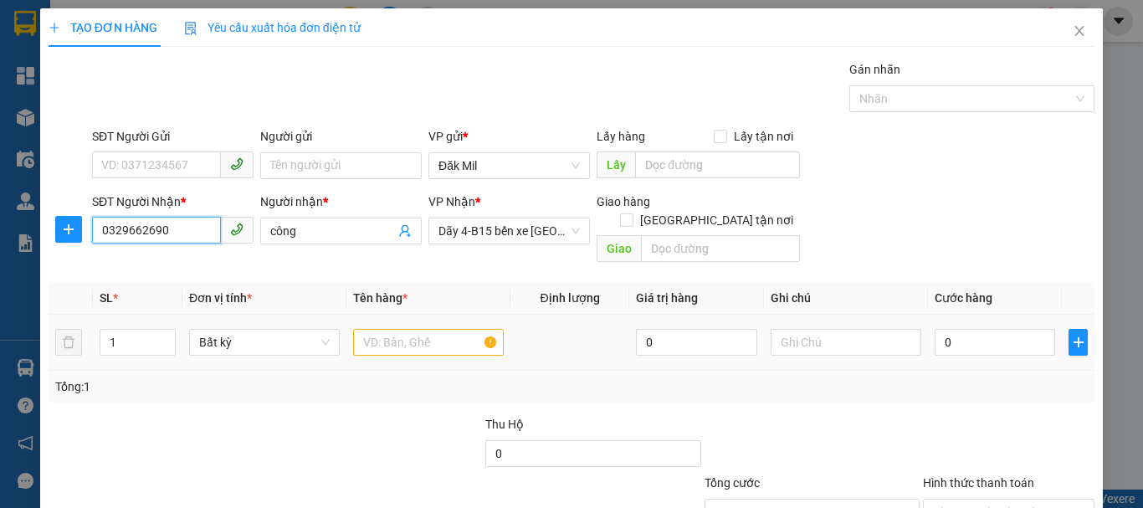
type input "0329662690"
click at [411, 329] on input "text" at bounding box center [428, 342] width 151 height 27
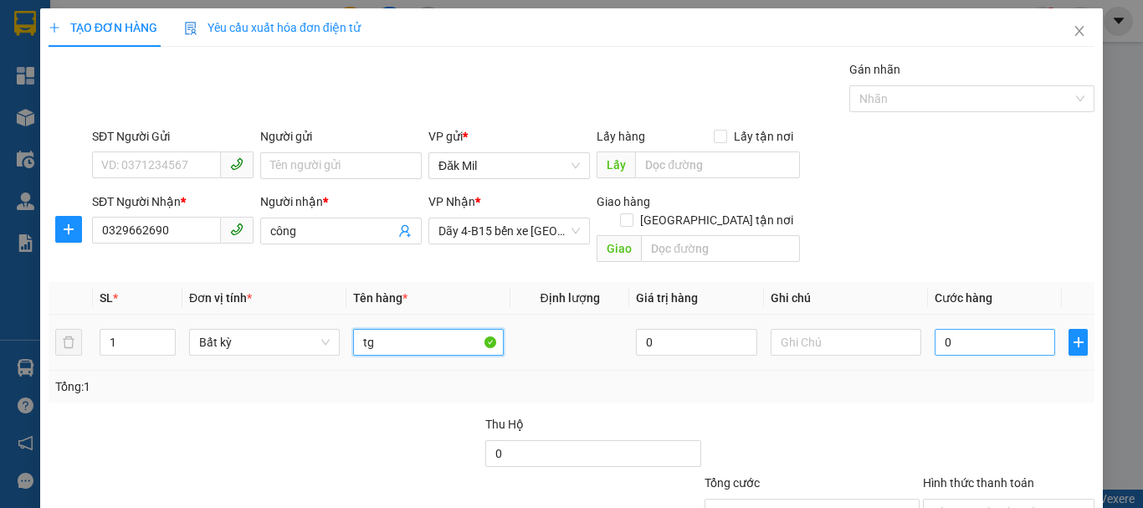
type input "tg"
click at [975, 329] on input "0" at bounding box center [995, 342] width 120 height 27
type input "4"
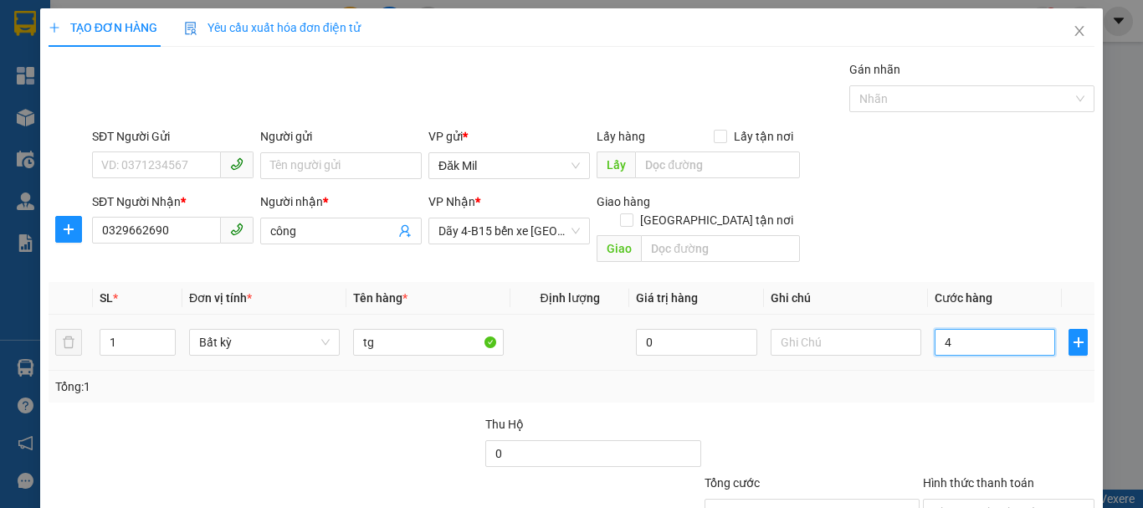
type input "40"
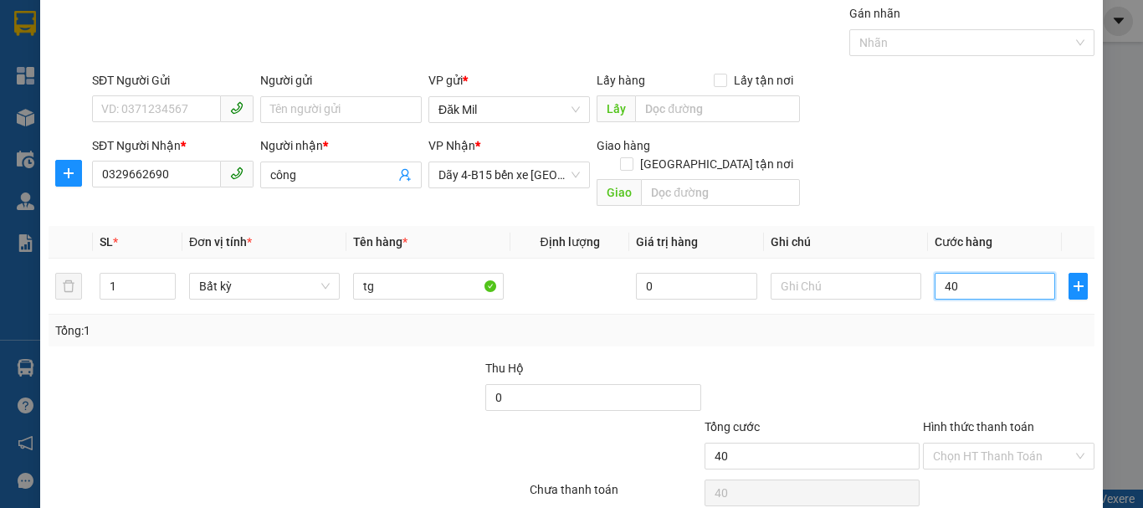
scroll to position [111, 0]
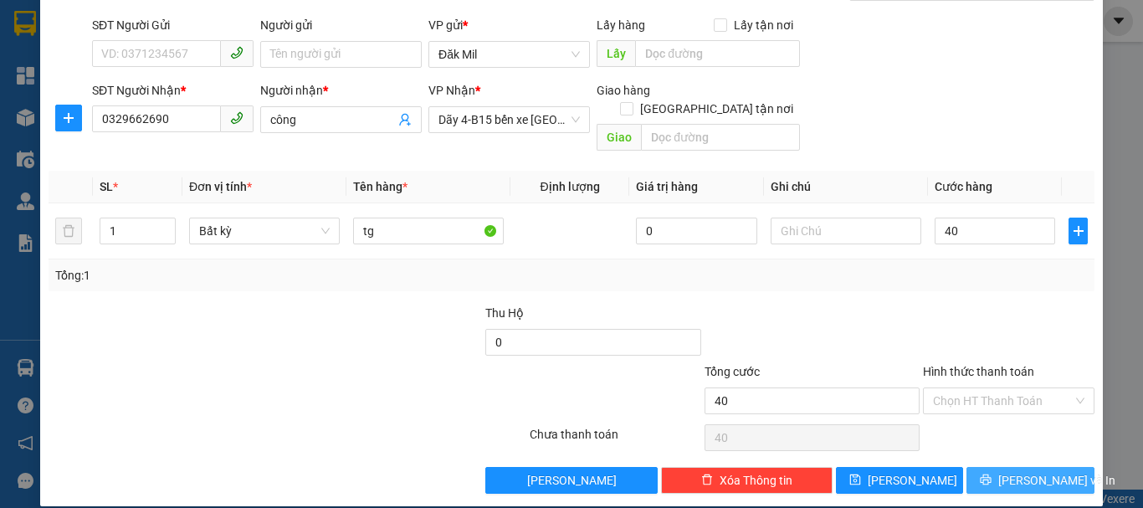
type input "40.000"
click at [1017, 471] on span "[PERSON_NAME] và In" at bounding box center [1056, 480] width 117 height 18
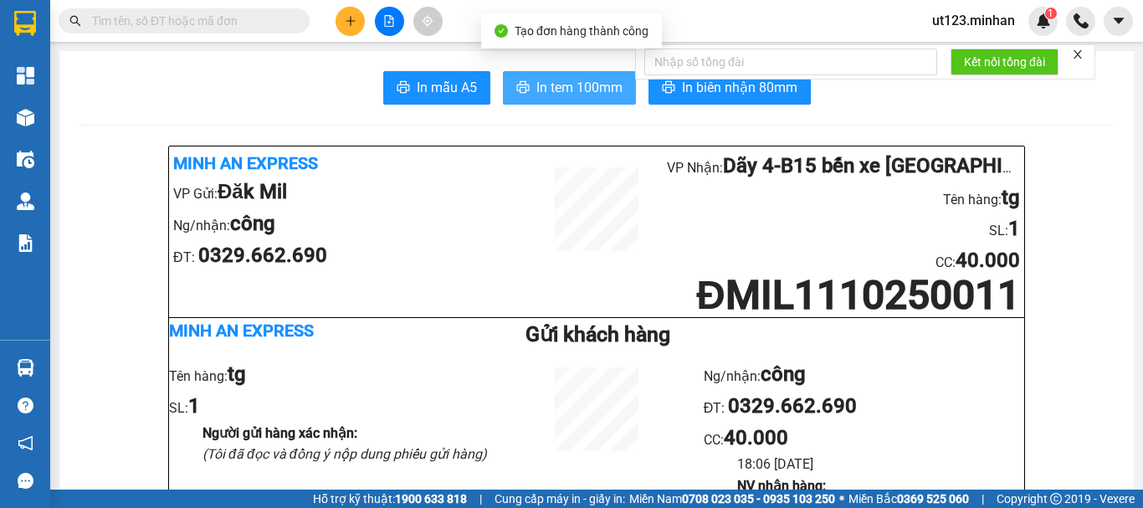
drag, startPoint x: 525, startPoint y: 84, endPoint x: 557, endPoint y: 125, distance: 52.4
click at [525, 84] on button "In tem 100mm" at bounding box center [569, 87] width 133 height 33
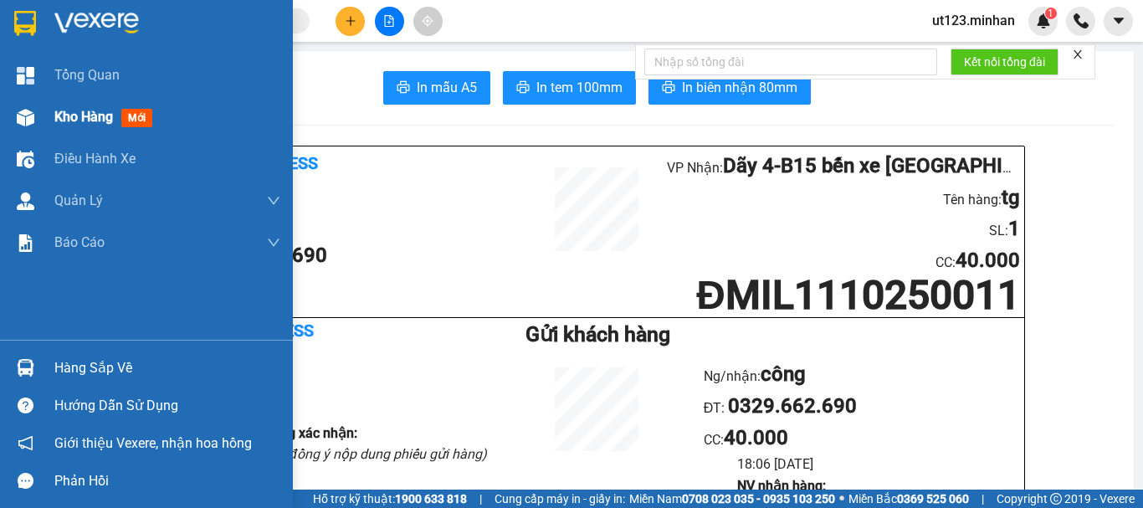
click at [30, 119] on img at bounding box center [26, 118] width 18 height 18
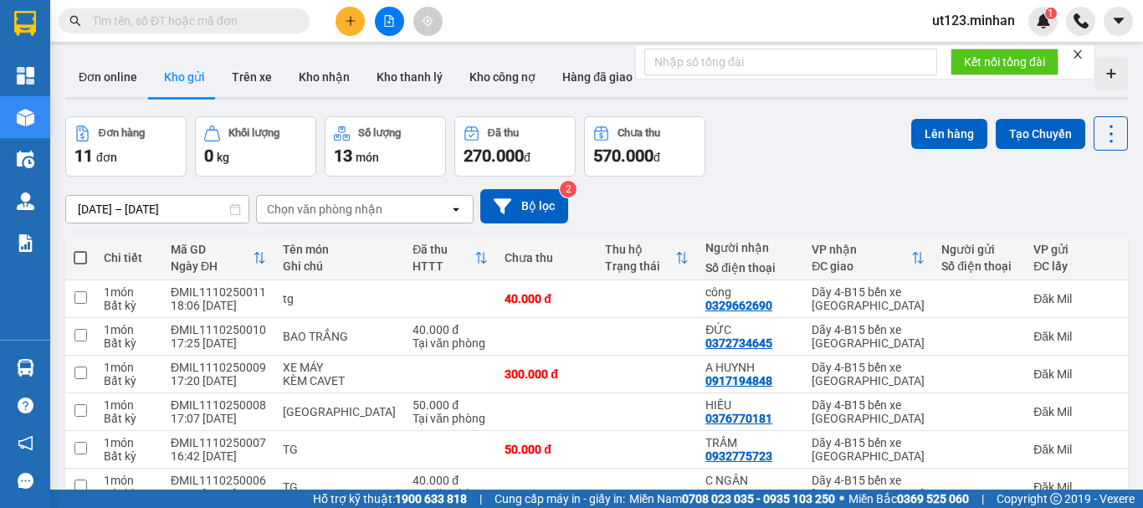
click at [351, 17] on icon "plus" at bounding box center [350, 20] width 1 height 9
click at [381, 60] on div "Tạo đơn hàng" at bounding box center [416, 63] width 73 height 18
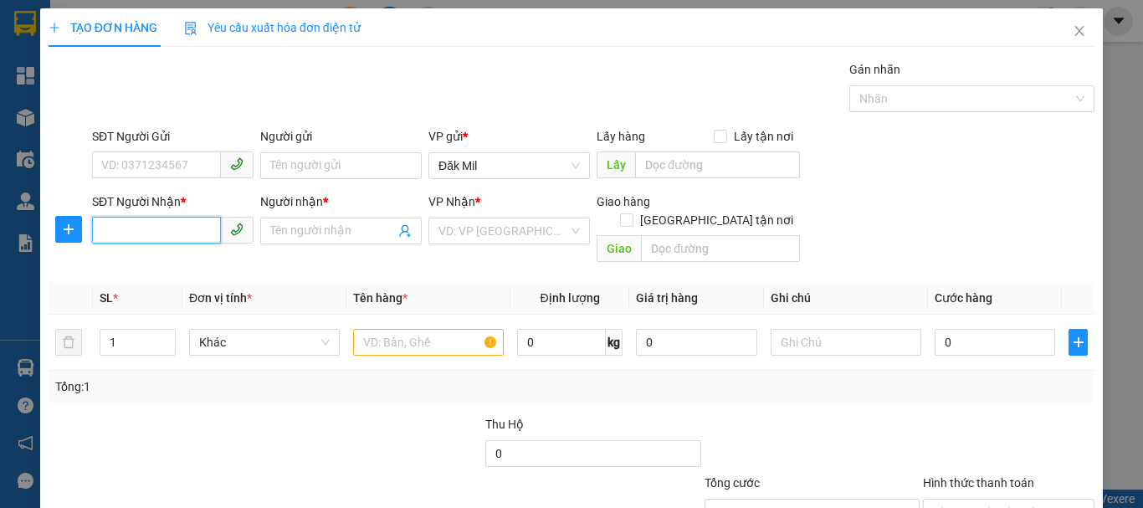
click at [169, 240] on input "SĐT Người Nhận *" at bounding box center [156, 230] width 129 height 27
type input "0938939111"
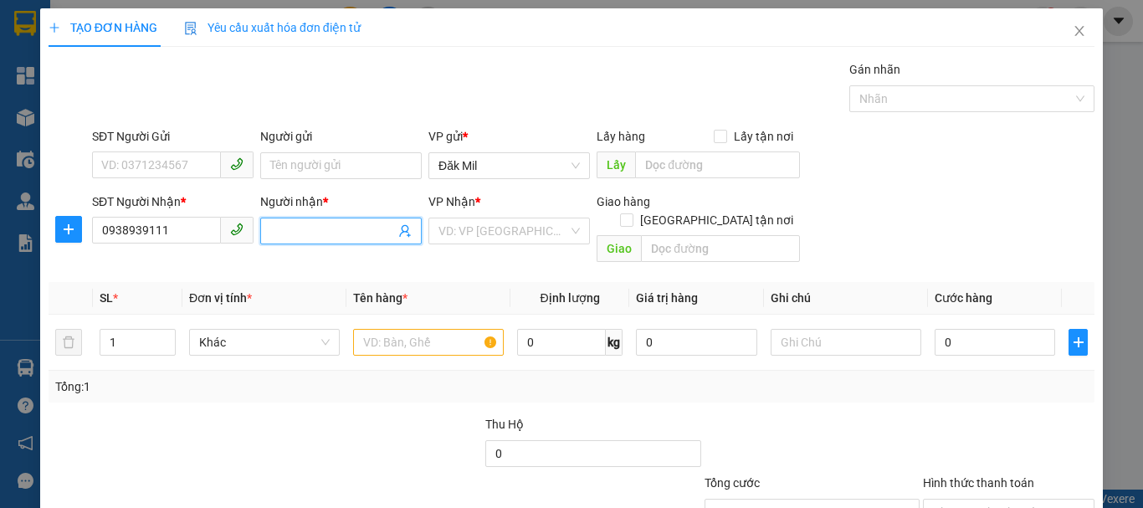
click at [305, 240] on span at bounding box center [340, 231] width 161 height 27
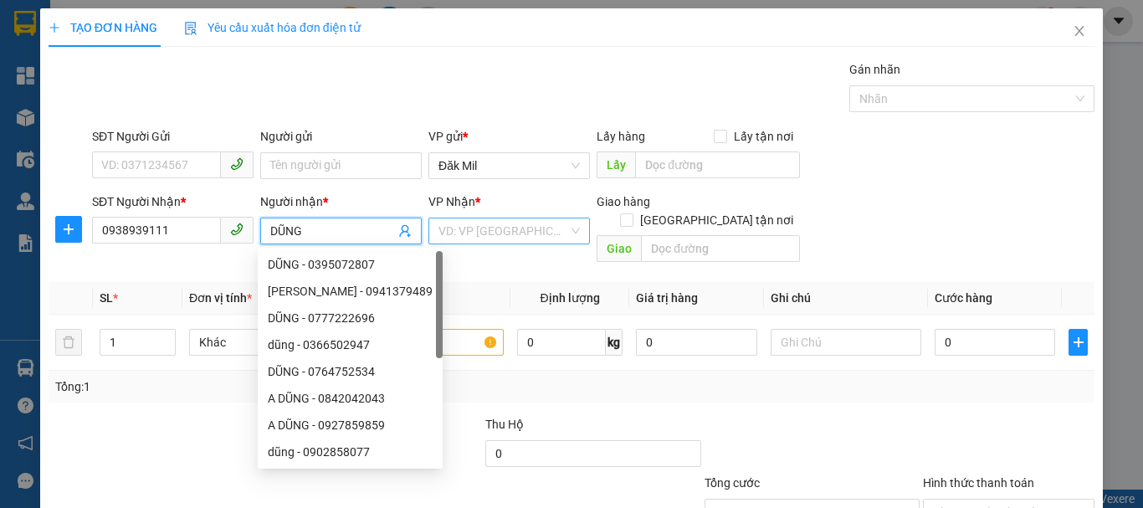
type input "DŨNG"
click at [515, 233] on input "search" at bounding box center [503, 230] width 130 height 25
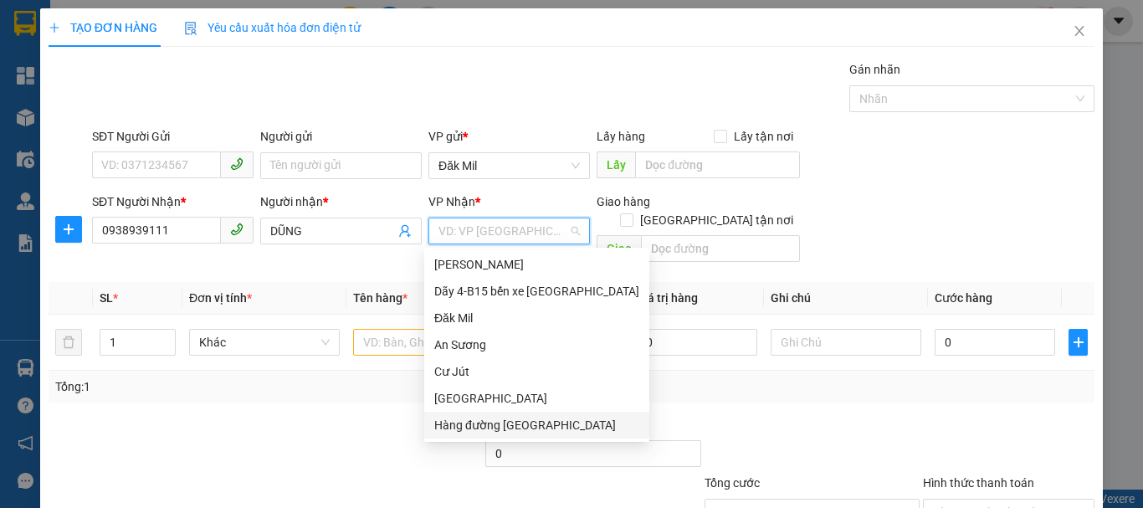
click at [521, 432] on div "Hàng đường [GEOGRAPHIC_DATA]" at bounding box center [536, 425] width 205 height 18
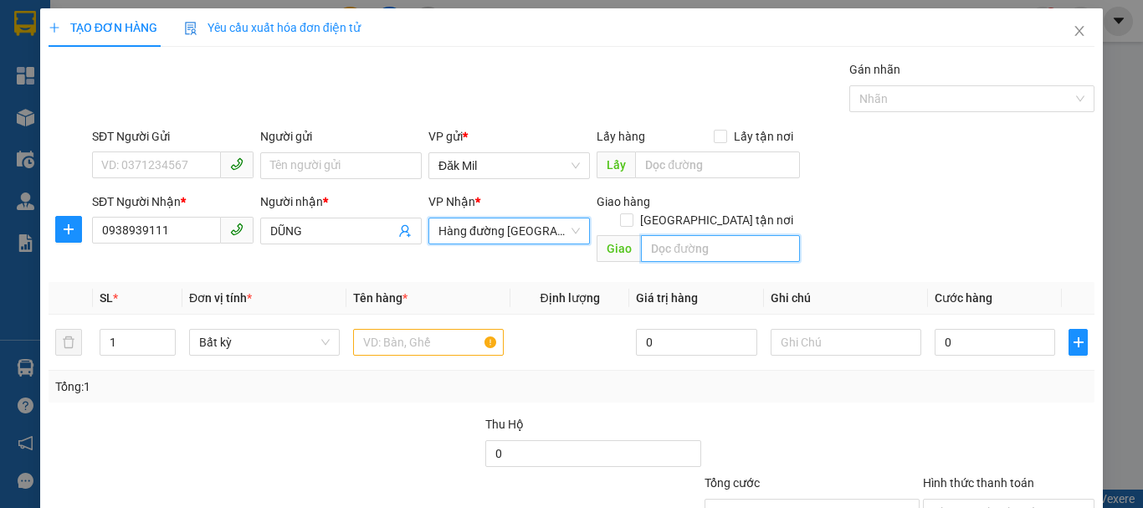
click at [677, 235] on input "text" at bounding box center [720, 248] width 159 height 27
type input "BÌNH DƯƠNG"
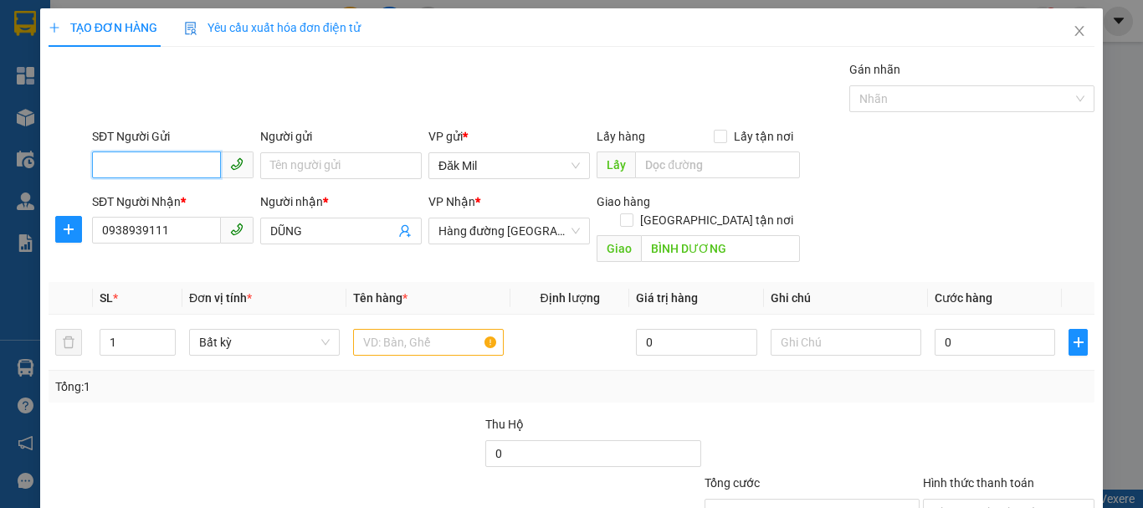
click at [143, 160] on input "SĐT Người Gửi" at bounding box center [156, 164] width 129 height 27
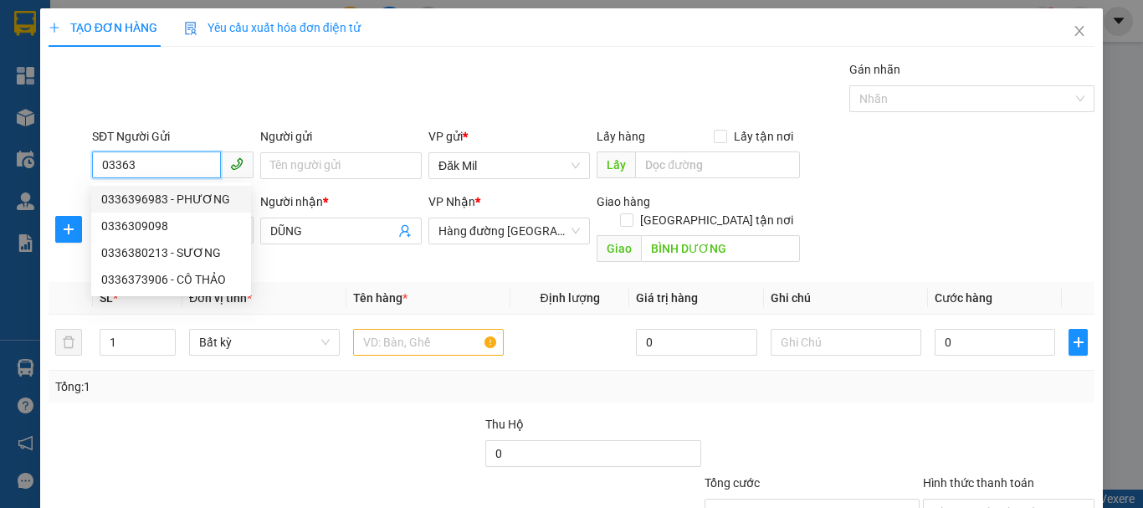
drag, startPoint x: 172, startPoint y: 202, endPoint x: 179, endPoint y: 209, distance: 10.1
click at [173, 202] on div "0336396983 - PHƯƠNG" at bounding box center [171, 199] width 140 height 18
type input "0336396983"
type input "PHƯƠNG"
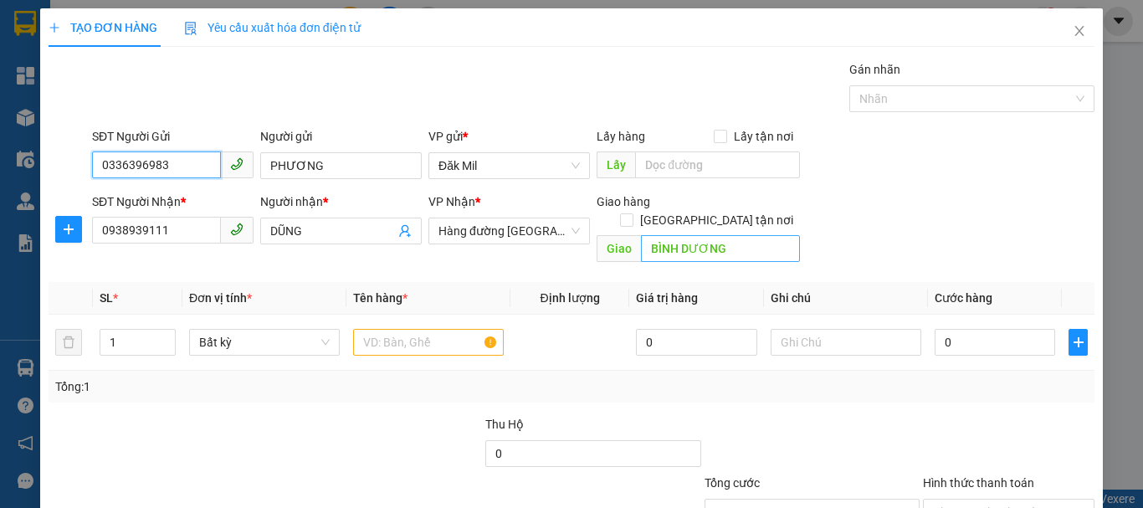
type input "0336396983"
click at [693, 235] on input "BÌNH DƯƠNG" at bounding box center [720, 248] width 159 height 27
click at [691, 235] on input "BÌNH DƯƠNG" at bounding box center [720, 248] width 159 height 27
click at [690, 235] on input "BÌNH DƯƠNG" at bounding box center [720, 248] width 159 height 27
click at [720, 235] on input "AEON ƠNG" at bounding box center [720, 248] width 159 height 27
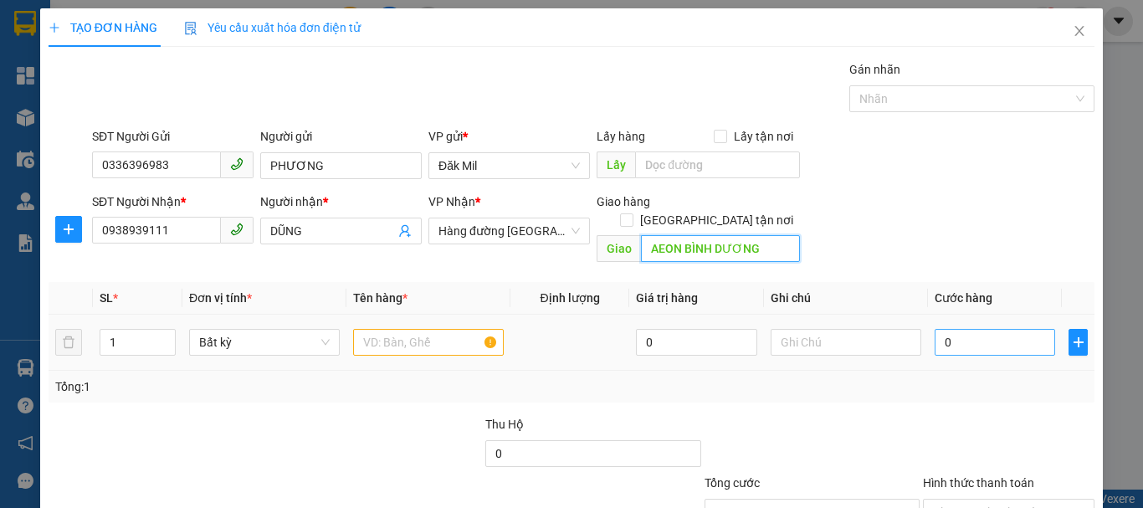
type input "AEON BÌNH DƯƠNG"
click at [970, 329] on input "0" at bounding box center [995, 342] width 120 height 27
type input "3"
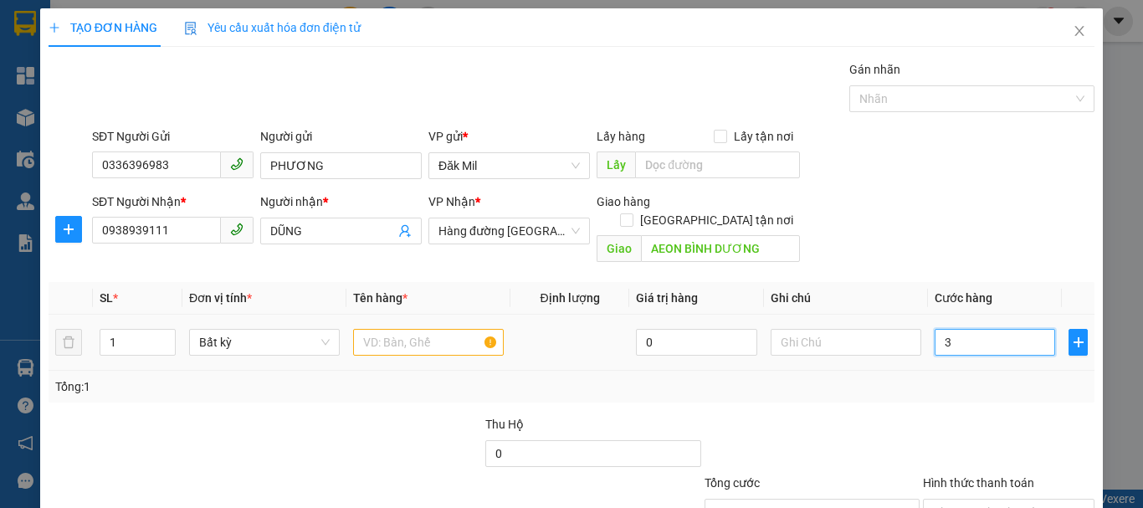
type input "30"
type input "300"
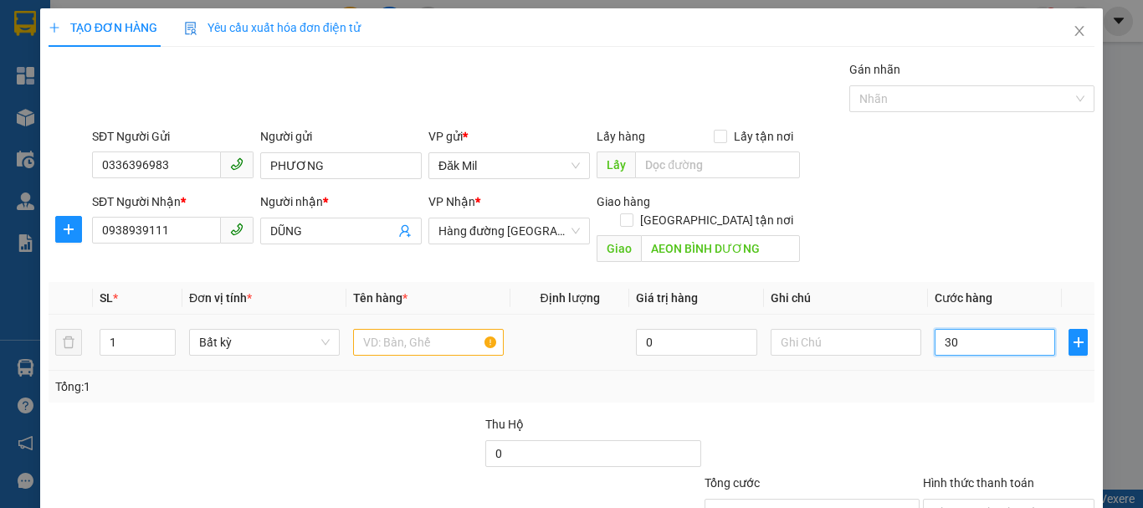
type input "300"
type input "300.000"
click at [394, 329] on input "text" at bounding box center [428, 342] width 151 height 27
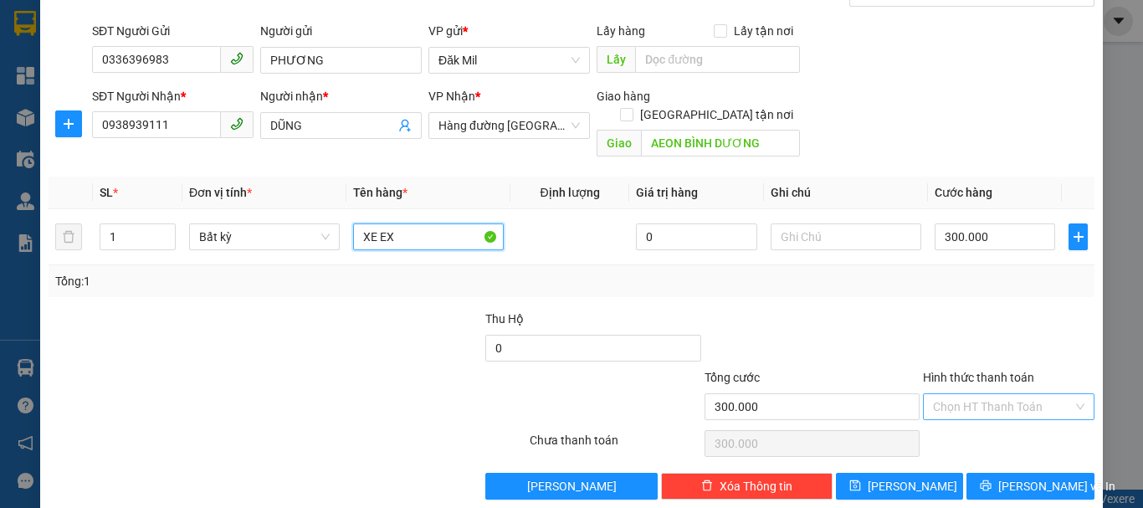
scroll to position [111, 0]
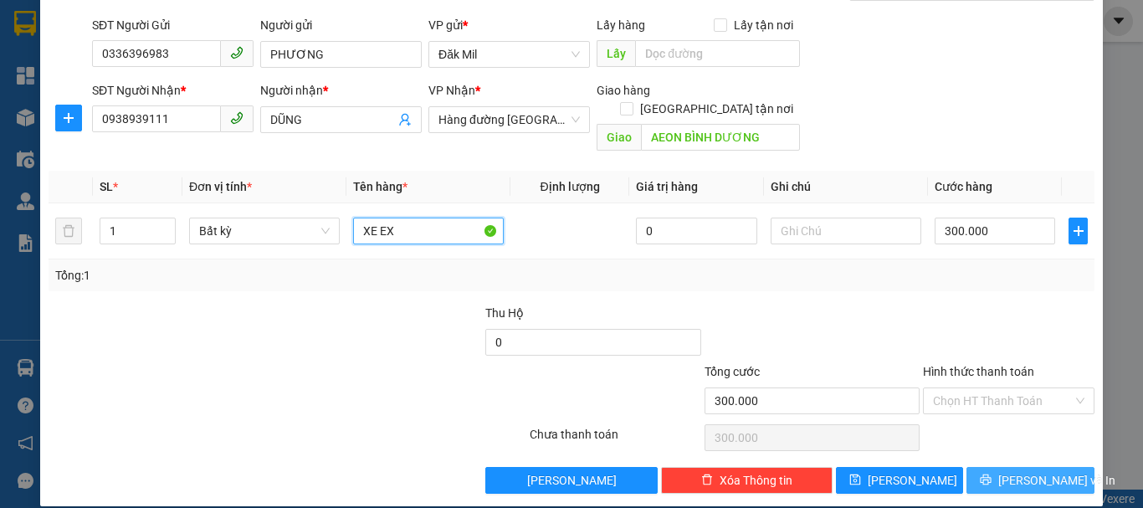
type input "XE EX"
click at [1018, 471] on span "[PERSON_NAME] và In" at bounding box center [1056, 480] width 117 height 18
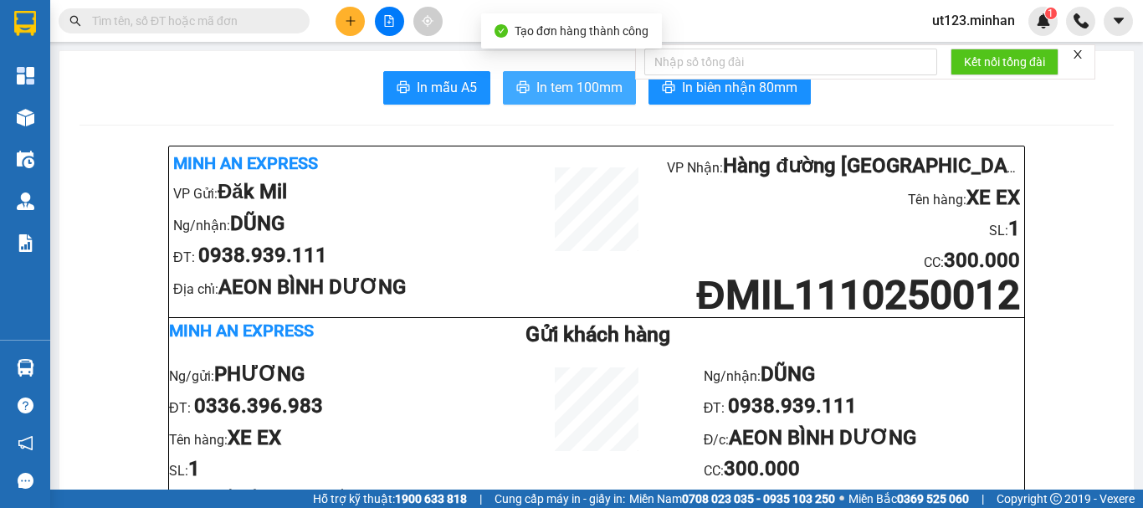
click at [544, 86] on span "In tem 100mm" at bounding box center [579, 87] width 86 height 21
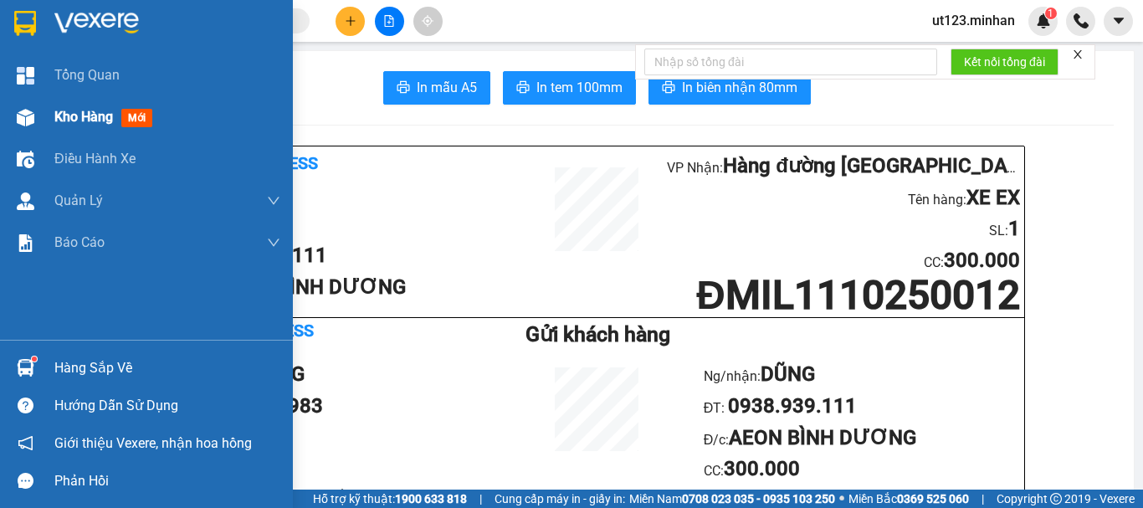
click at [17, 121] on img at bounding box center [26, 118] width 18 height 18
